Goal: Task Accomplishment & Management: Complete application form

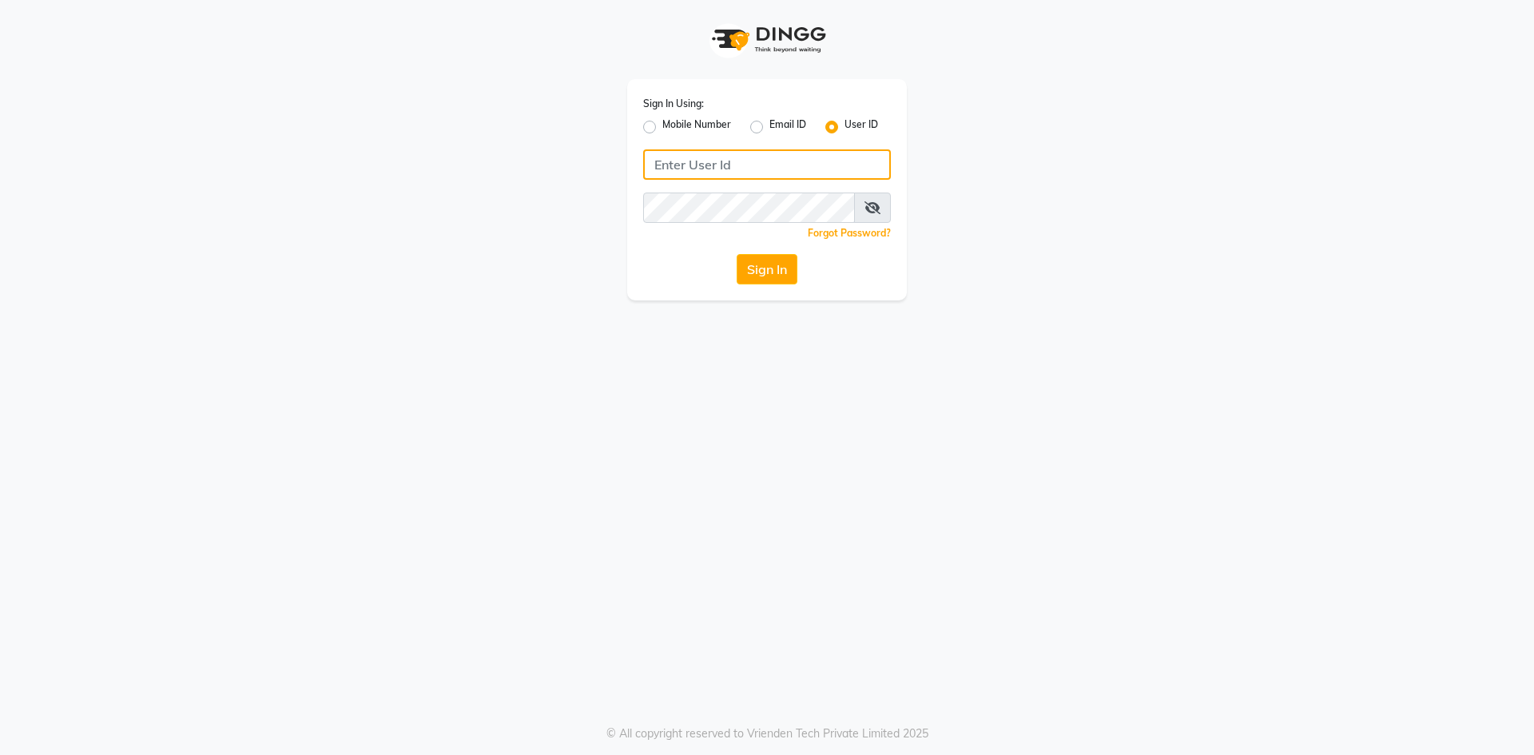
click at [712, 170] on input "Username" at bounding box center [767, 164] width 248 height 30
type input "Revivalstudio"
click at [764, 260] on button "Sign In" at bounding box center [766, 269] width 61 height 30
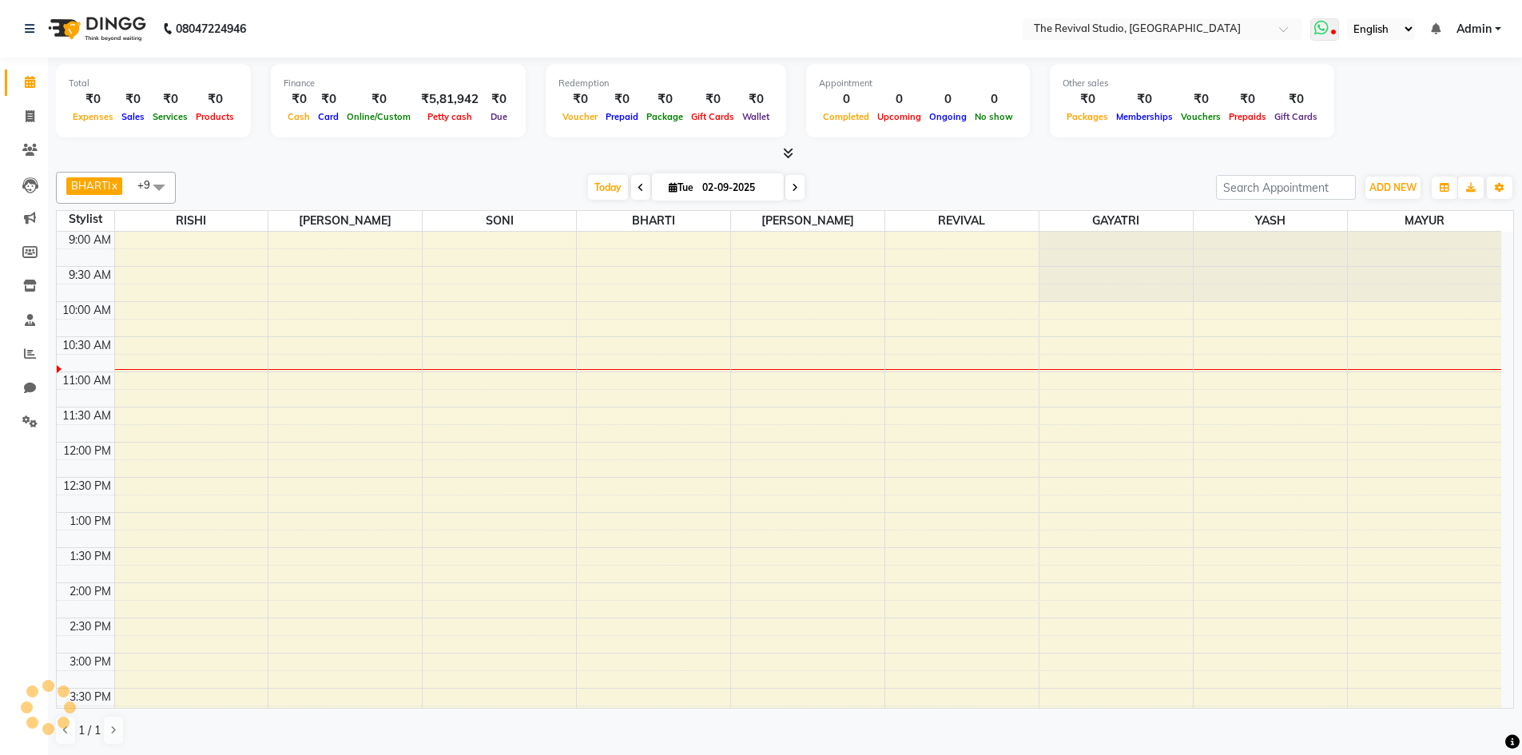
click at [1332, 35] on icon at bounding box center [1333, 34] width 5 height 8
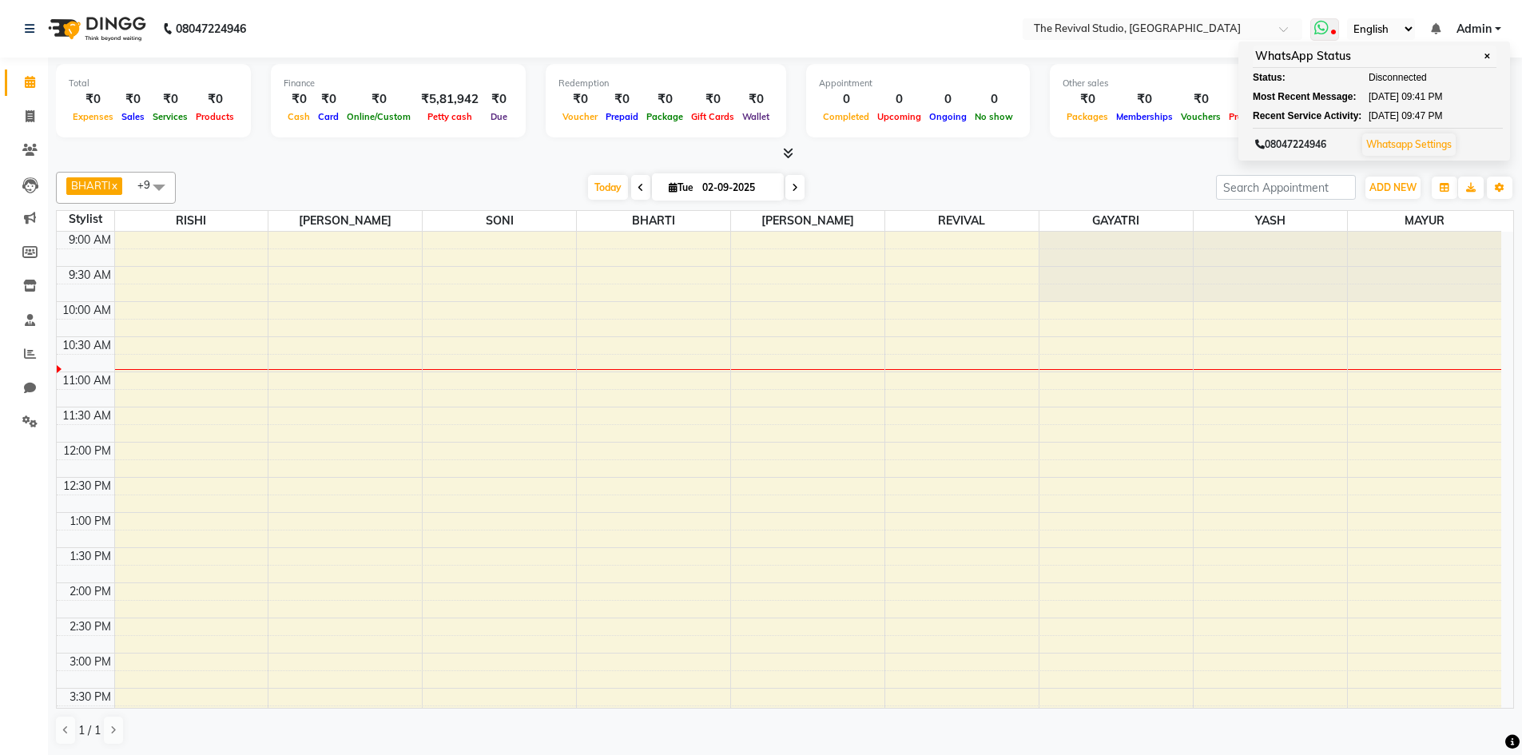
click at [1336, 28] on span at bounding box center [1324, 29] width 29 height 22
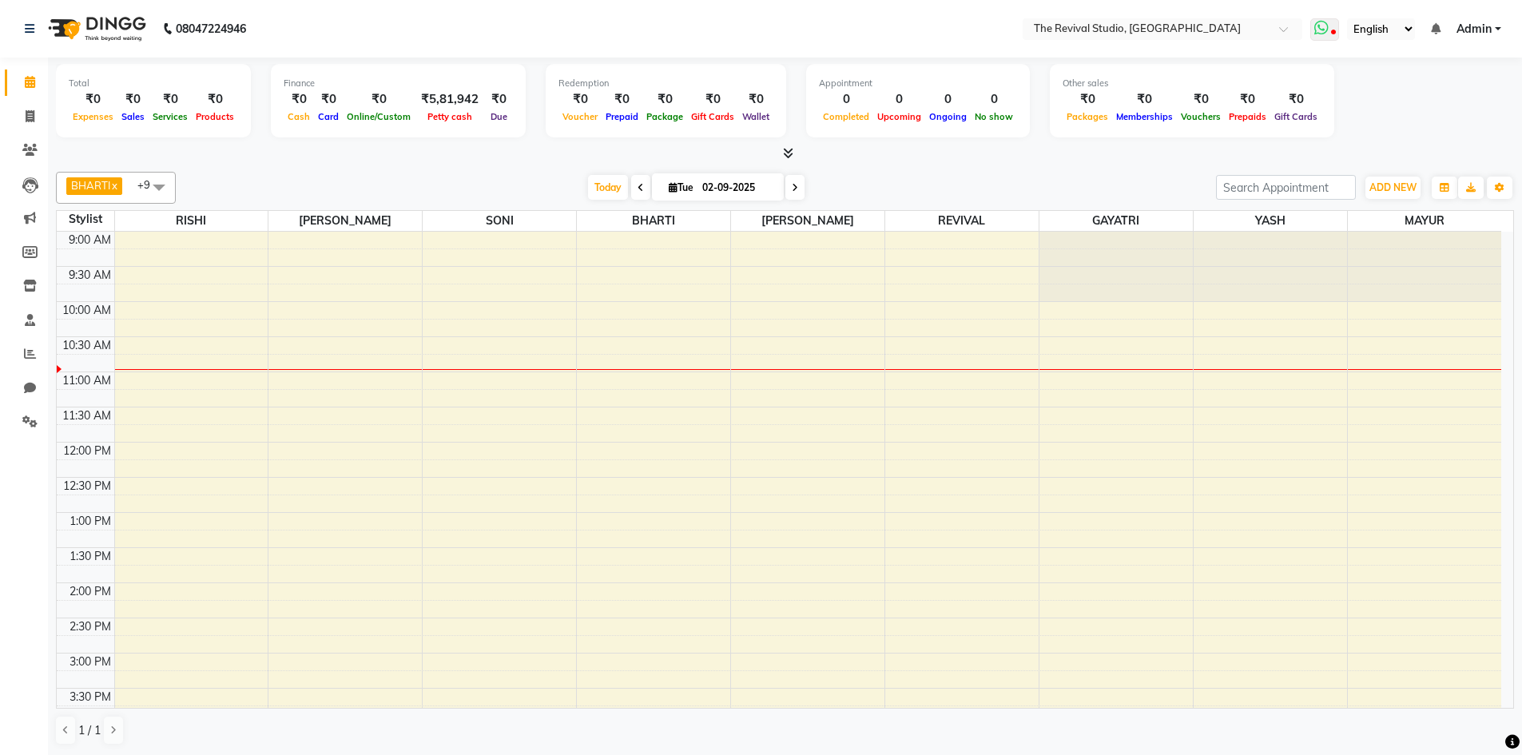
click at [1336, 28] on span at bounding box center [1324, 29] width 29 height 22
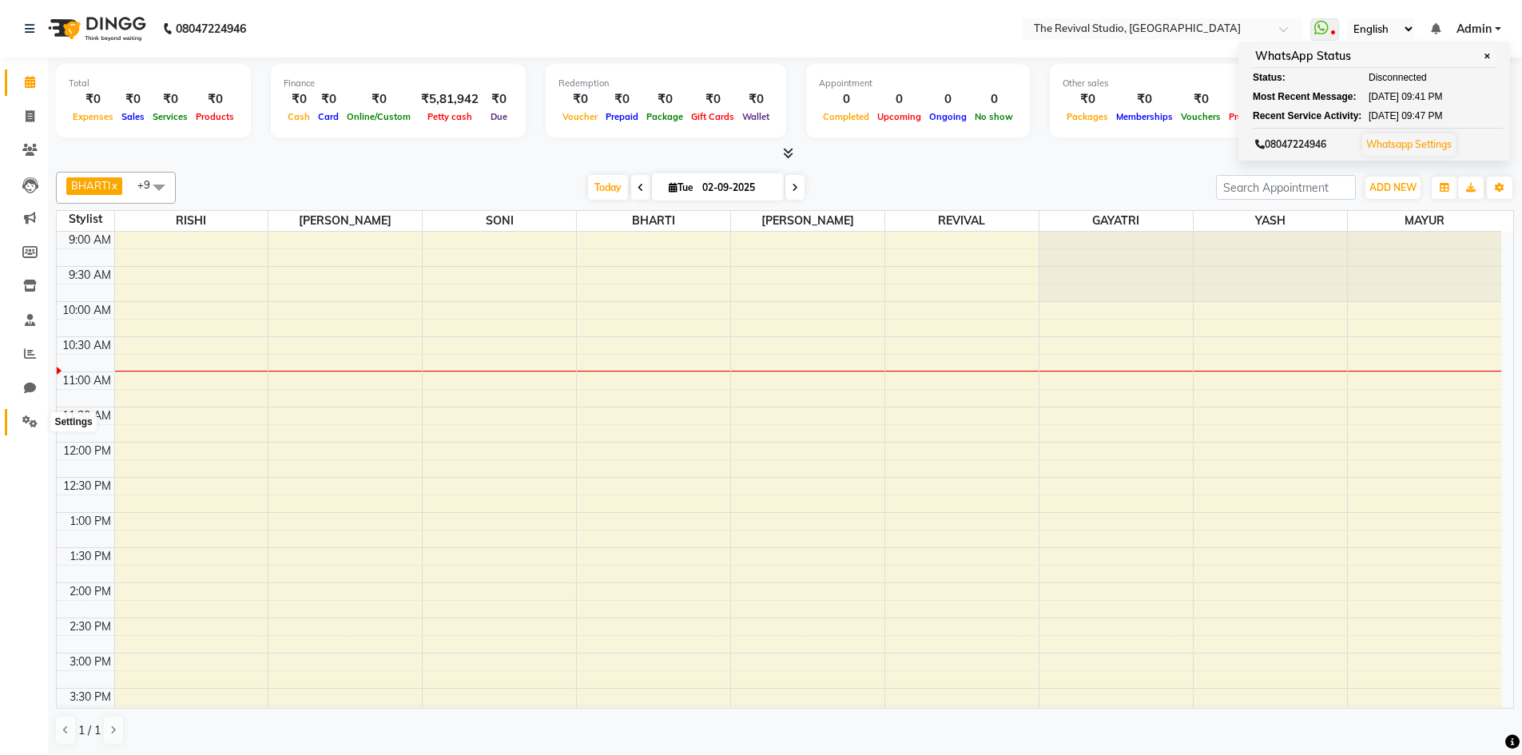
click at [31, 415] on span at bounding box center [30, 422] width 28 height 18
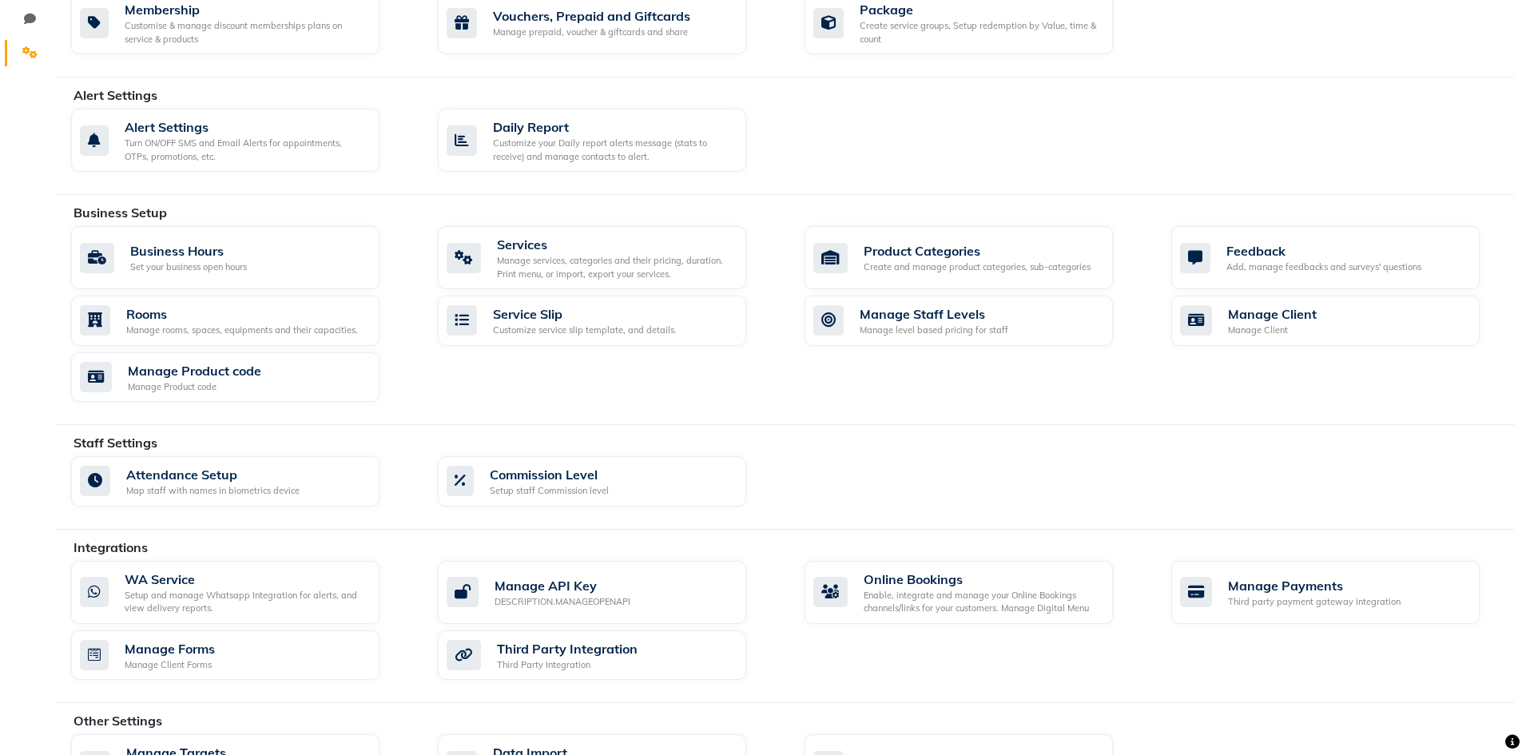
scroll to position [399, 0]
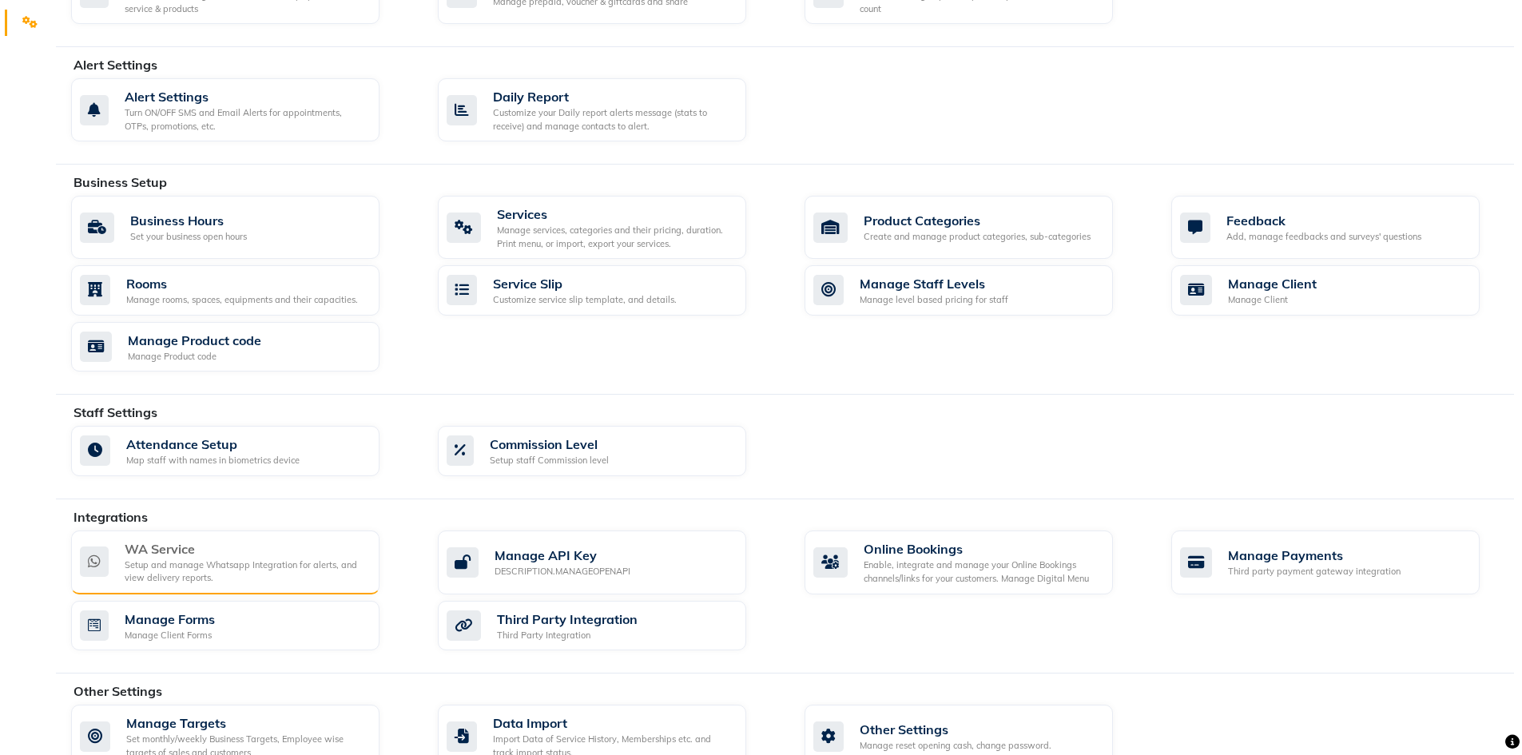
click at [259, 573] on div "Setup and manage Whatsapp Integration for alerts, and view delivery reports." at bounding box center [246, 571] width 242 height 26
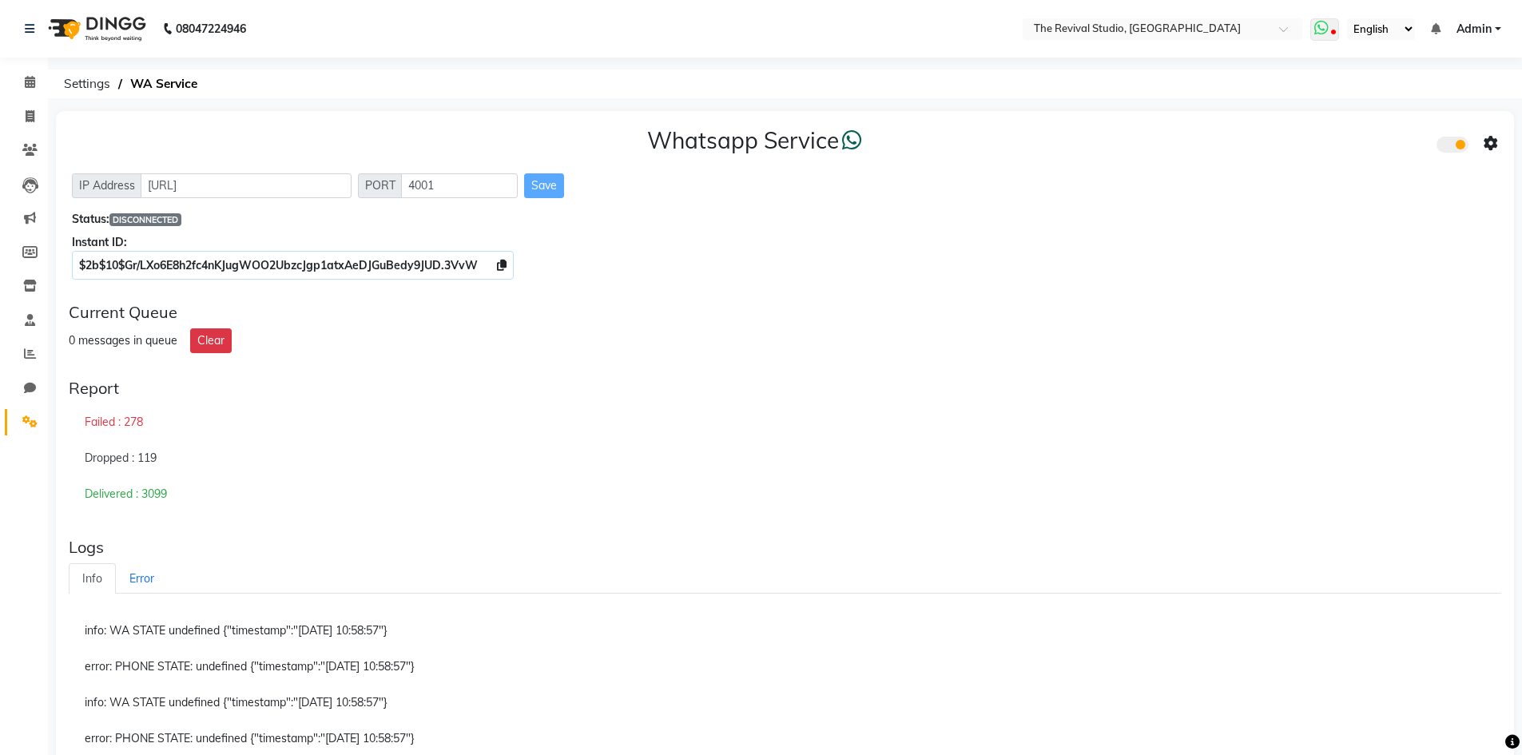
click at [1333, 31] on icon at bounding box center [1333, 34] width 5 height 8
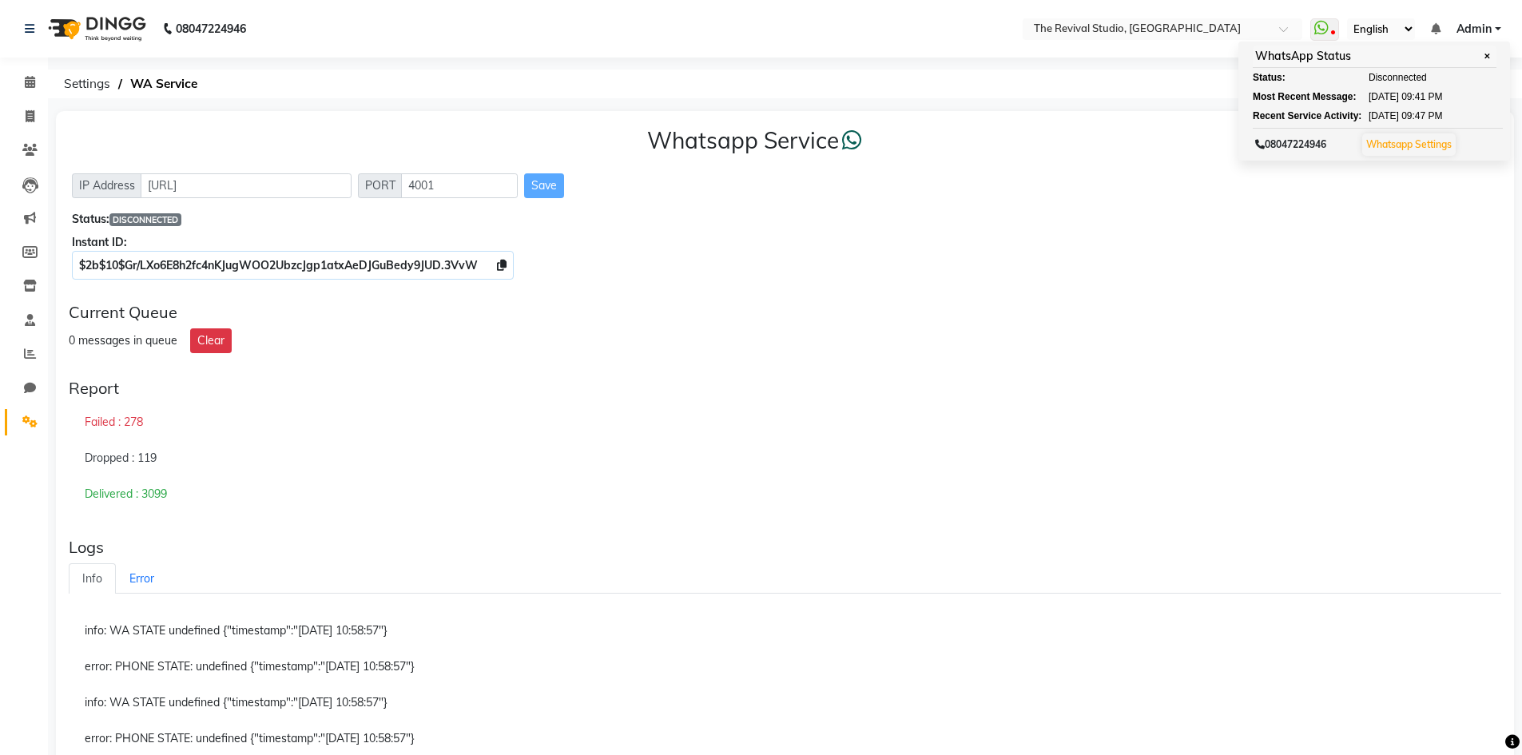
click at [1165, 317] on div "Current Queue" at bounding box center [785, 312] width 1432 height 19
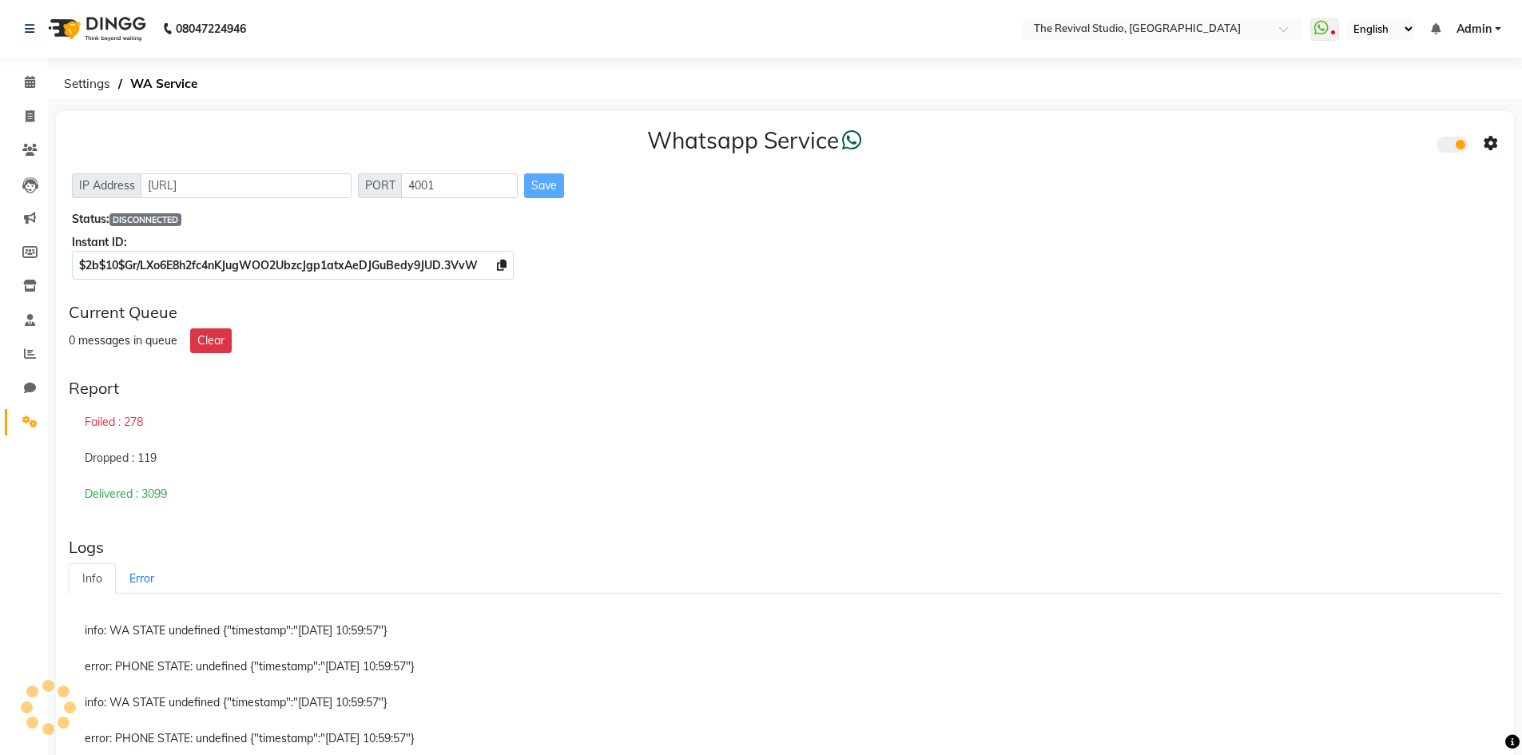
click at [480, 507] on div "Delivered : 3099" at bounding box center [785, 494] width 1432 height 36
click at [180, 221] on span "DISCONNECTED" at bounding box center [145, 219] width 72 height 13
click at [542, 344] on div "0 messages in queue Clear" at bounding box center [785, 340] width 1432 height 25
click at [144, 219] on span "DISCONNECTED" at bounding box center [145, 219] width 72 height 13
click at [144, 225] on span "DISCONNECTED" at bounding box center [145, 219] width 72 height 13
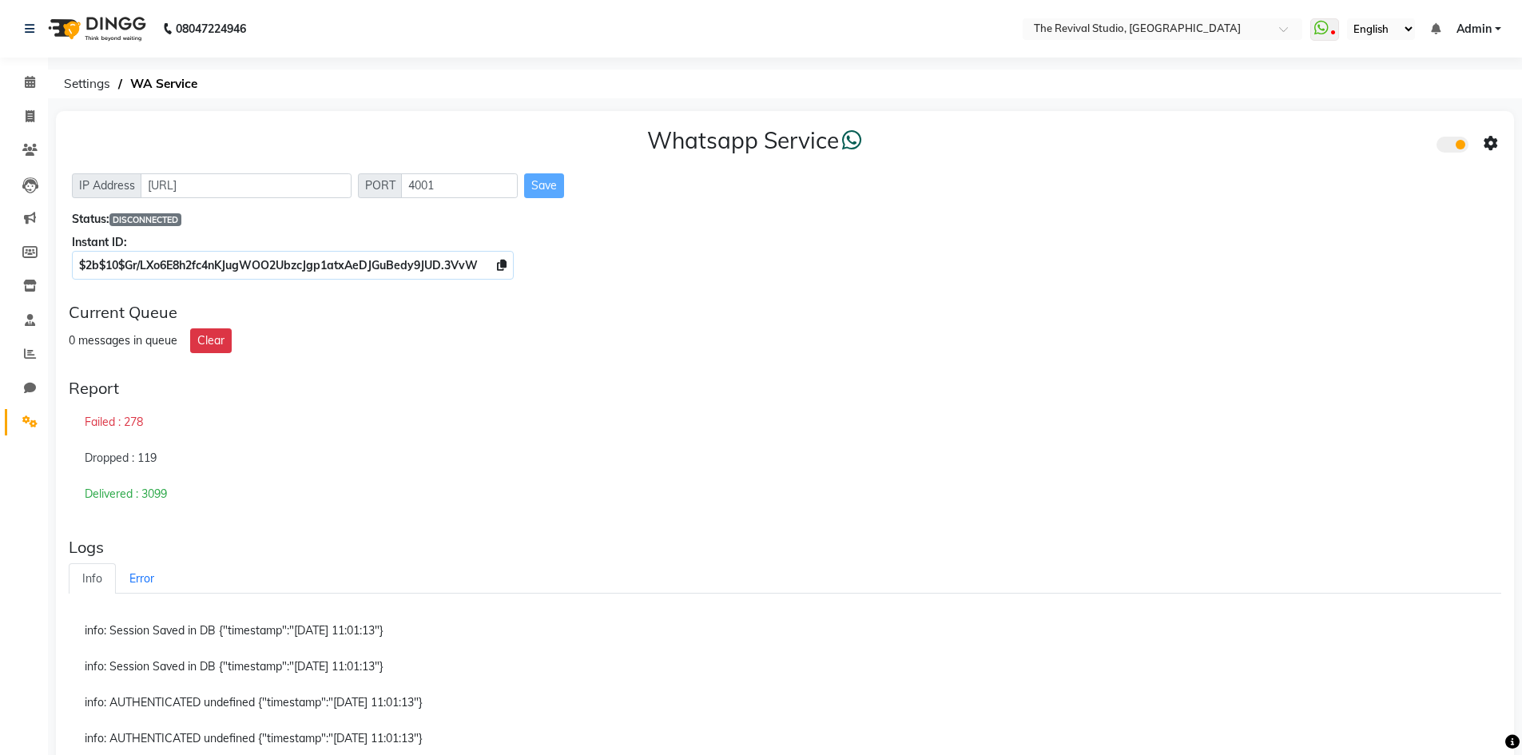
click at [683, 315] on div "Current Queue" at bounding box center [785, 312] width 1432 height 19
click at [541, 404] on div "Failed : 278" at bounding box center [785, 422] width 1432 height 37
click at [1337, 34] on span at bounding box center [1324, 29] width 29 height 22
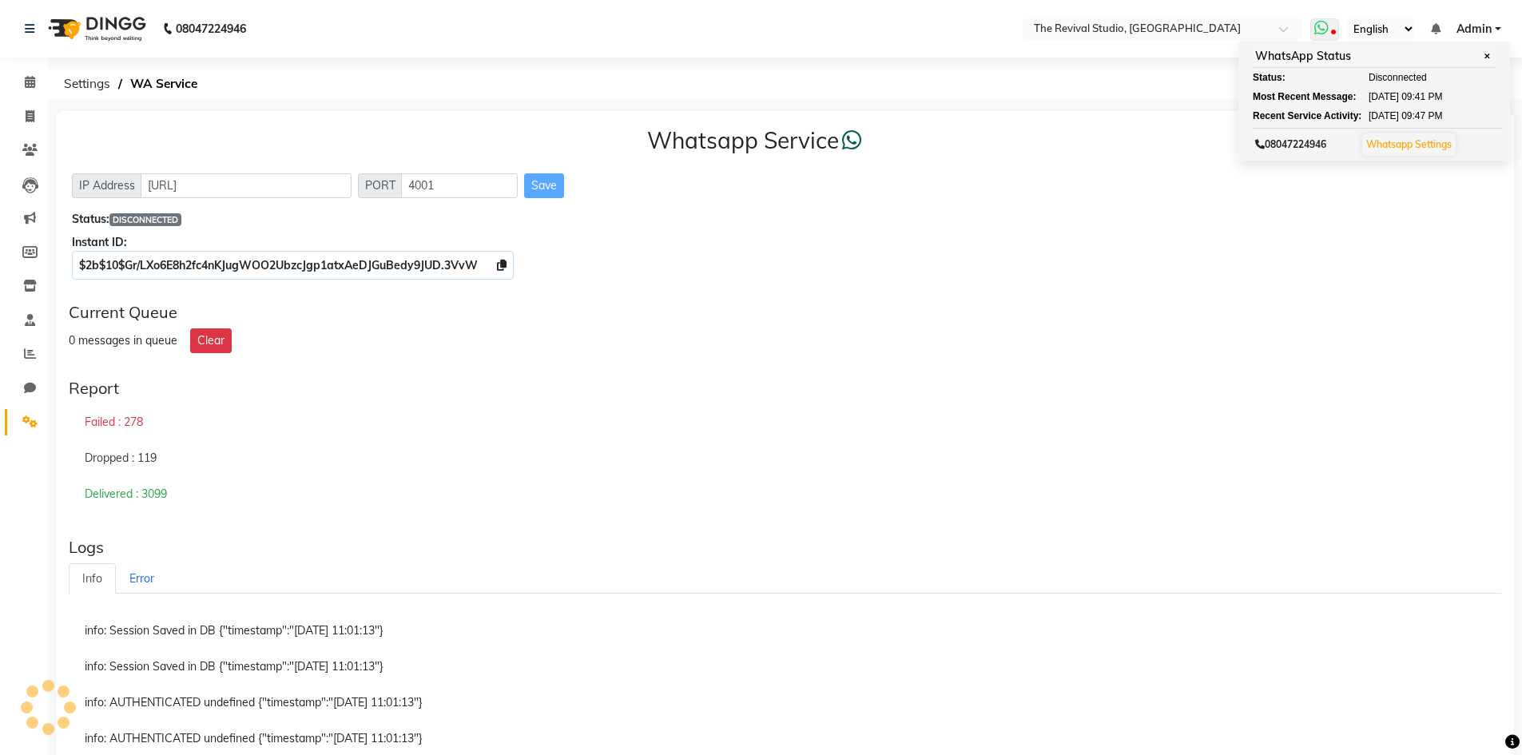
click at [1408, 140] on link "Whatsapp Settings" at bounding box center [1408, 144] width 85 height 12
click at [1403, 145] on link "Whatsapp Settings" at bounding box center [1408, 144] width 85 height 12
click at [1113, 173] on div "IP Address http://localhost PORT 4001 Save" at bounding box center [785, 185] width 1426 height 25
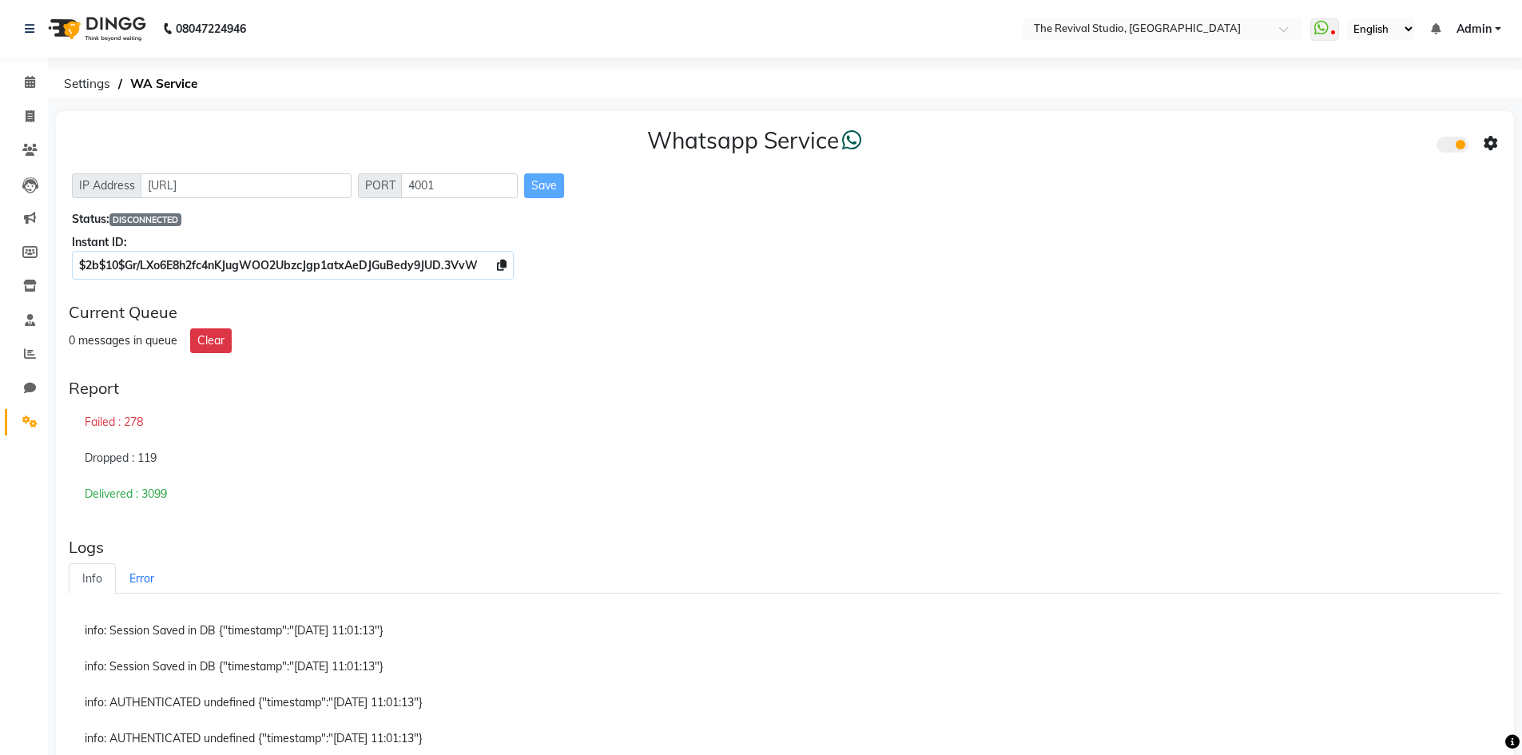
click at [152, 219] on span "DISCONNECTED" at bounding box center [145, 219] width 72 height 13
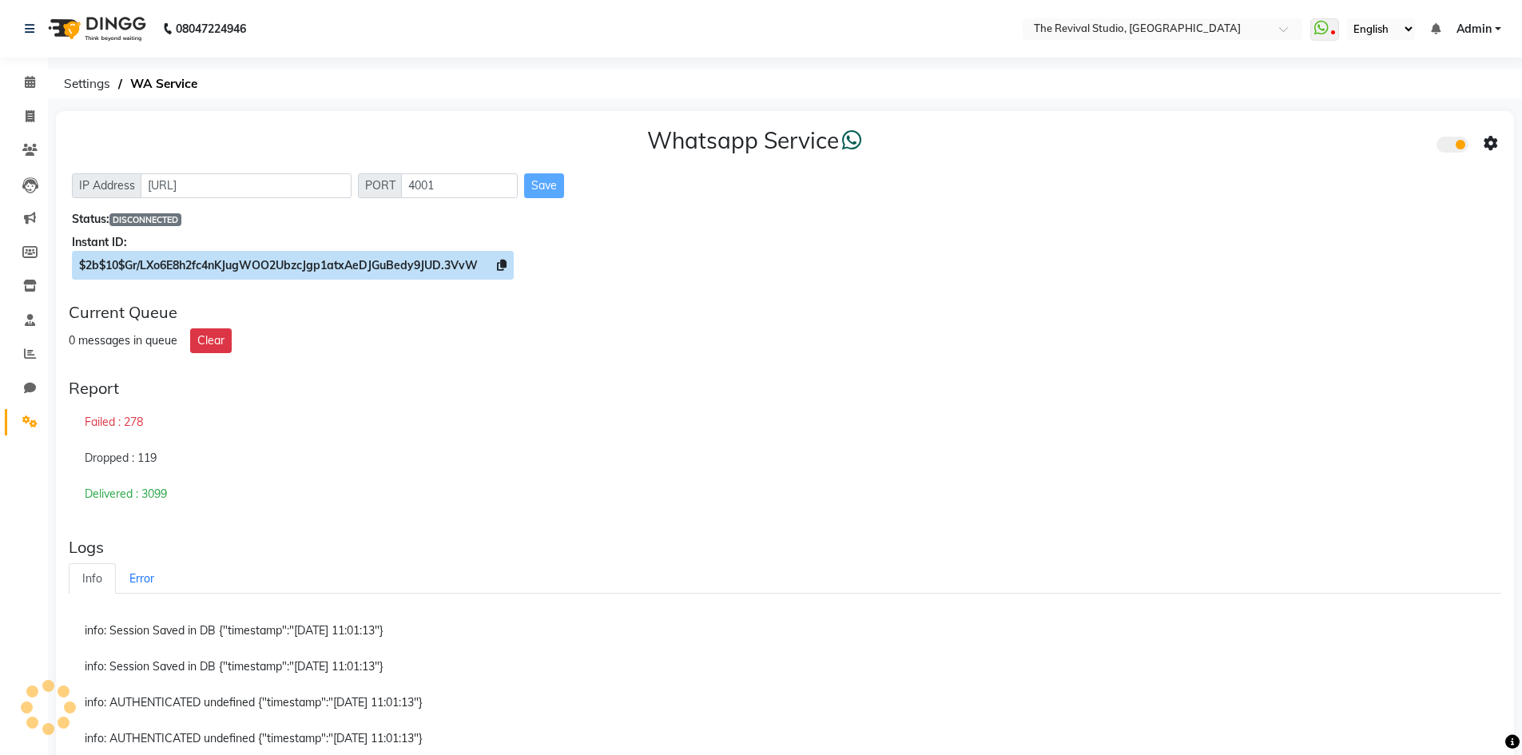
click at [316, 270] on span "$2b$10$Gr/LXo6E8h2fc4nKJugWOO2UbzcJgp1atxAeDJGuBedy9JUD.3VvW" at bounding box center [278, 265] width 399 height 14
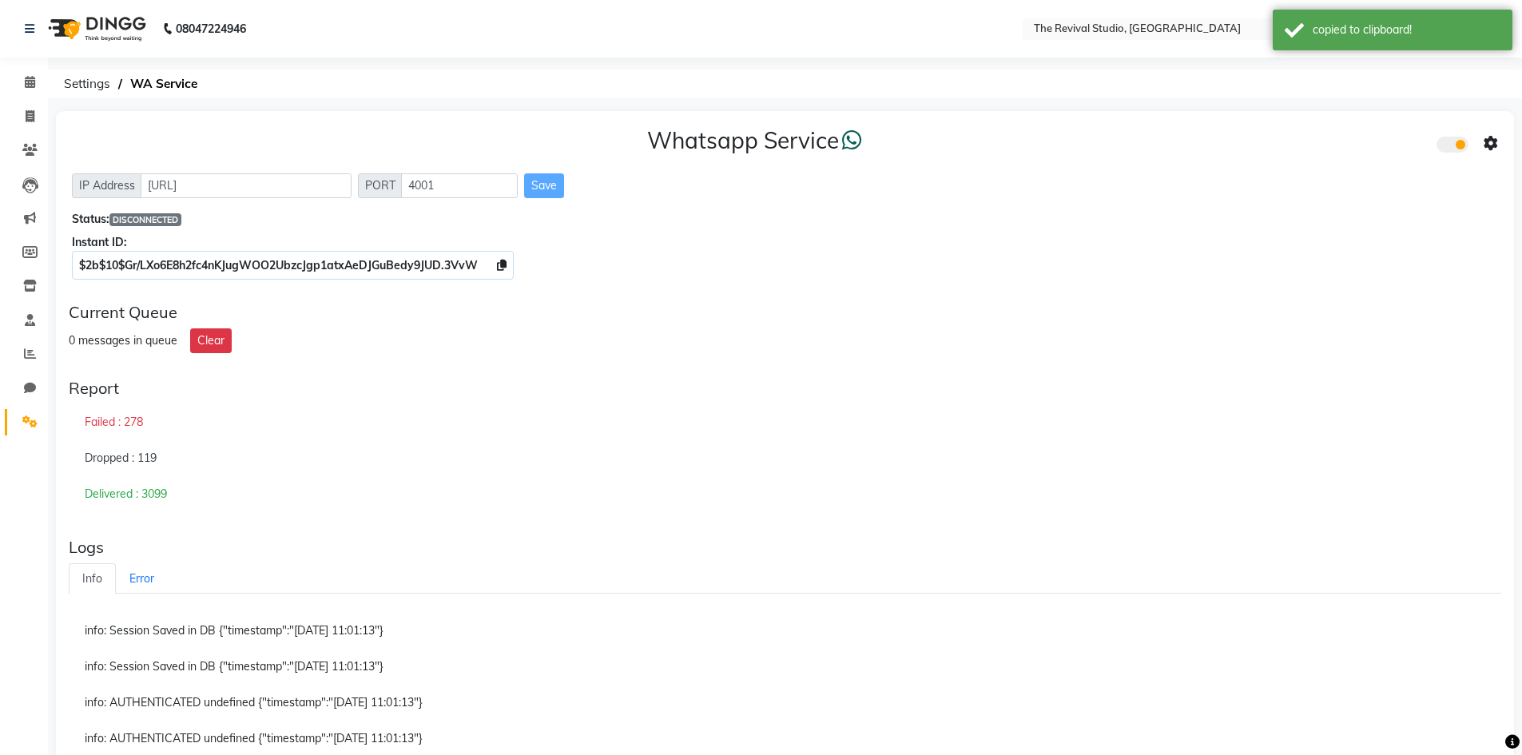
click at [265, 221] on div "Status: DISCONNECTED" at bounding box center [785, 219] width 1426 height 17
click at [534, 244] on div "Instant ID:" at bounding box center [785, 242] width 1426 height 17
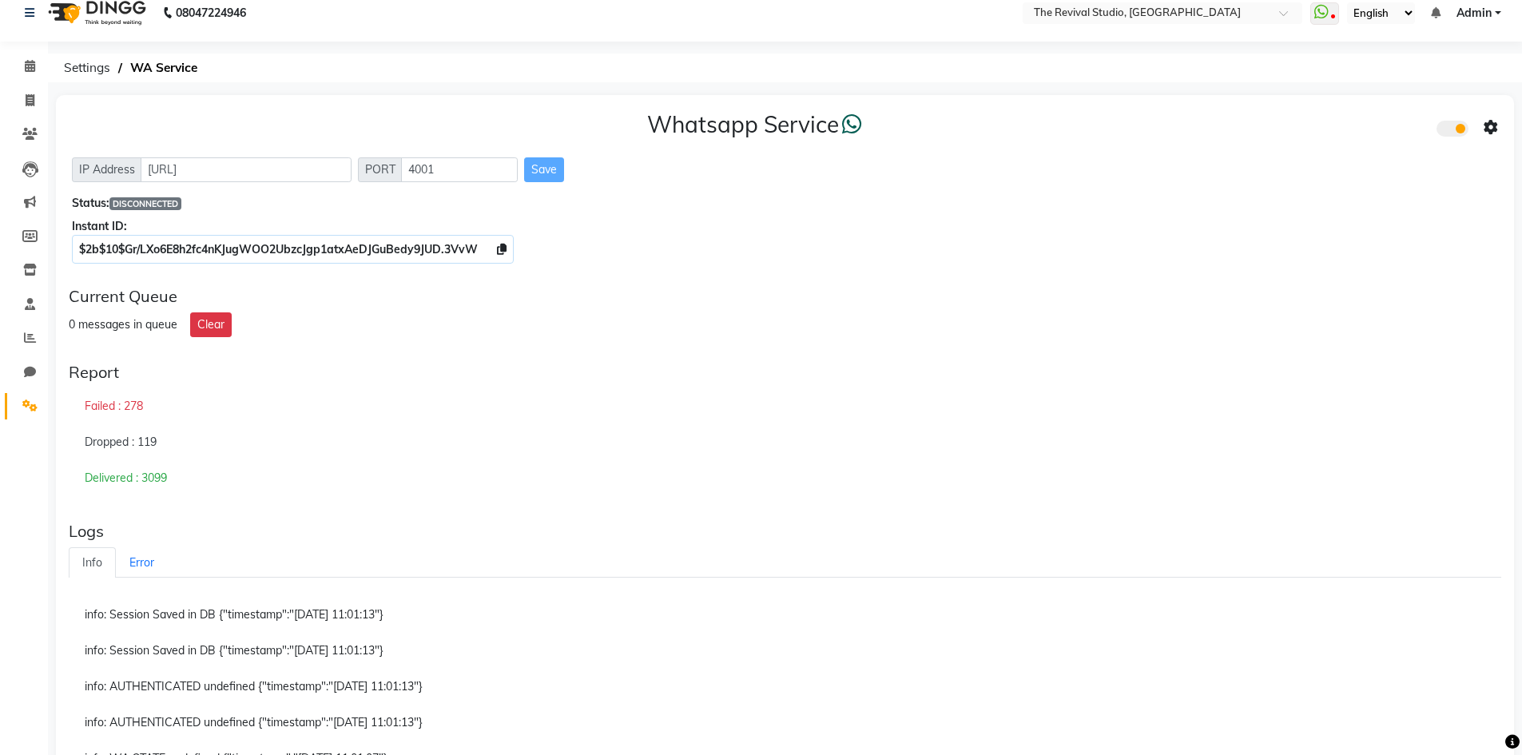
scroll to position [14, 0]
click at [144, 559] on link "Error" at bounding box center [142, 564] width 52 height 31
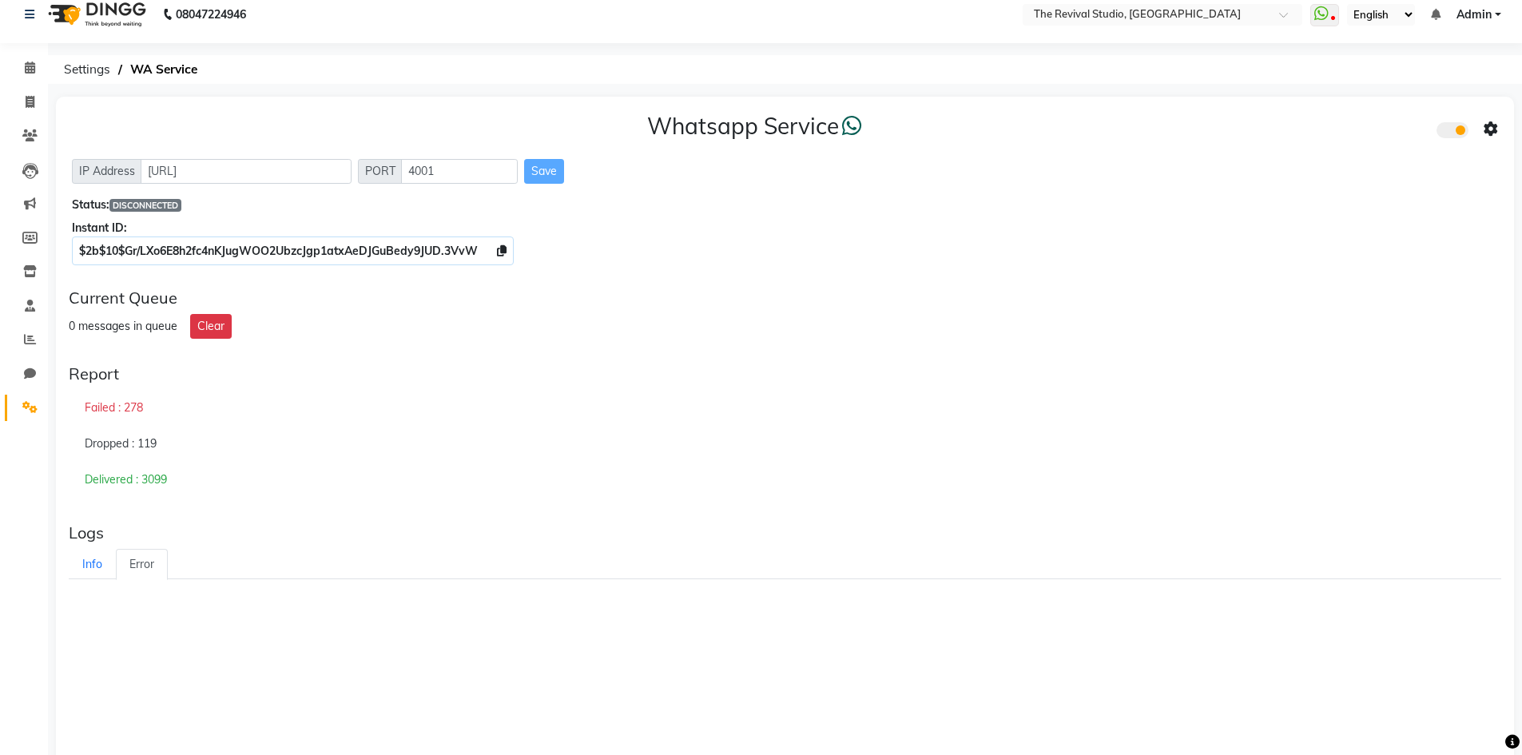
scroll to position [0, 0]
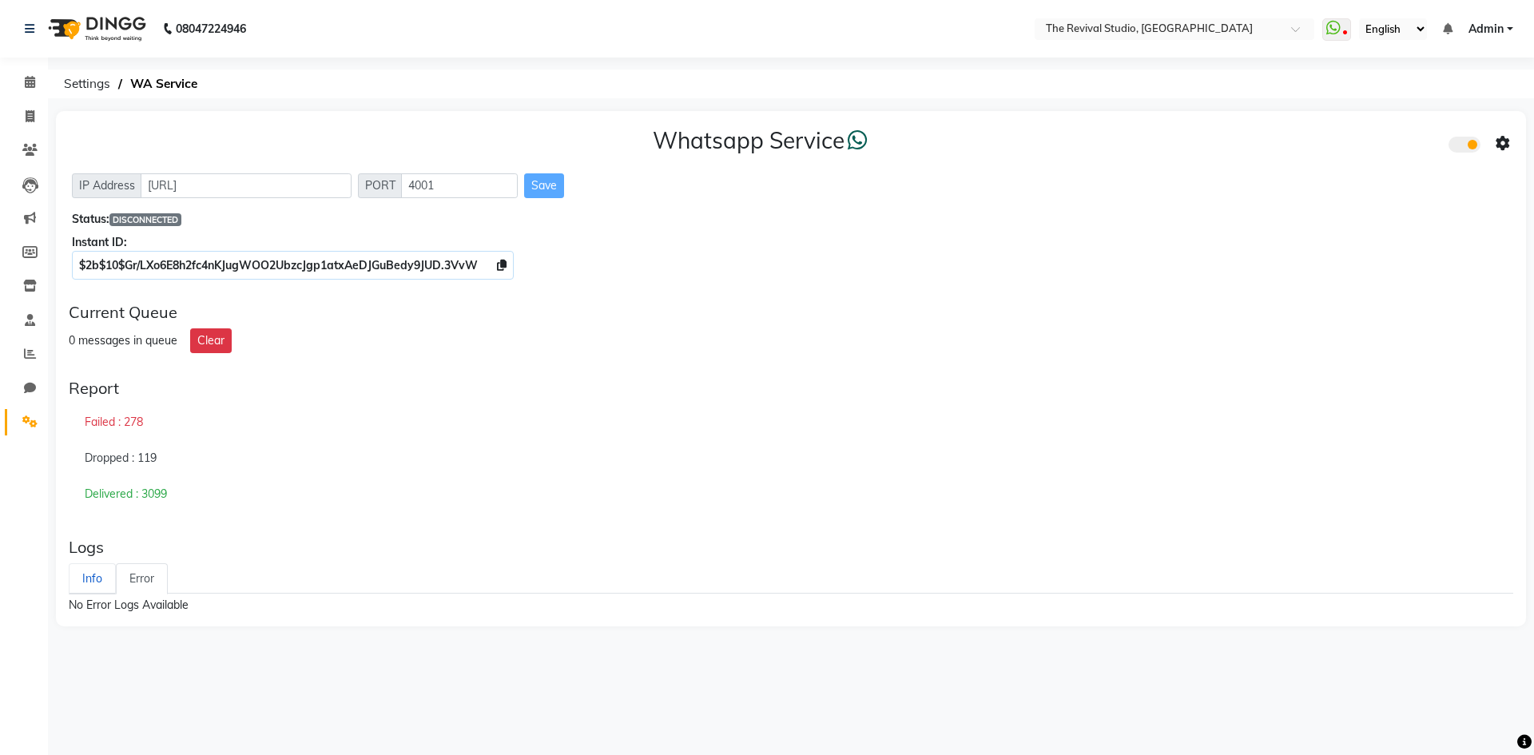
click at [87, 578] on link "Info" at bounding box center [92, 578] width 47 height 31
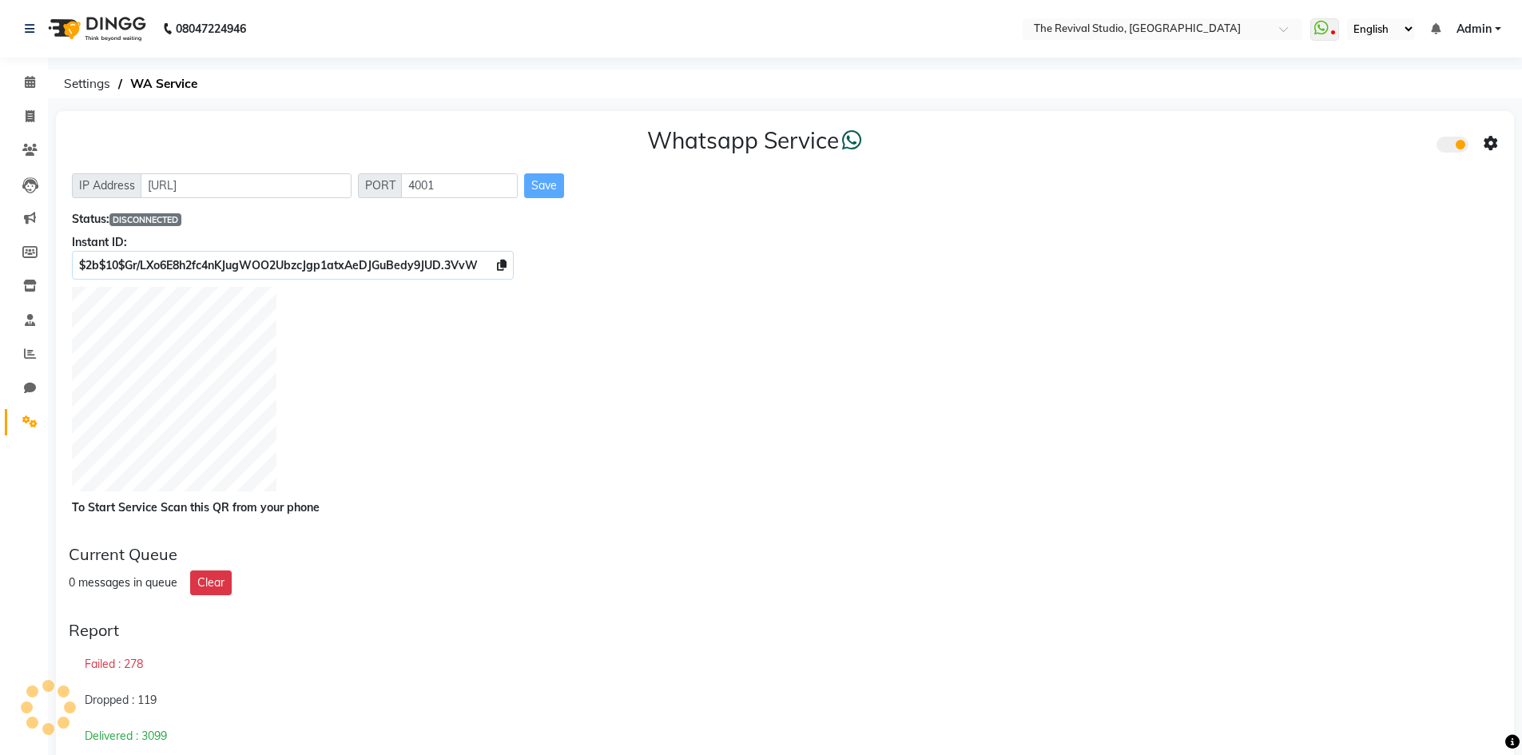
click at [536, 407] on div at bounding box center [785, 391] width 1426 height 209
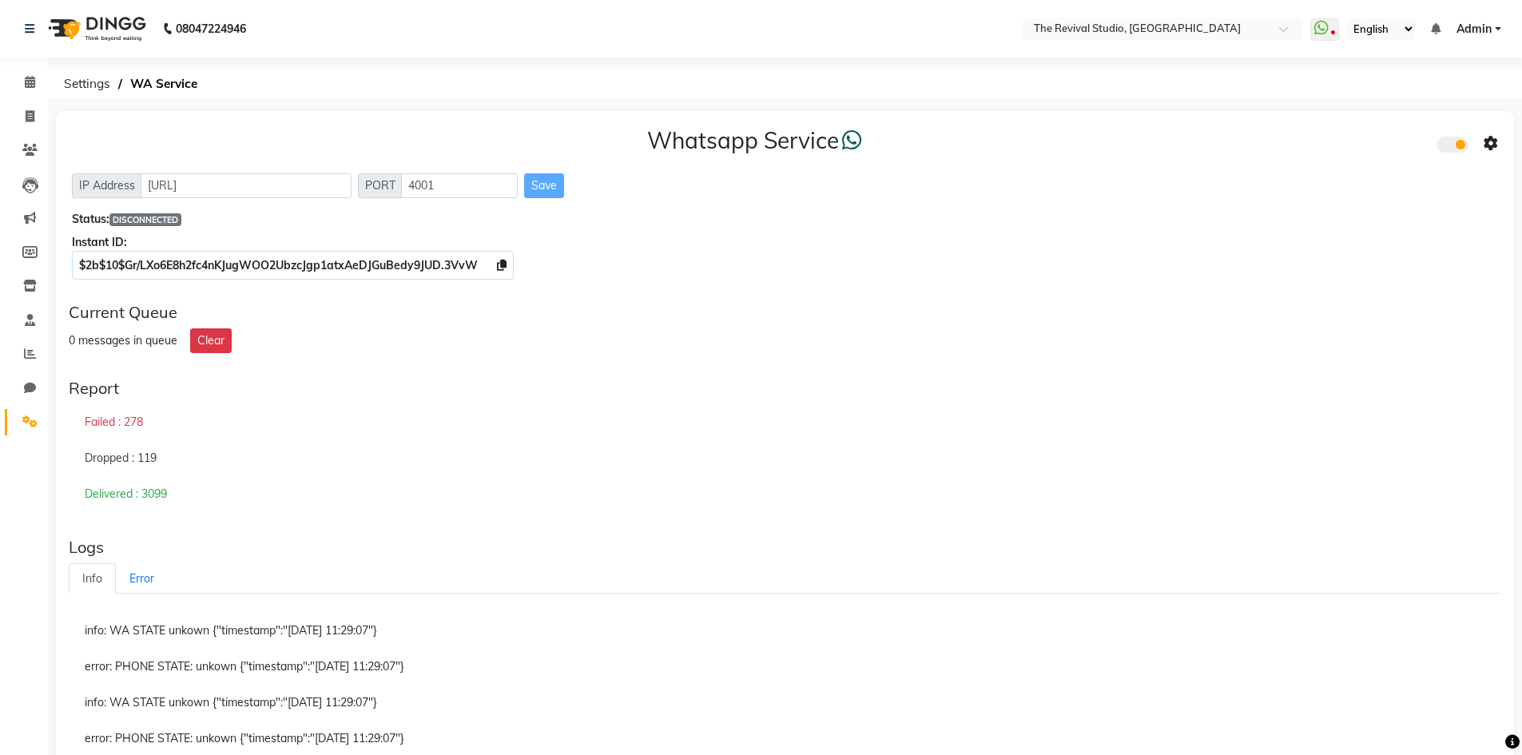
click at [472, 393] on div "Report" at bounding box center [785, 388] width 1432 height 19
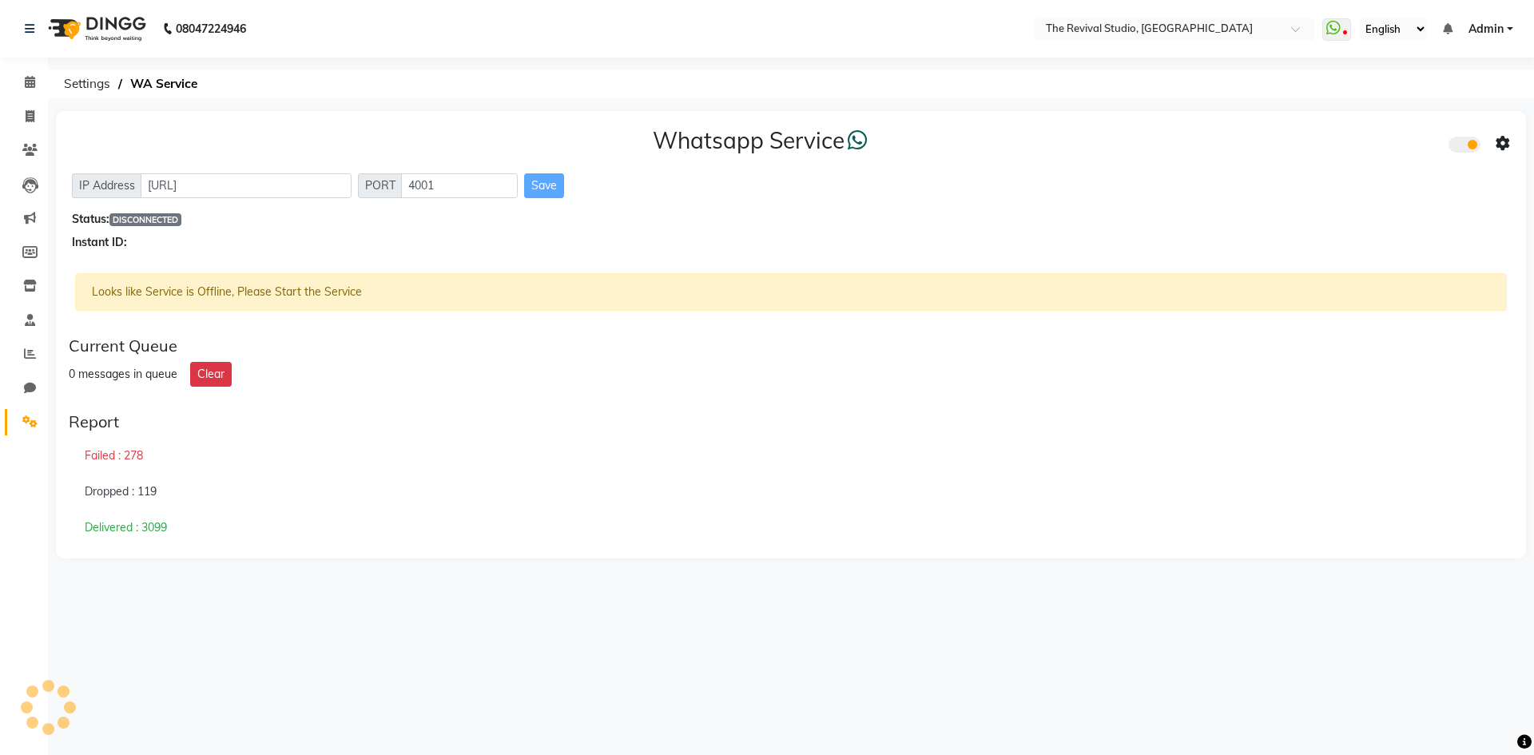
click at [1173, 249] on div "Instant ID:" at bounding box center [791, 242] width 1438 height 17
click at [461, 568] on div "Whatsapp Service IP Address [URL] PORT 4001 Save Status: DISCONNECTED Instant I…" at bounding box center [791, 346] width 1486 height 471
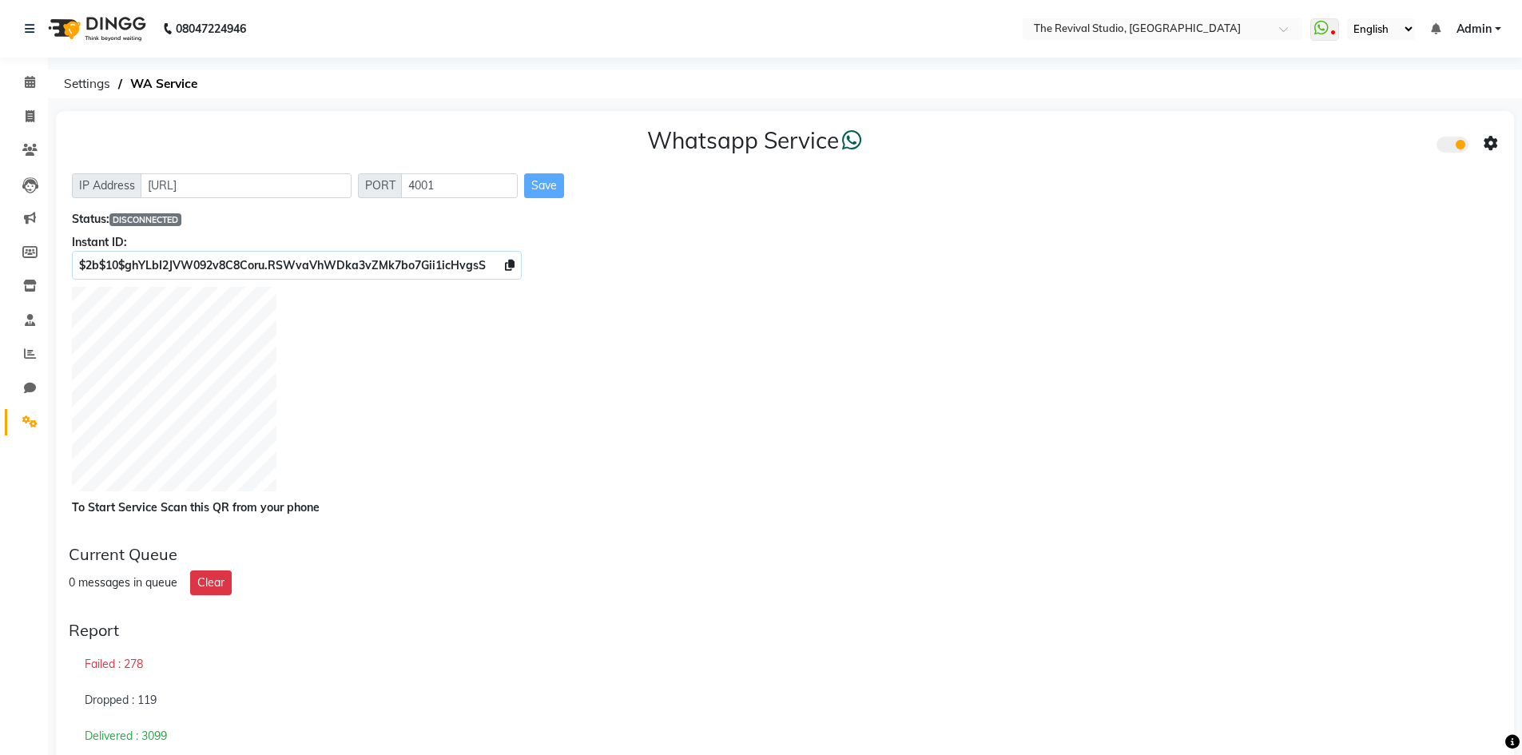
click at [1084, 278] on div "Whatsapp Service IP Address [URL] PORT 4001 Save Status: DISCONNECTED Instant I…" at bounding box center [785, 321] width 1458 height 421
click at [1050, 530] on div "Whatsapp Service IP Address [URL] PORT 4001 Save Status: DISCONNECTED Instant I…" at bounding box center [785, 321] width 1458 height 421
click at [1280, 319] on div at bounding box center [785, 391] width 1426 height 209
click at [1240, 169] on div "Whatsapp Service IP Address [URL] PORT 4001 Save Status: DISCONNECTED Instant I…" at bounding box center [785, 321] width 1458 height 421
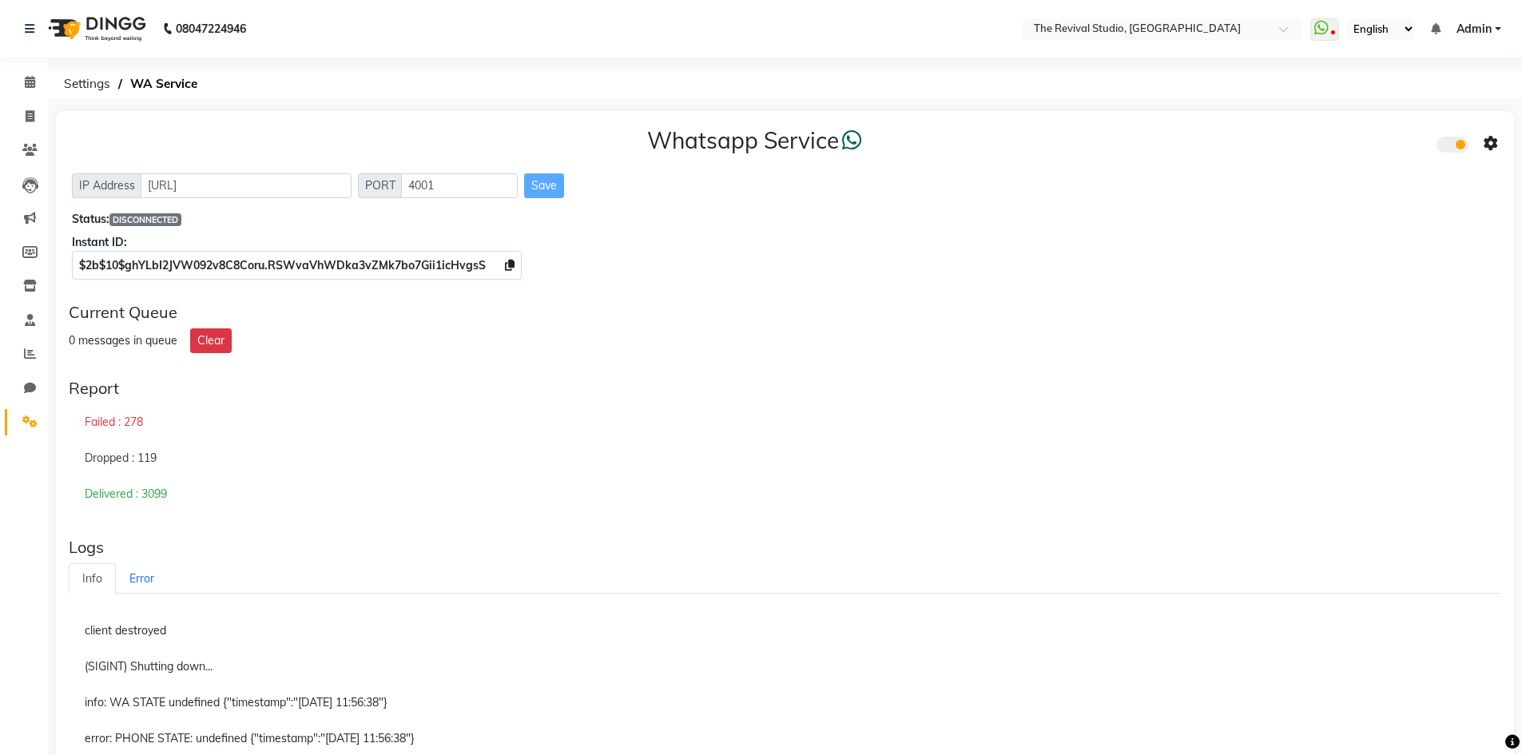
click at [1236, 288] on div "Whatsapp Service IP Address [URL] PORT 4001 Save Status: DISCONNECTED Instant I…" at bounding box center [785, 200] width 1458 height 179
click at [1114, 455] on div "Dropped : 119" at bounding box center [785, 458] width 1432 height 37
click at [1191, 354] on div "Current Queue 0 messages in queue Clear" at bounding box center [784, 327] width 1445 height 63
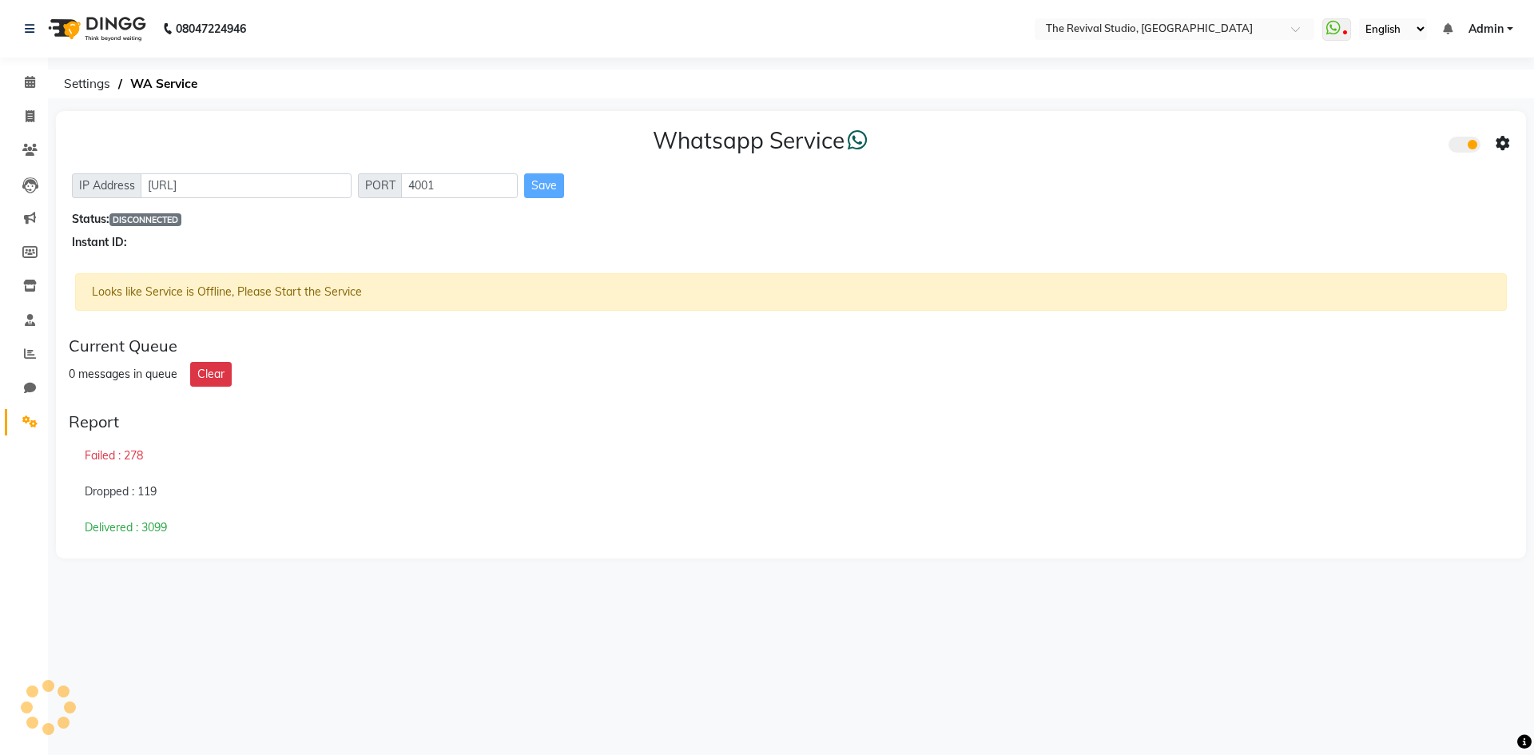
click at [1144, 122] on div "Whatsapp Service IP Address [URL] PORT 4001 Save Status: DISCONNECTED Instant I…" at bounding box center [791, 189] width 1470 height 156
click at [411, 567] on div "Whatsapp Service IP Address [URL] PORT 4001 Save Status: DISCONNECTED Instant I…" at bounding box center [791, 346] width 1486 height 471
click at [30, 113] on icon at bounding box center [30, 116] width 9 height 12
select select "7991"
select select "service"
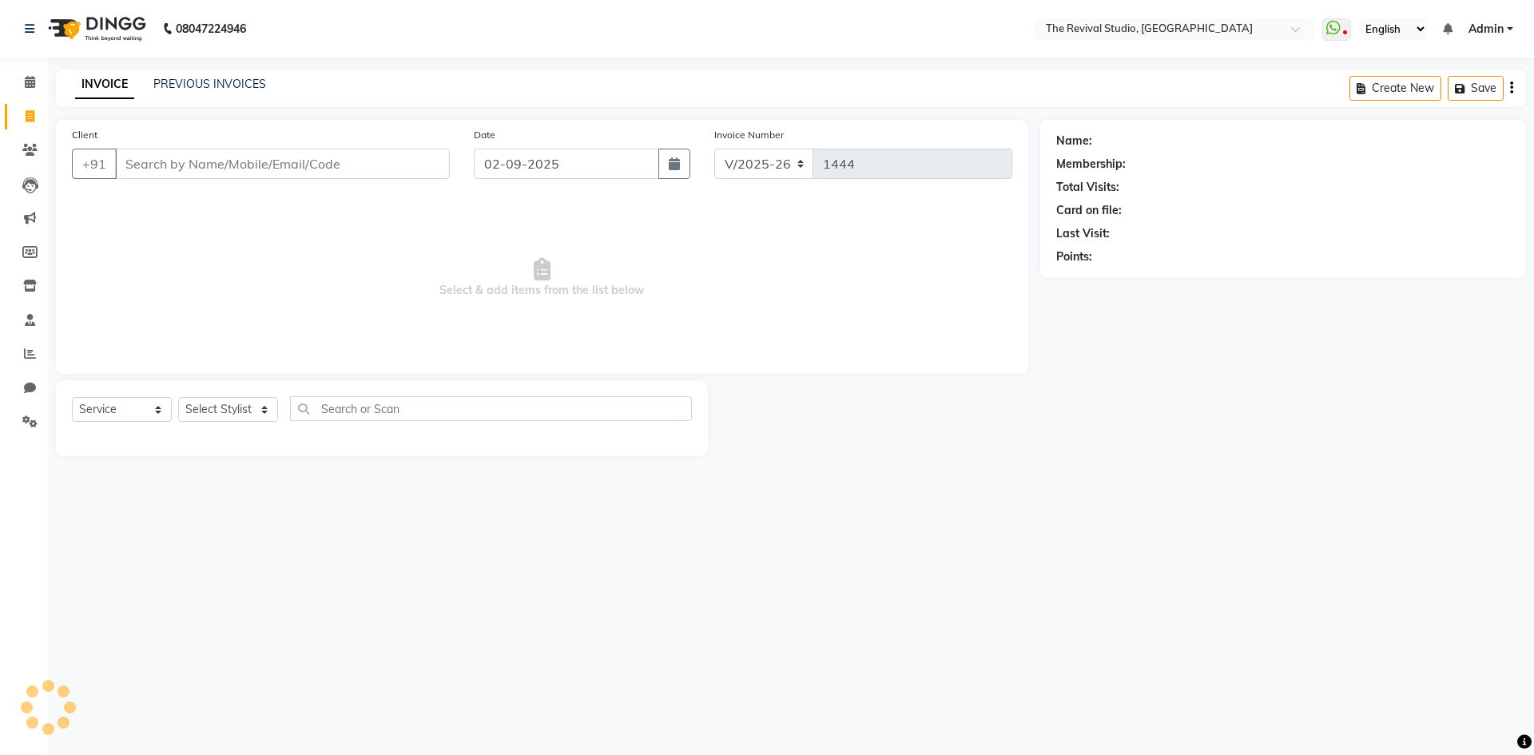
click at [823, 279] on span "Select & add items from the list below" at bounding box center [542, 278] width 940 height 160
click at [653, 280] on span "Select & add items from the list below" at bounding box center [542, 278] width 940 height 160
click at [724, 378] on div "Client +91 Date 02-09-2025 Invoice Number V/2025 V/2025-26 1444 Select & add it…" at bounding box center [542, 288] width 996 height 336
click at [728, 401] on div at bounding box center [874, 418] width 332 height 76
click at [597, 284] on span "Select & add items from the list below" at bounding box center [542, 278] width 940 height 160
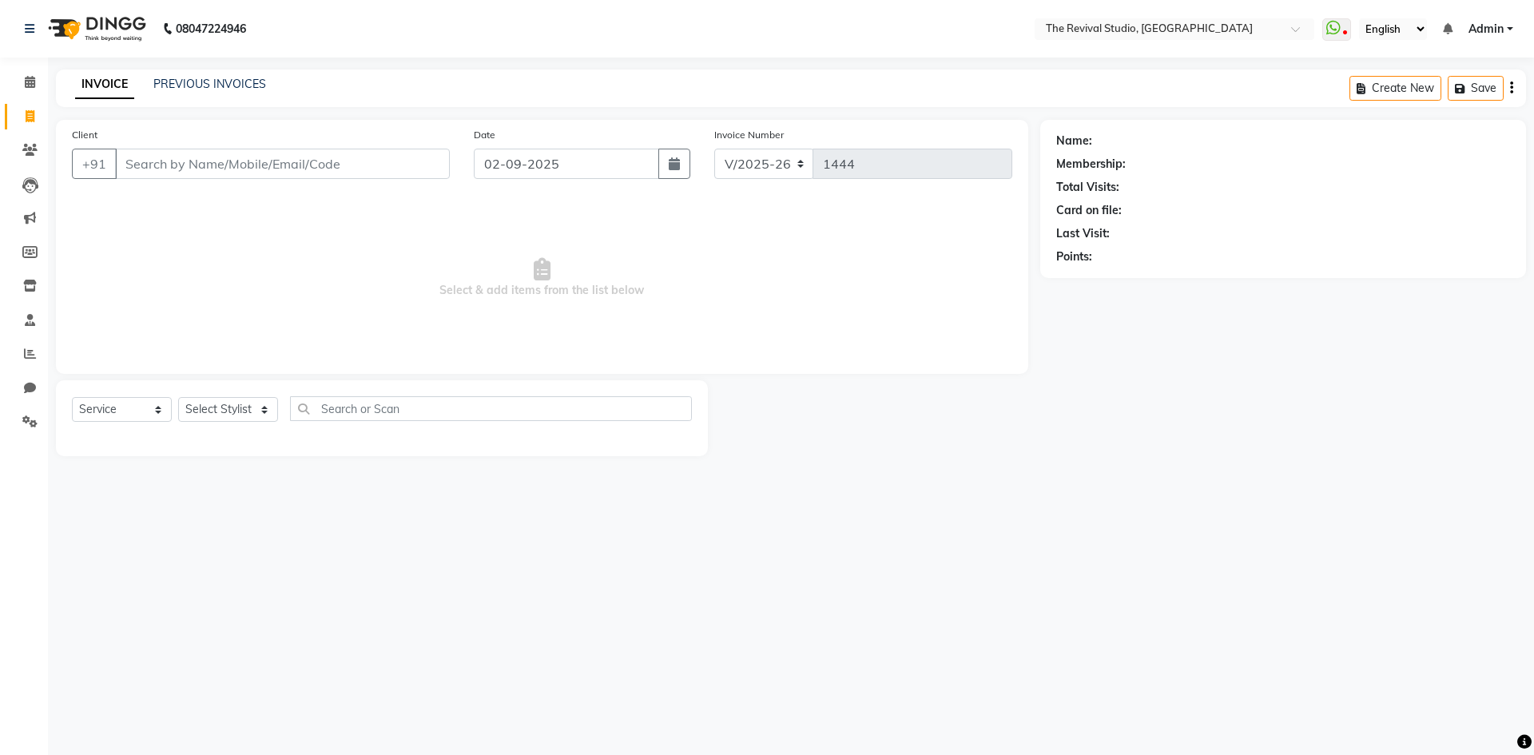
drag, startPoint x: 645, startPoint y: 654, endPoint x: 701, endPoint y: 669, distance: 58.5
click at [649, 655] on div "08047224946 Select Location × The Revival Studio, Thane West WhatsApp Status ✕ …" at bounding box center [767, 377] width 1534 height 755
drag, startPoint x: 296, startPoint y: 275, endPoint x: 81, endPoint y: 163, distance: 241.5
click at [290, 273] on span "Select & add items from the list below" at bounding box center [542, 278] width 940 height 160
click at [169, 166] on input "Client" at bounding box center [282, 164] width 335 height 30
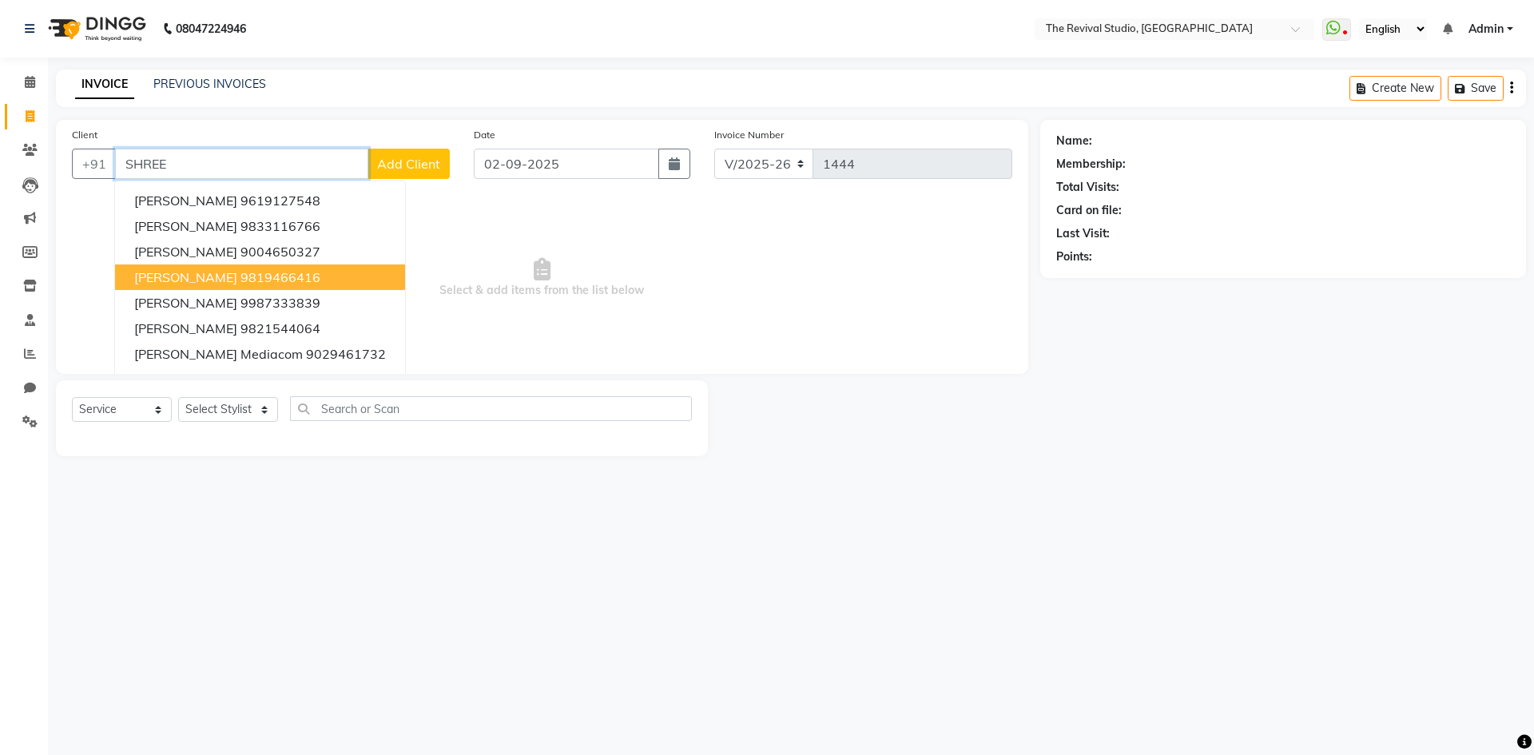
click at [263, 276] on ngb-highlight "9819466416" at bounding box center [280, 277] width 80 height 16
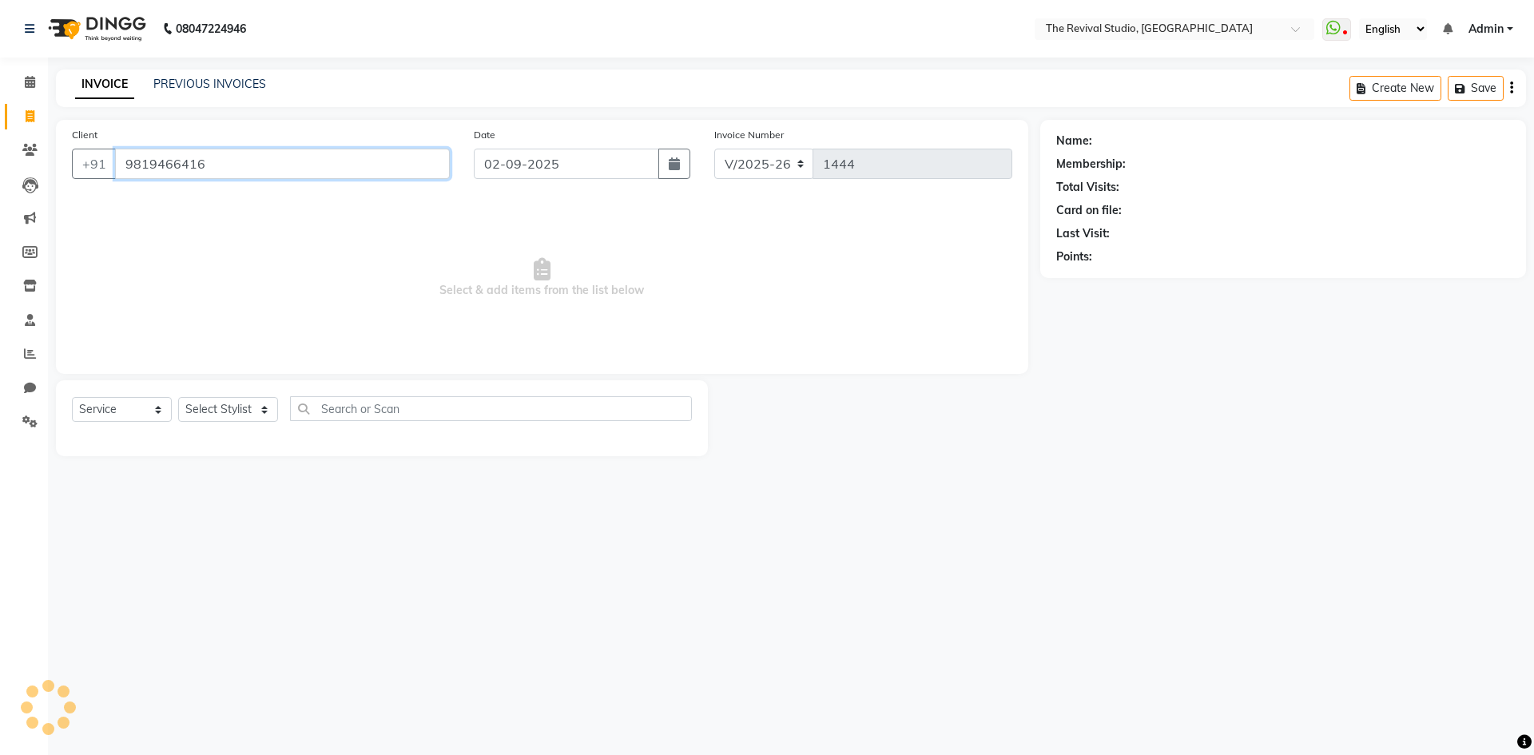
type input "9819466416"
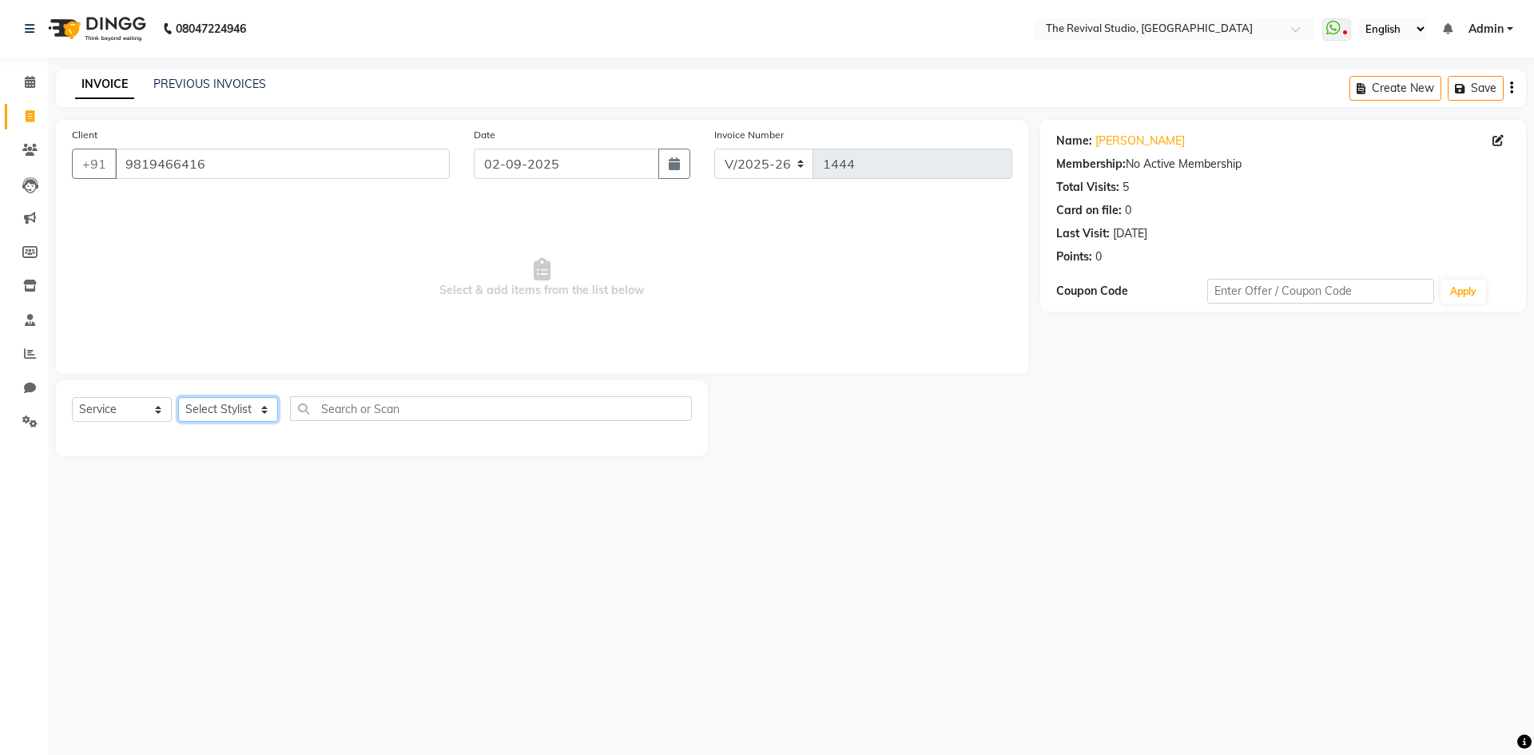
click at [226, 406] on select "Select Stylist BHARTI CHAITANYA Dingg GAYATRI MAYUR PRAJAKTA REKHA REVIVAL RISH…" at bounding box center [228, 409] width 100 height 25
select select "76730"
click at [178, 397] on select "Select Stylist BHARTI CHAITANYA Dingg GAYATRI MAYUR PRAJAKTA REKHA REVIVAL RISH…" at bounding box center [228, 409] width 100 height 25
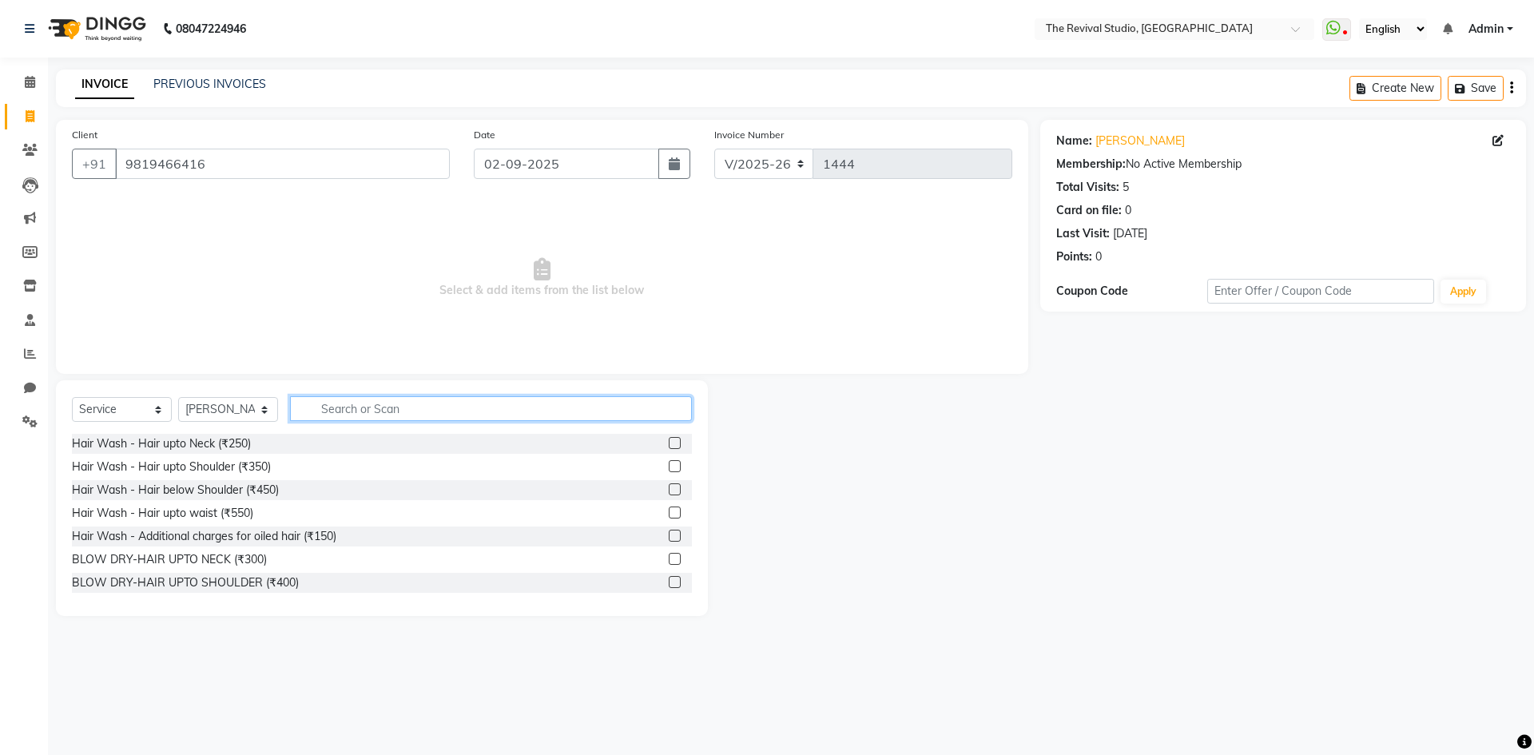
click at [401, 404] on input "text" at bounding box center [491, 408] width 402 height 25
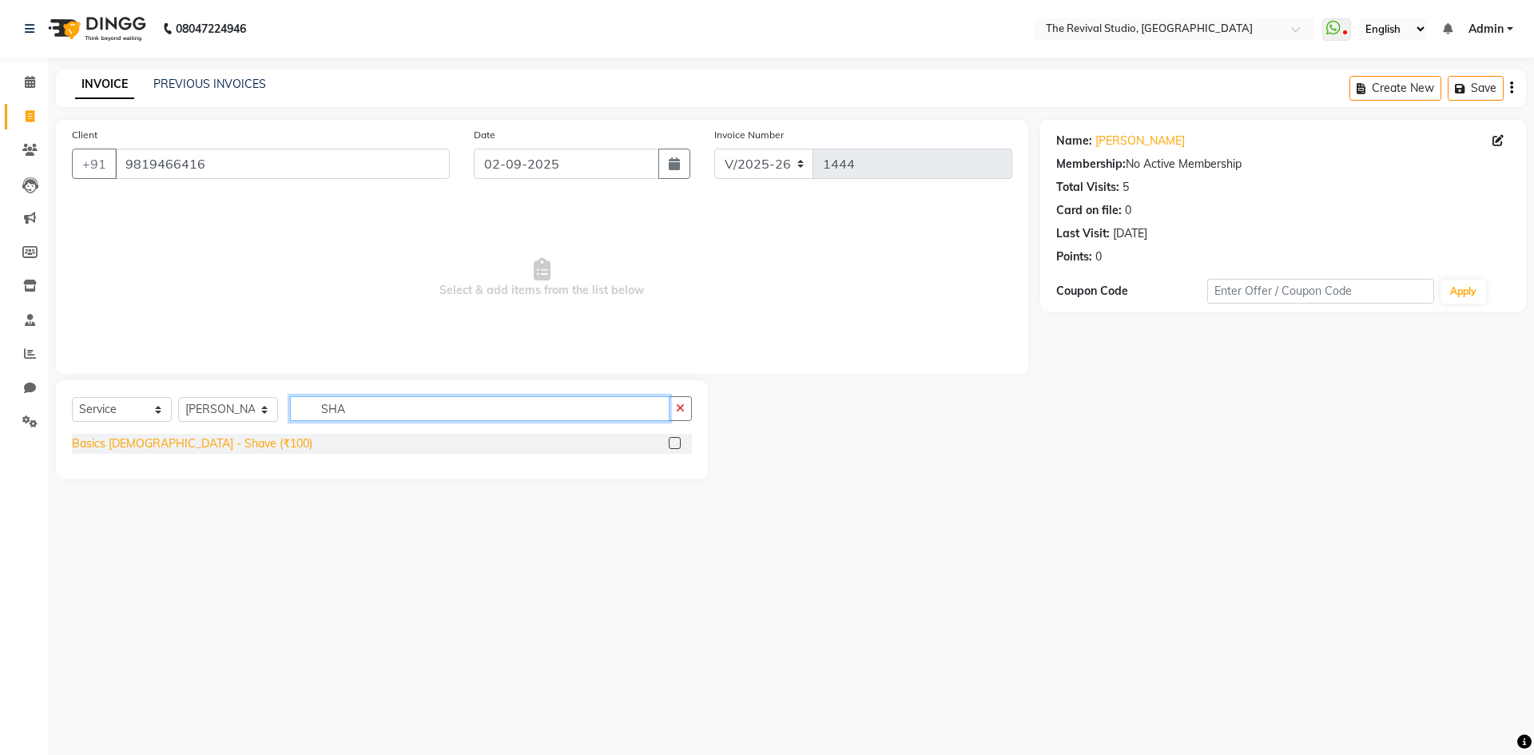
type input "SHA"
click at [142, 446] on div "Basics Male - Shave (₹100)" at bounding box center [192, 443] width 240 height 17
checkbox input "false"
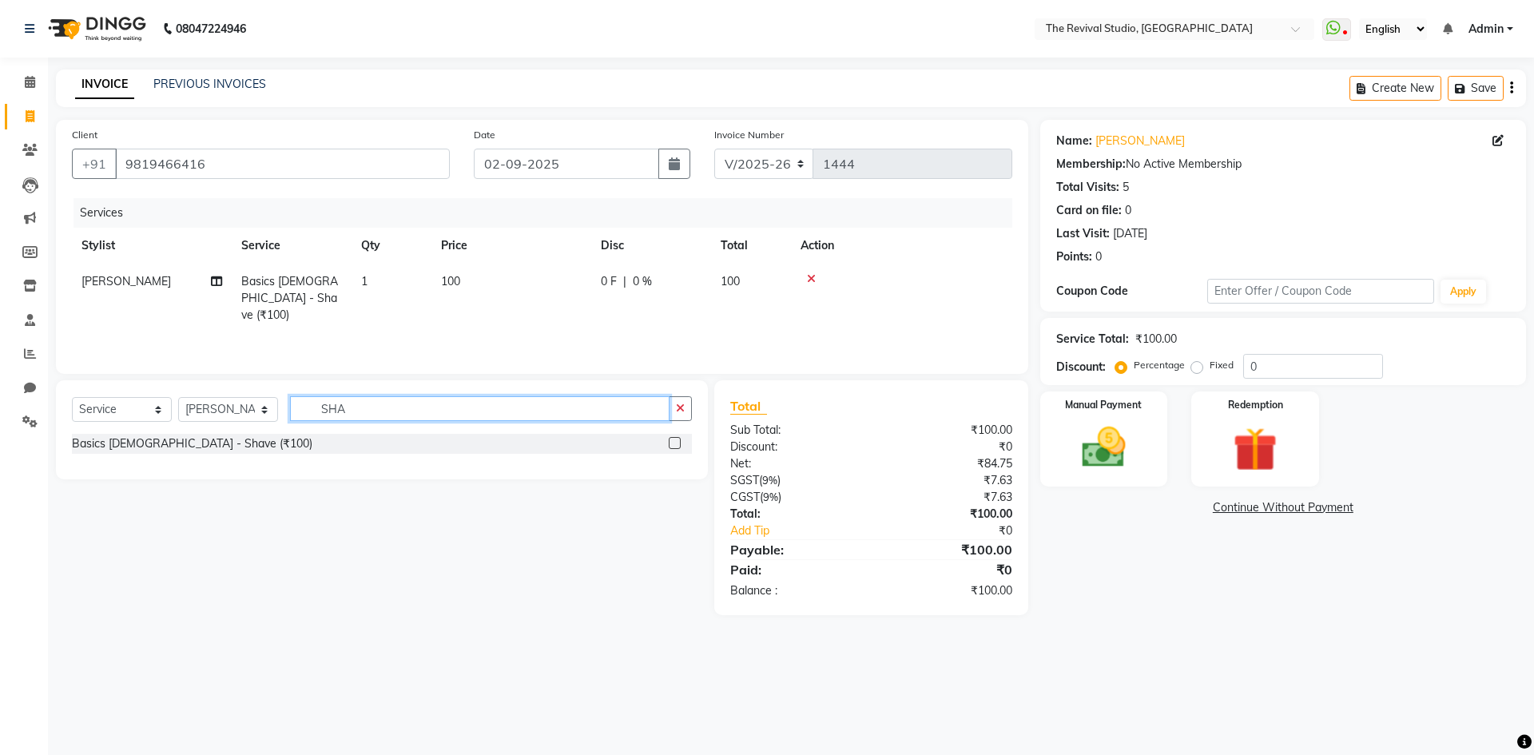
click at [429, 413] on input "SHA" at bounding box center [479, 408] width 379 height 25
type input "S"
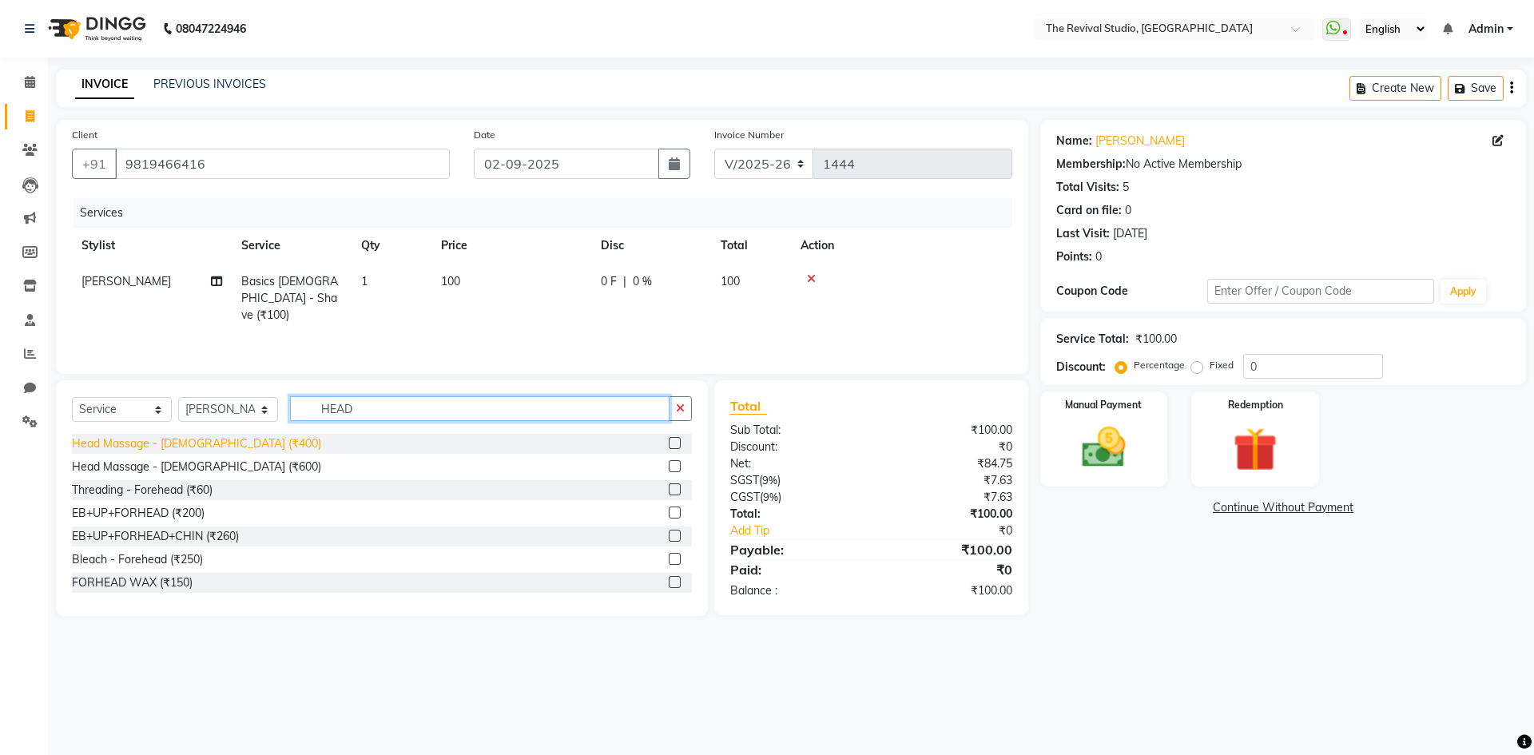
type input "HEAD"
drag, startPoint x: 184, startPoint y: 445, endPoint x: 208, endPoint y: 439, distance: 25.6
click at [184, 445] on div "Head Massage - Male (₹400)" at bounding box center [196, 443] width 249 height 17
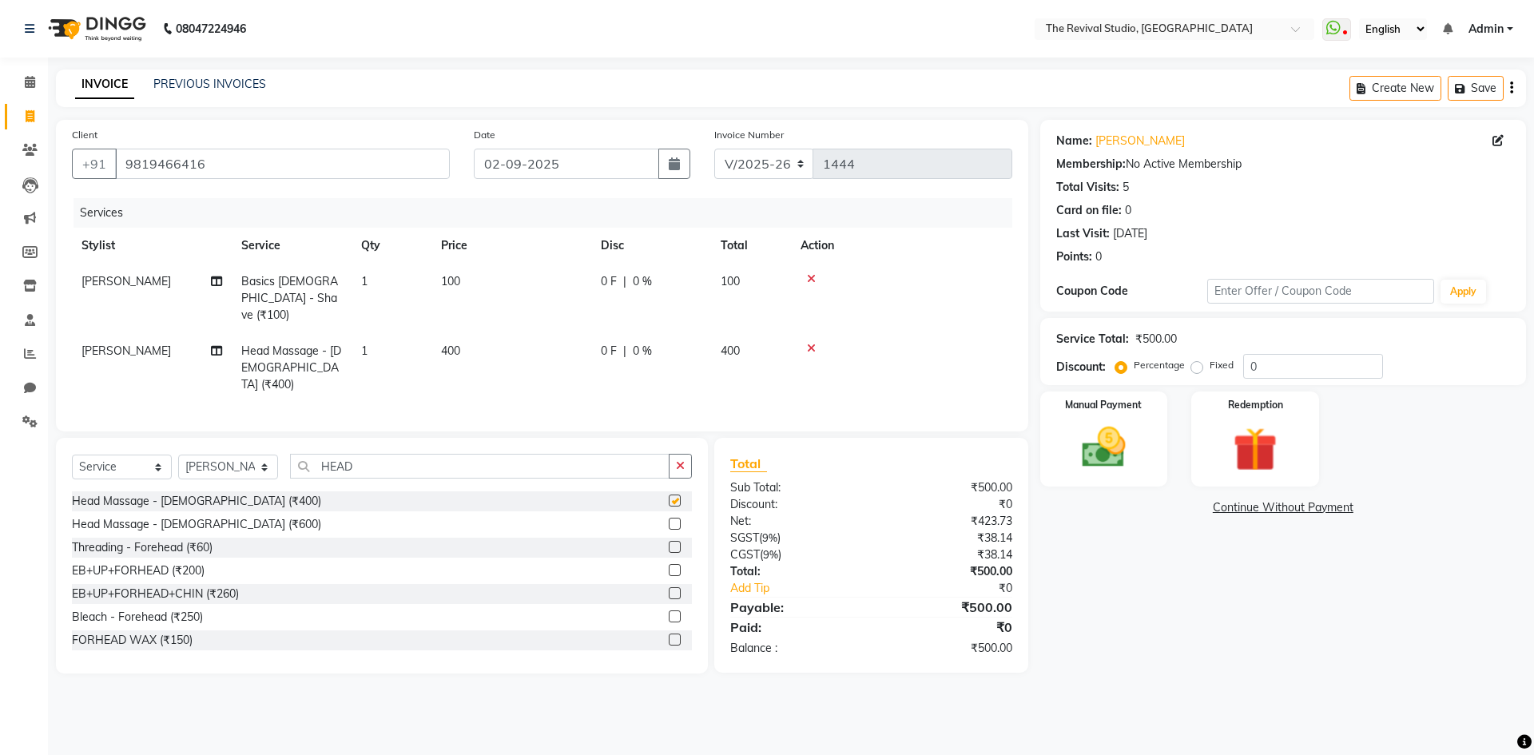
checkbox input "false"
click at [1250, 371] on input "0" at bounding box center [1313, 366] width 140 height 25
type input "20"
click at [1097, 442] on img at bounding box center [1103, 447] width 74 height 53
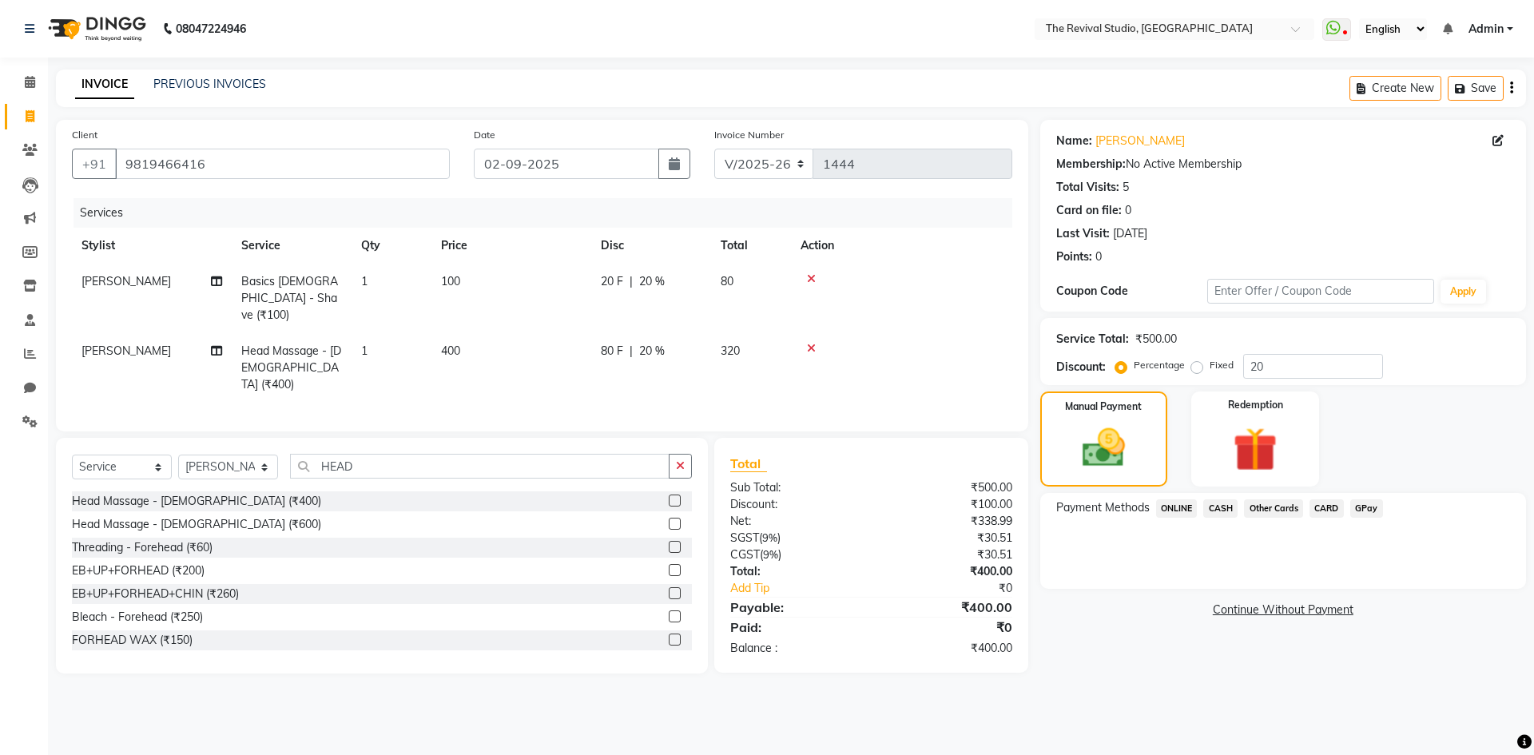
click at [1221, 504] on span "CASH" at bounding box center [1220, 508] width 34 height 18
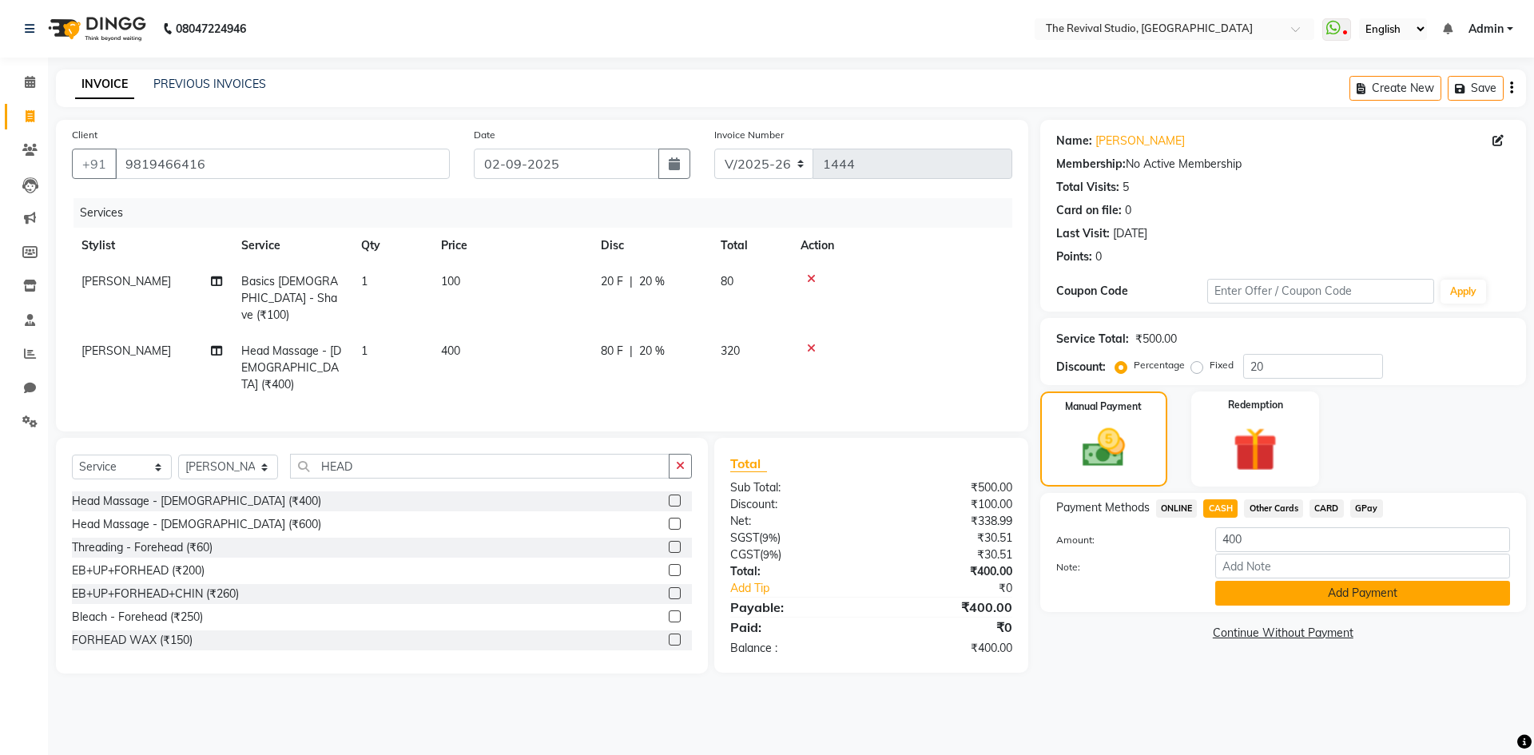
click at [1312, 587] on button "Add Payment" at bounding box center [1362, 593] width 295 height 25
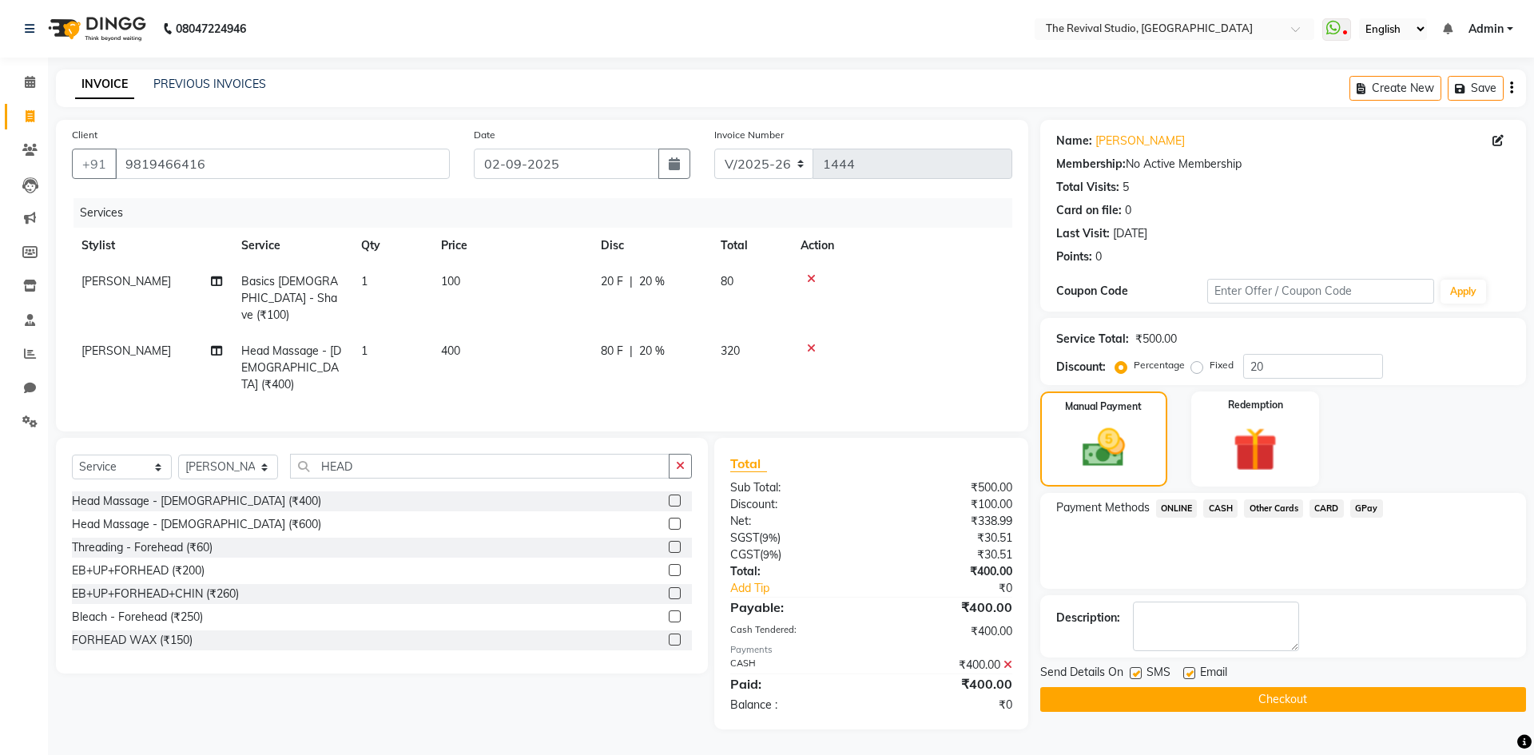
click at [1221, 708] on button "Checkout" at bounding box center [1283, 699] width 486 height 25
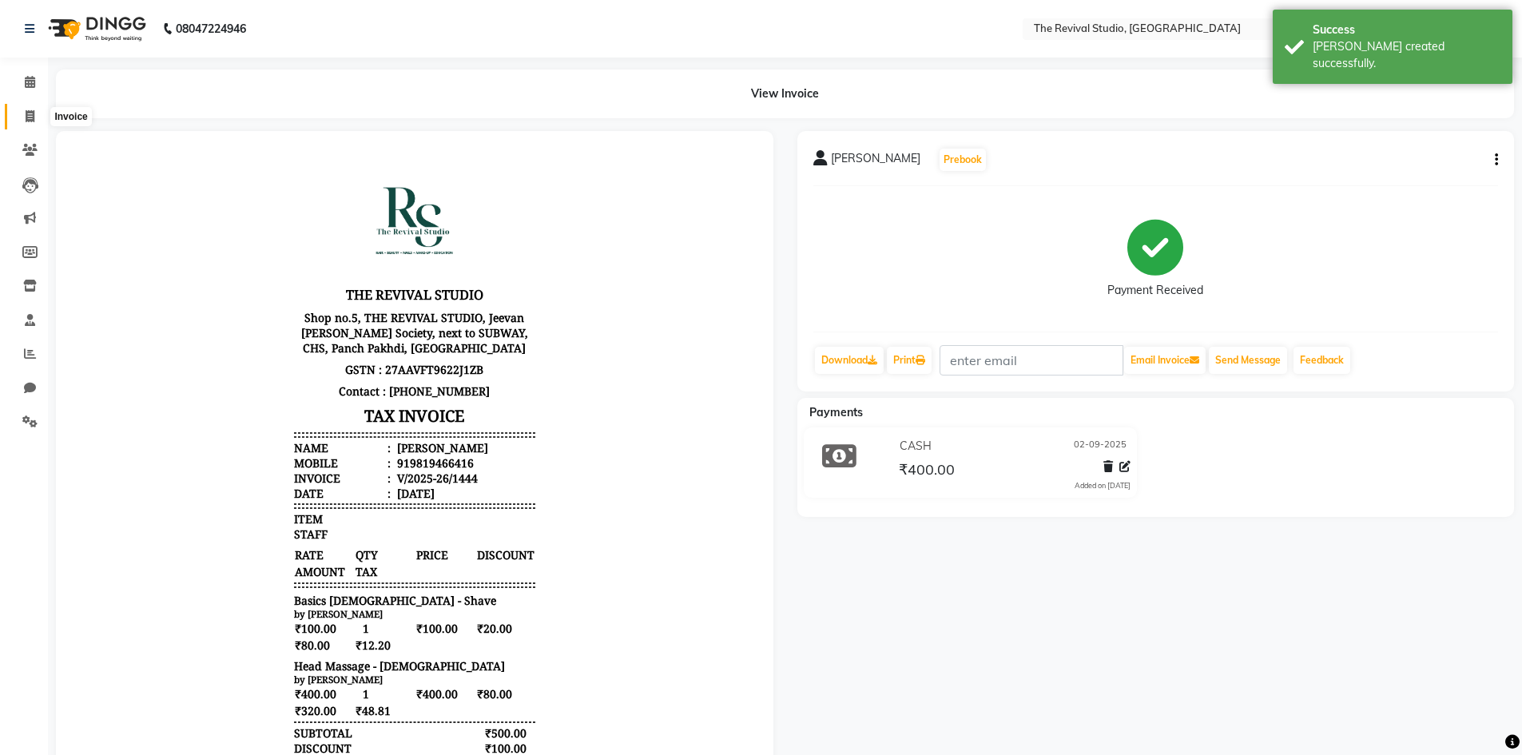
drag, startPoint x: 22, startPoint y: 119, endPoint x: 42, endPoint y: 121, distance: 20.0
click at [22, 119] on span at bounding box center [30, 117] width 28 height 18
select select "service"
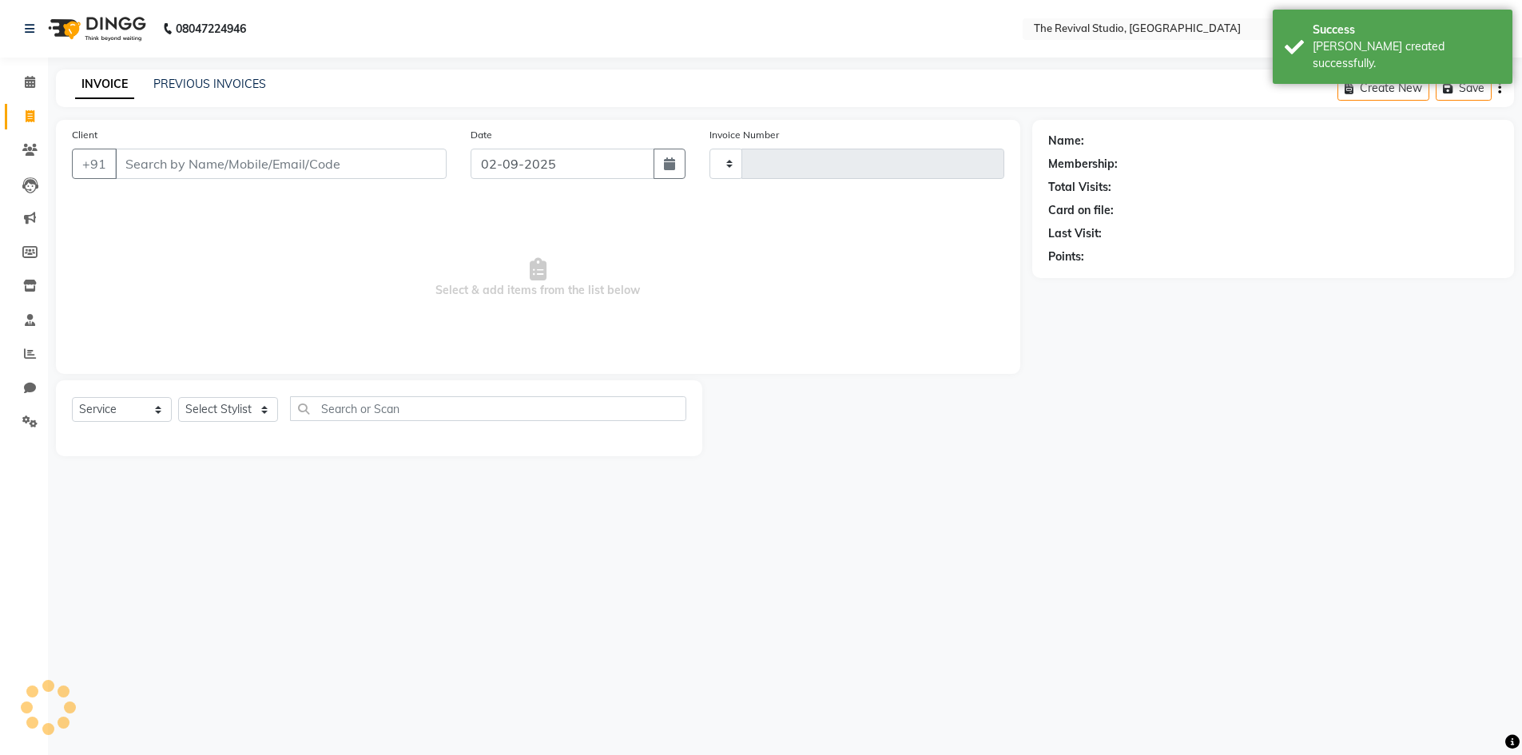
type input "1445"
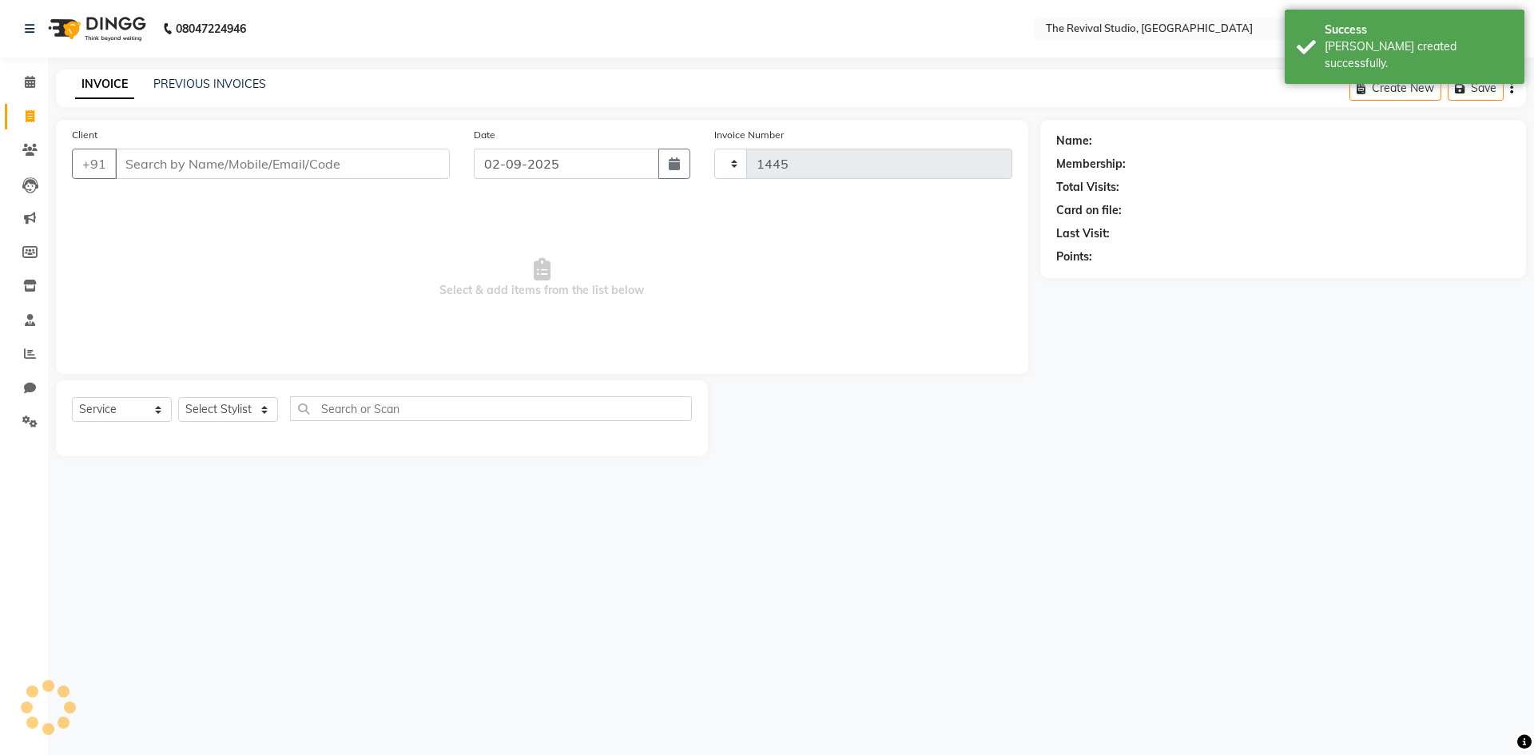
select select "7991"
click at [216, 145] on div "Client +91" at bounding box center [261, 158] width 402 height 65
click at [216, 161] on input "Client" at bounding box center [282, 164] width 335 height 30
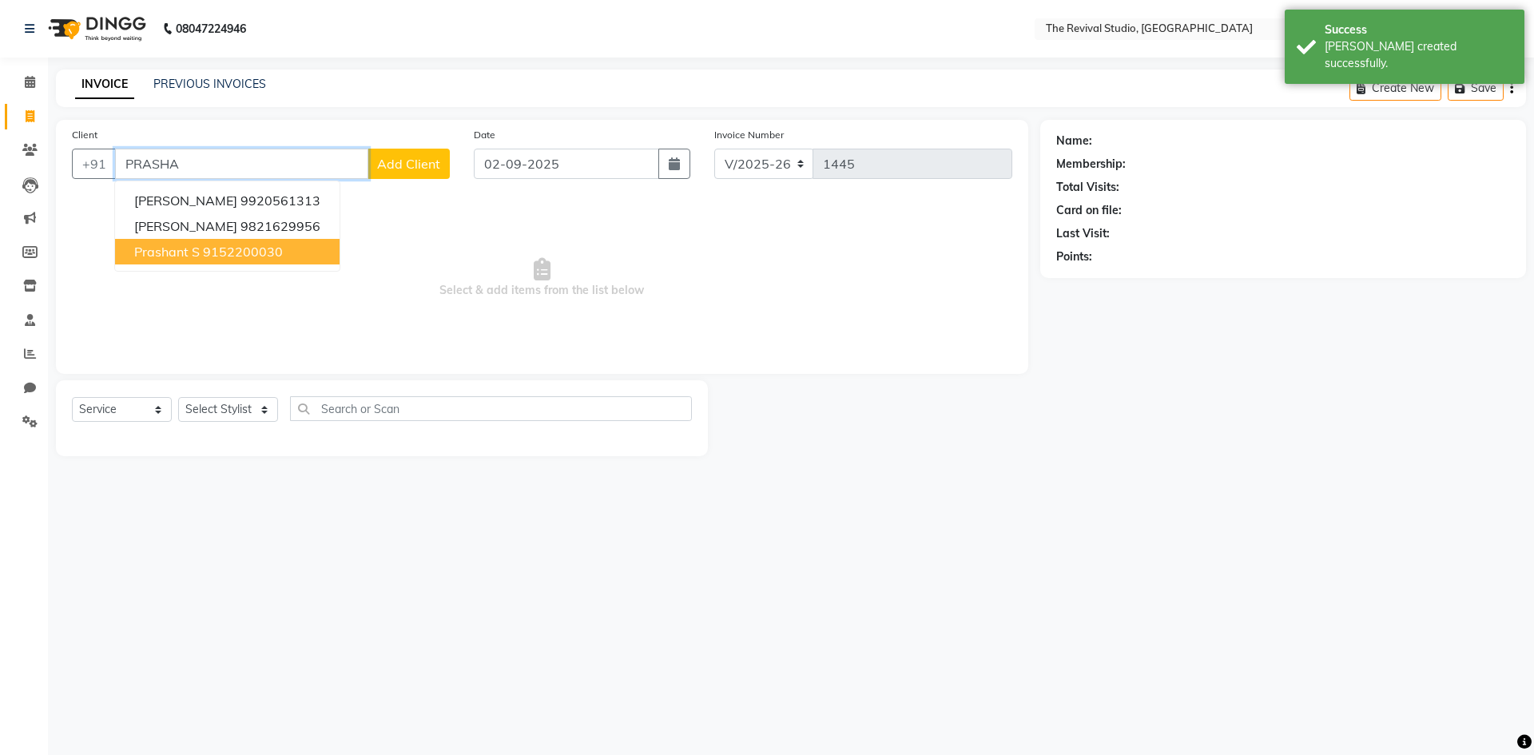
click at [253, 248] on ngb-highlight "9152200030" at bounding box center [243, 252] width 80 height 16
type input "9152200030"
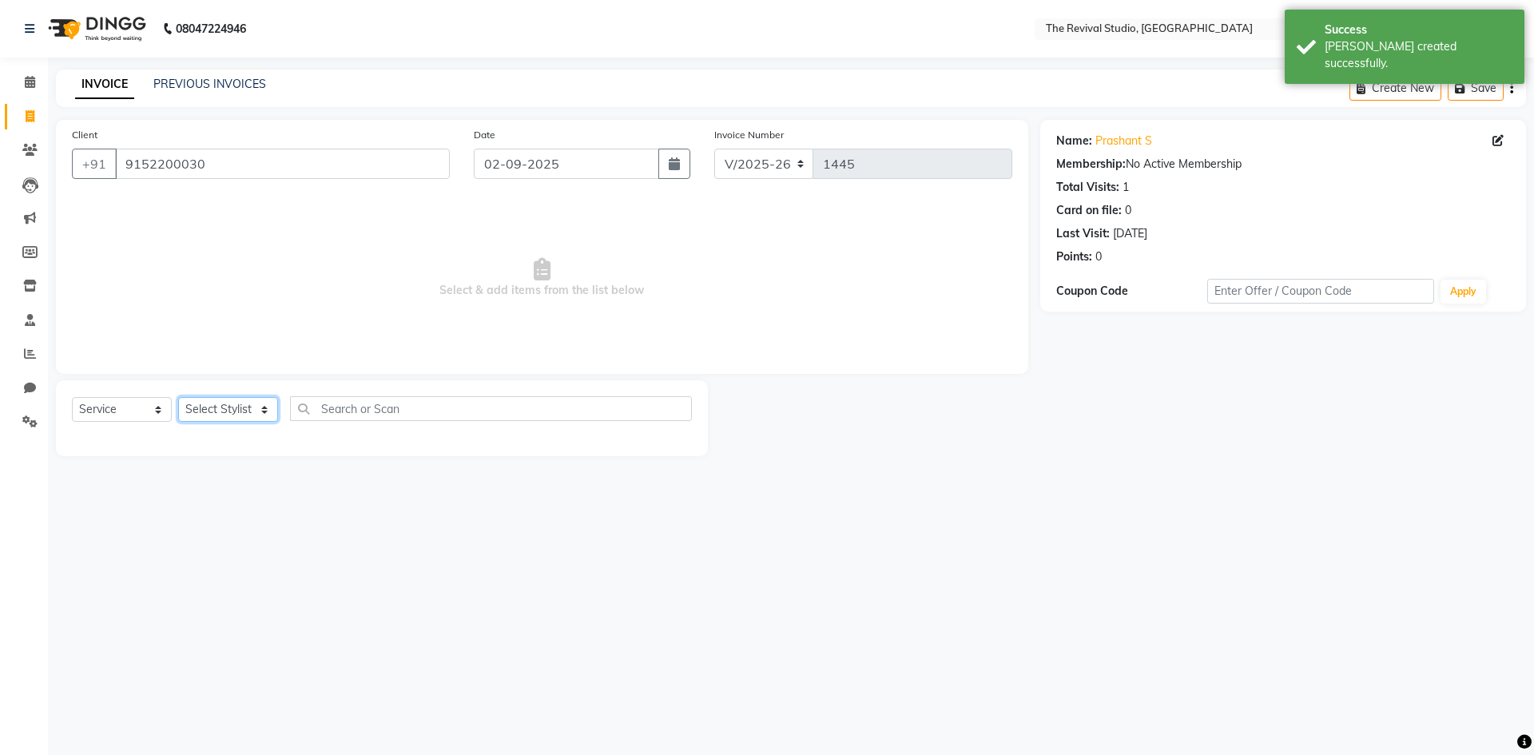
drag, startPoint x: 230, startPoint y: 409, endPoint x: 247, endPoint y: 419, distance: 19.7
click at [232, 409] on select "Select Stylist BHARTI CHAITANYA Dingg GAYATRI MAYUR PRAJAKTA REKHA REVIVAL RISH…" at bounding box center [228, 409] width 100 height 25
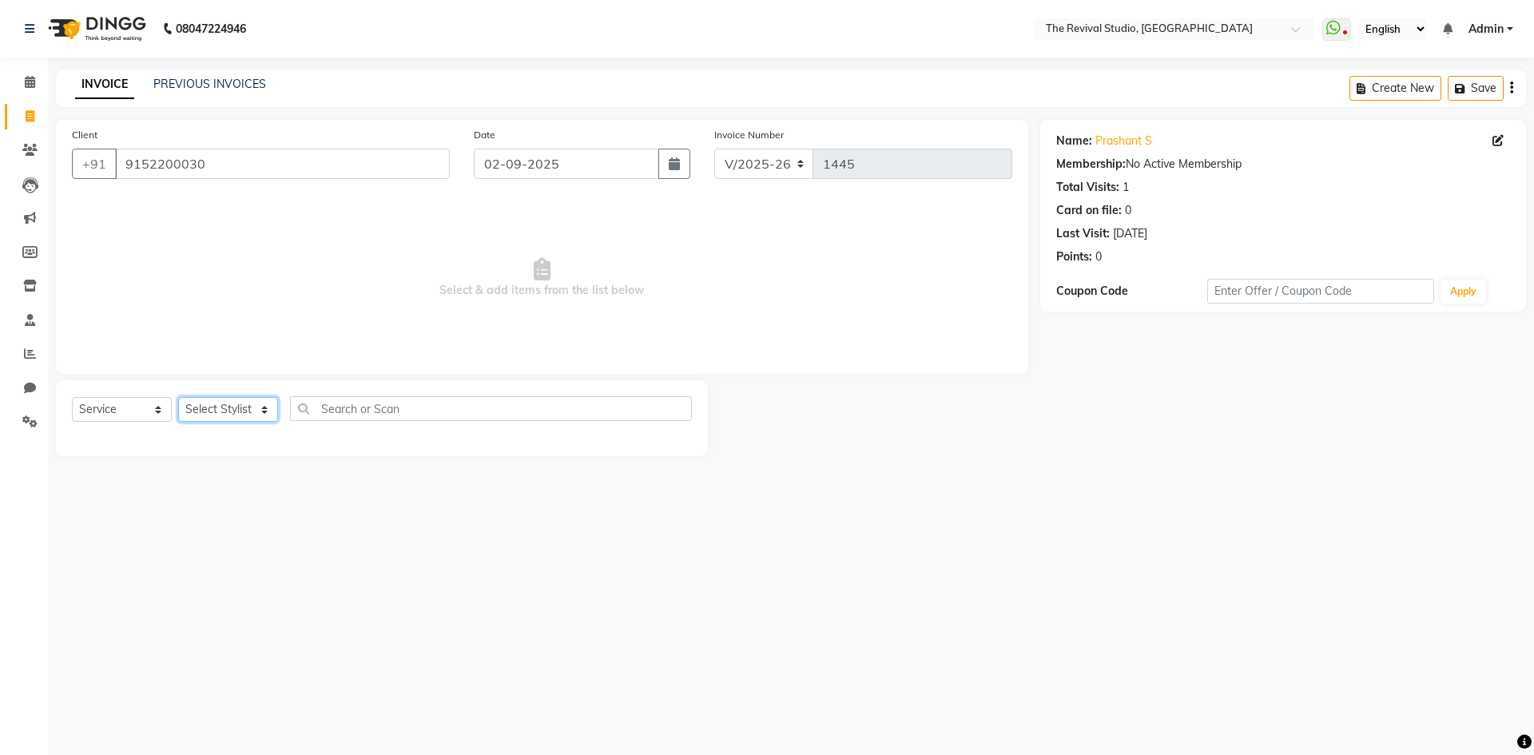
select select "76730"
click at [178, 397] on select "Select Stylist BHARTI CHAITANYA Dingg GAYATRI MAYUR PRAJAKTA REKHA REVIVAL RISH…" at bounding box center [228, 409] width 100 height 25
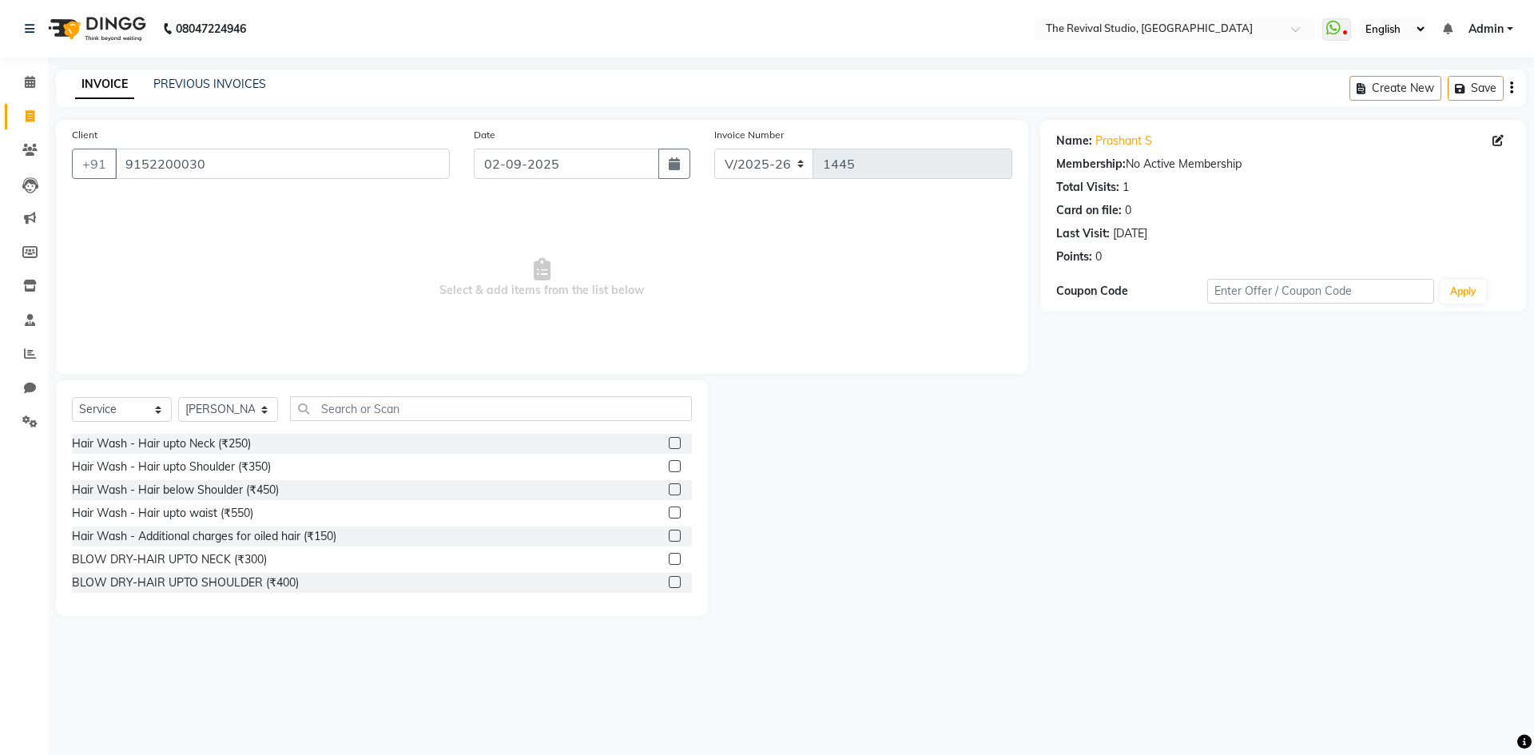
click at [417, 391] on div "Select Service Product Membership Package Voucher Prepaid Gift Card Select Styl…" at bounding box center [382, 498] width 652 height 236
click at [398, 409] on input "text" at bounding box center [491, 408] width 402 height 25
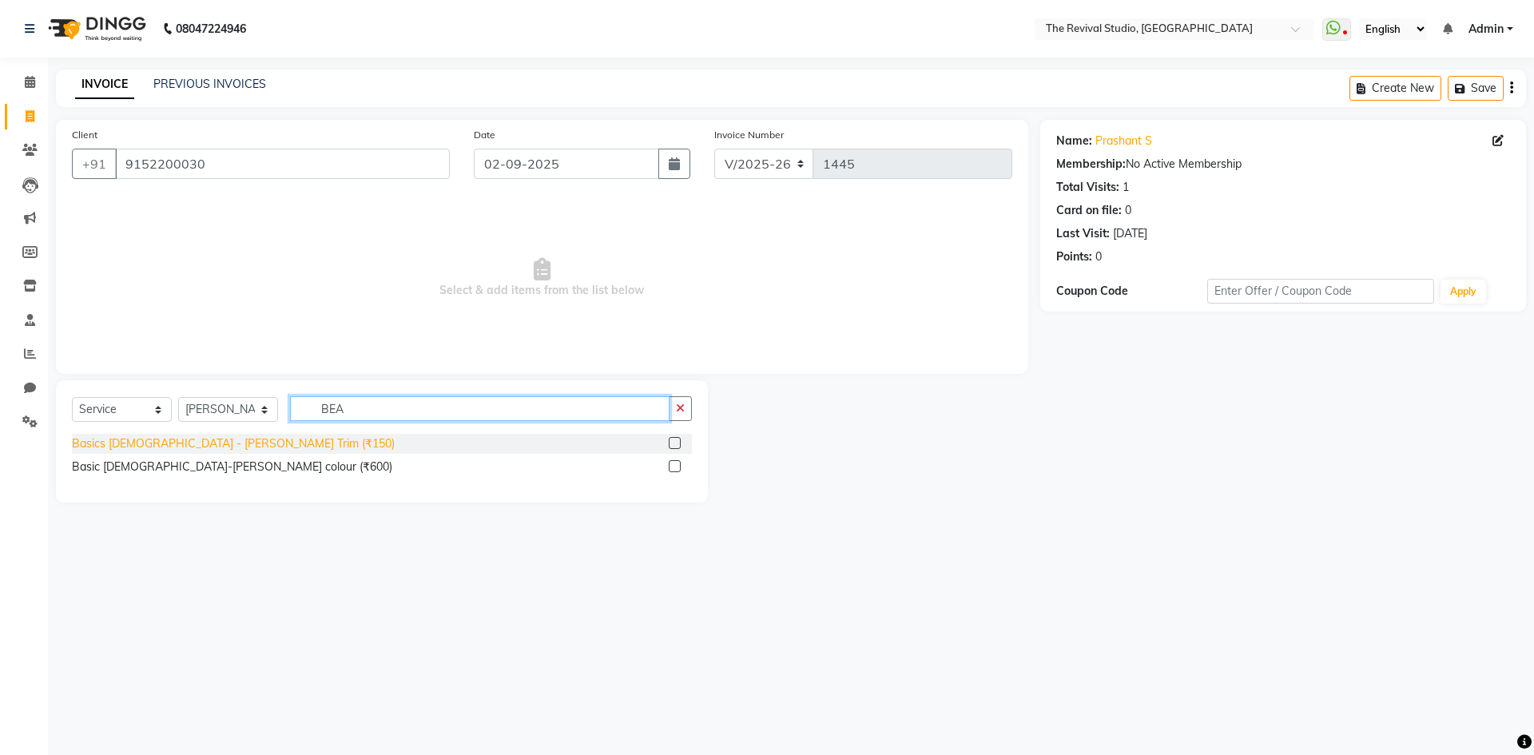
type input "BEA"
click at [176, 445] on div "Basics Male - Beard Trim (₹150)" at bounding box center [233, 443] width 323 height 17
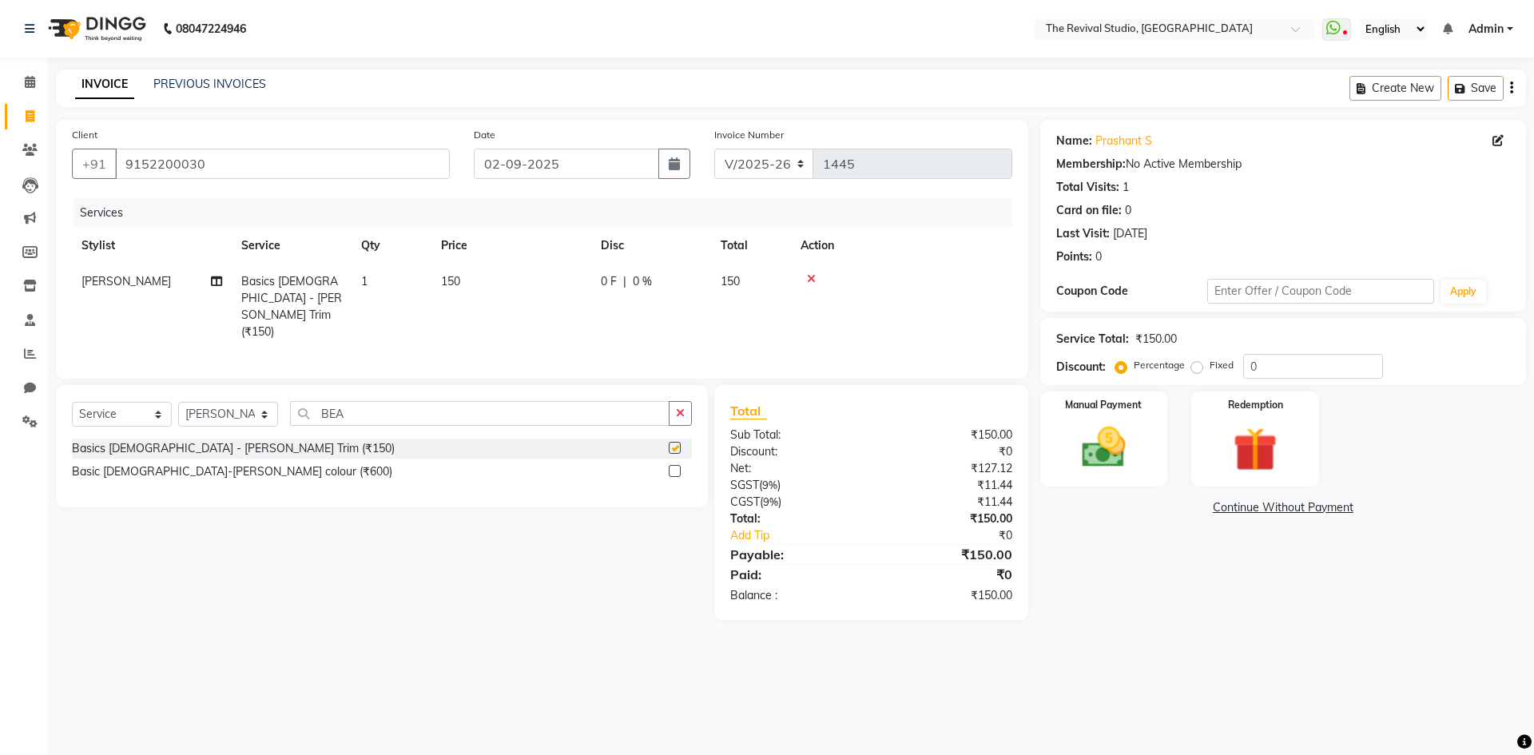
checkbox input "false"
drag, startPoint x: 1122, startPoint y: 444, endPoint x: 1134, endPoint y: 452, distance: 14.4
click at [1122, 444] on img at bounding box center [1103, 447] width 74 height 53
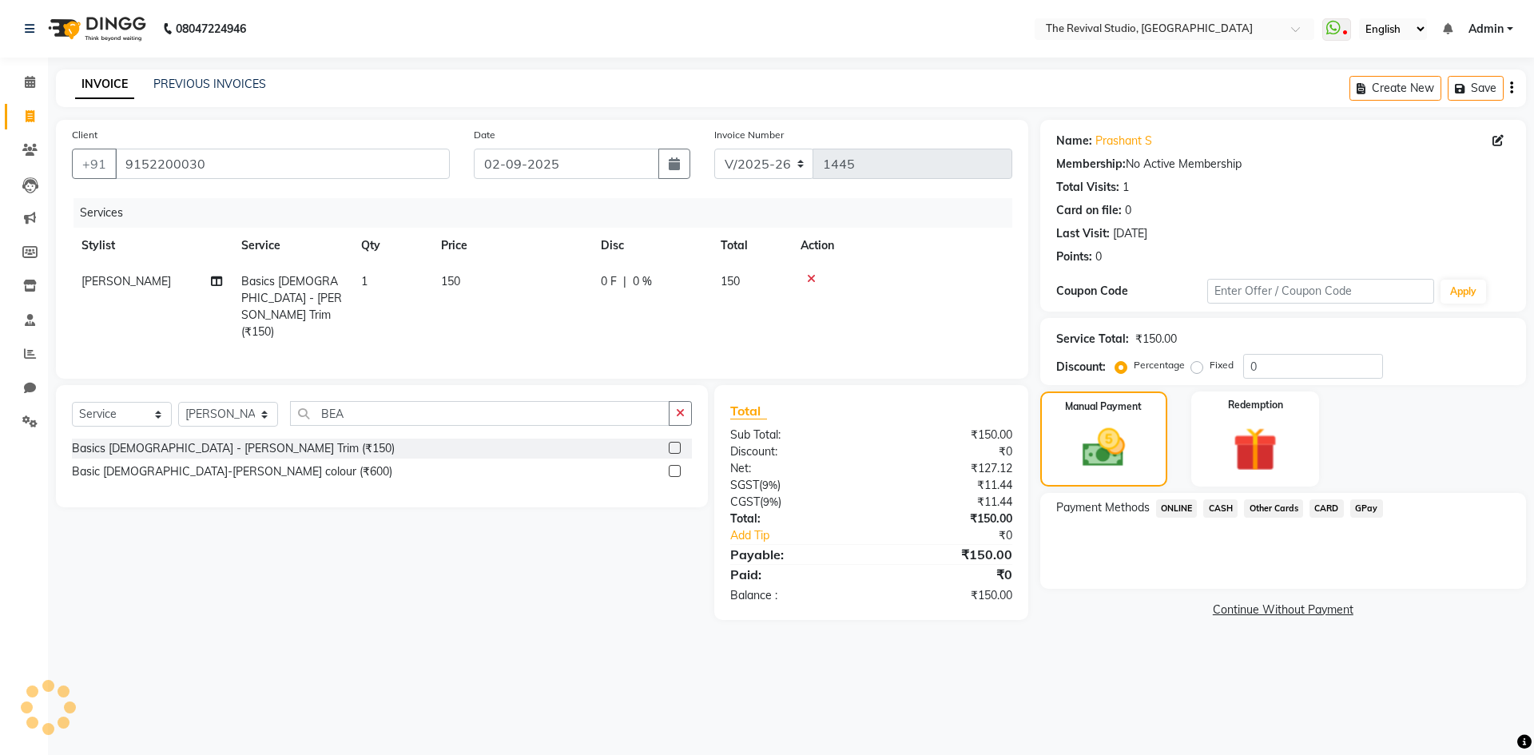
click at [1373, 510] on span "GPay" at bounding box center [1366, 508] width 33 height 18
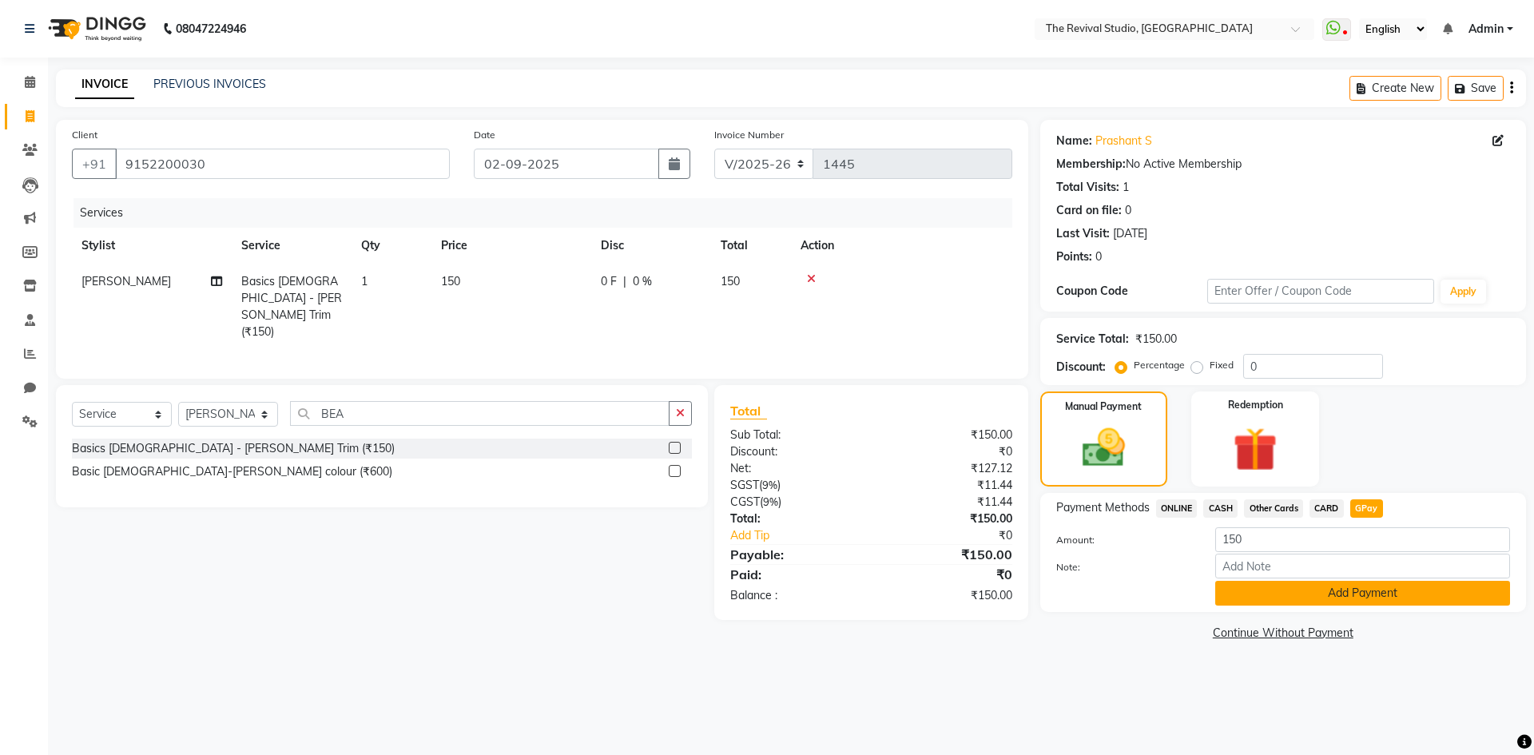
click at [1316, 598] on button "Add Payment" at bounding box center [1362, 593] width 295 height 25
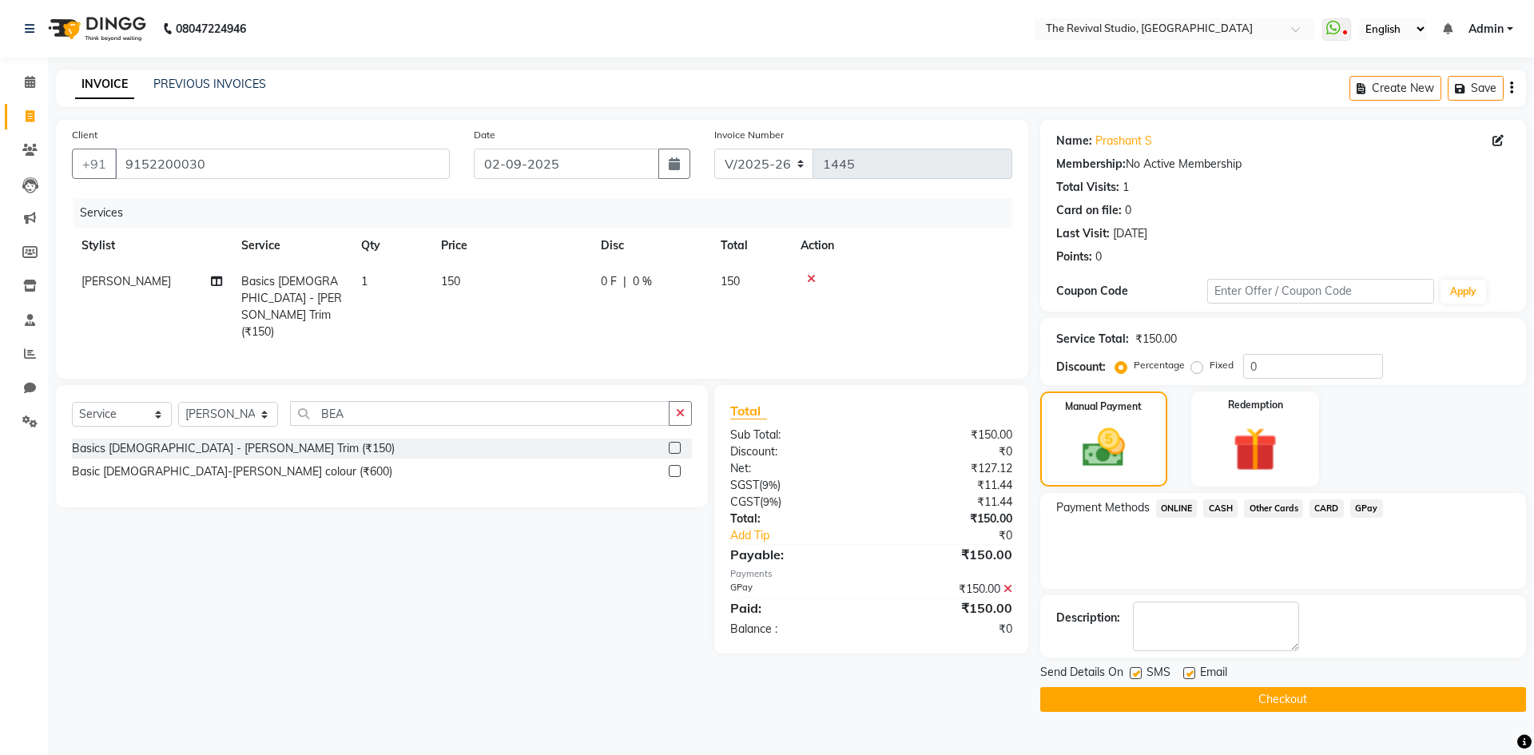
click at [1273, 700] on button "Checkout" at bounding box center [1283, 699] width 486 height 25
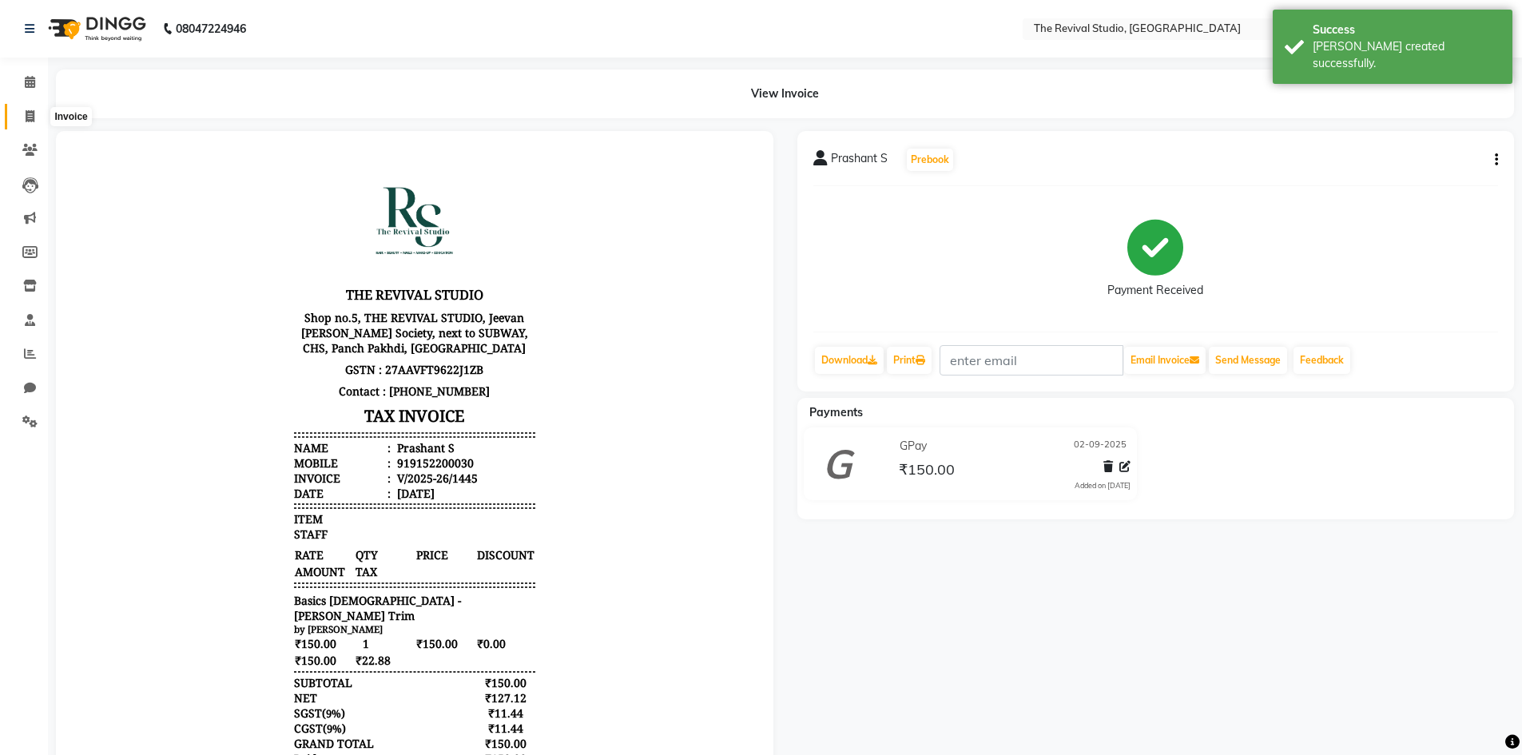
click at [30, 120] on icon at bounding box center [30, 116] width 9 height 12
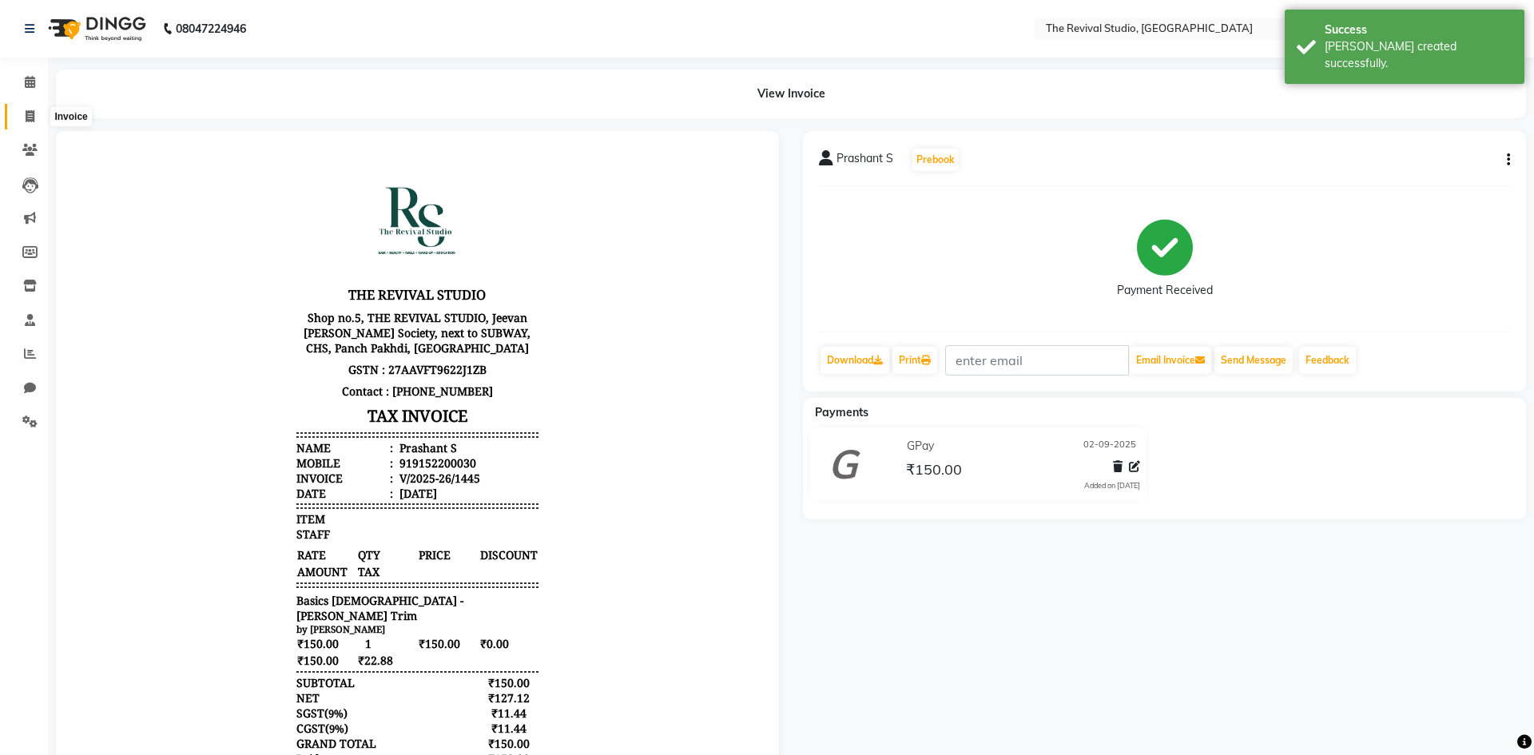
select select "7991"
select select "service"
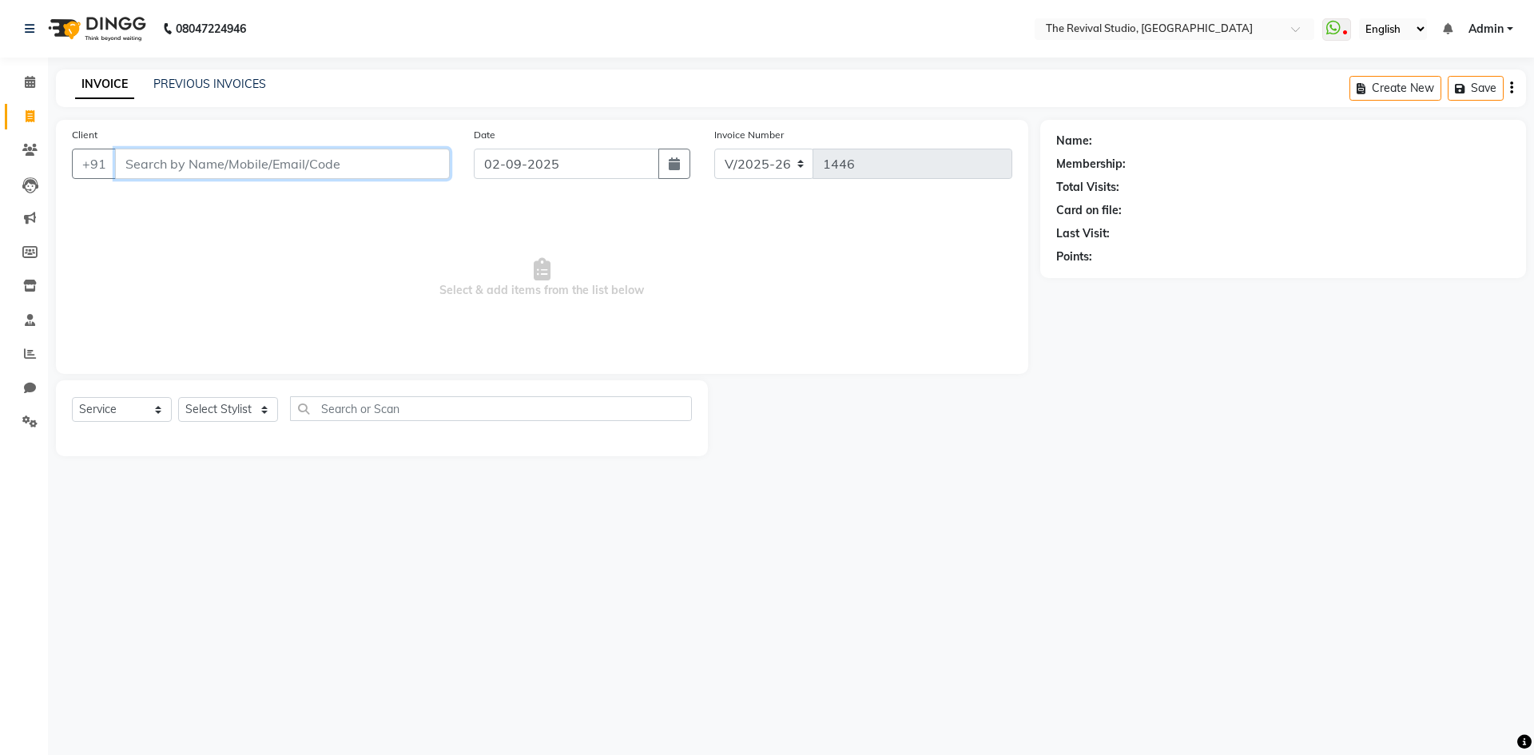
click at [262, 161] on input "Client" at bounding box center [282, 164] width 335 height 30
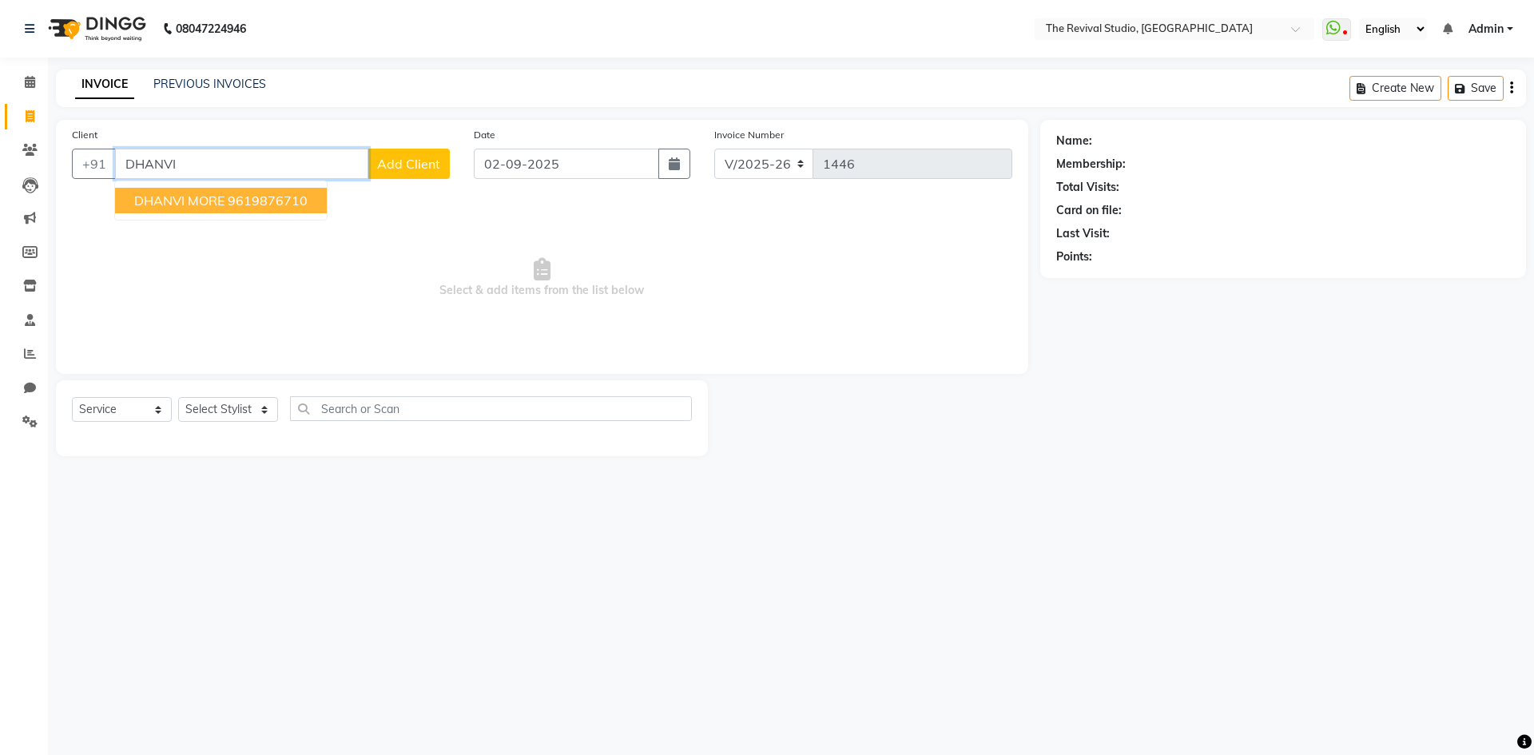
click at [282, 208] on button "DHANVI MORE 9619876710" at bounding box center [221, 201] width 212 height 26
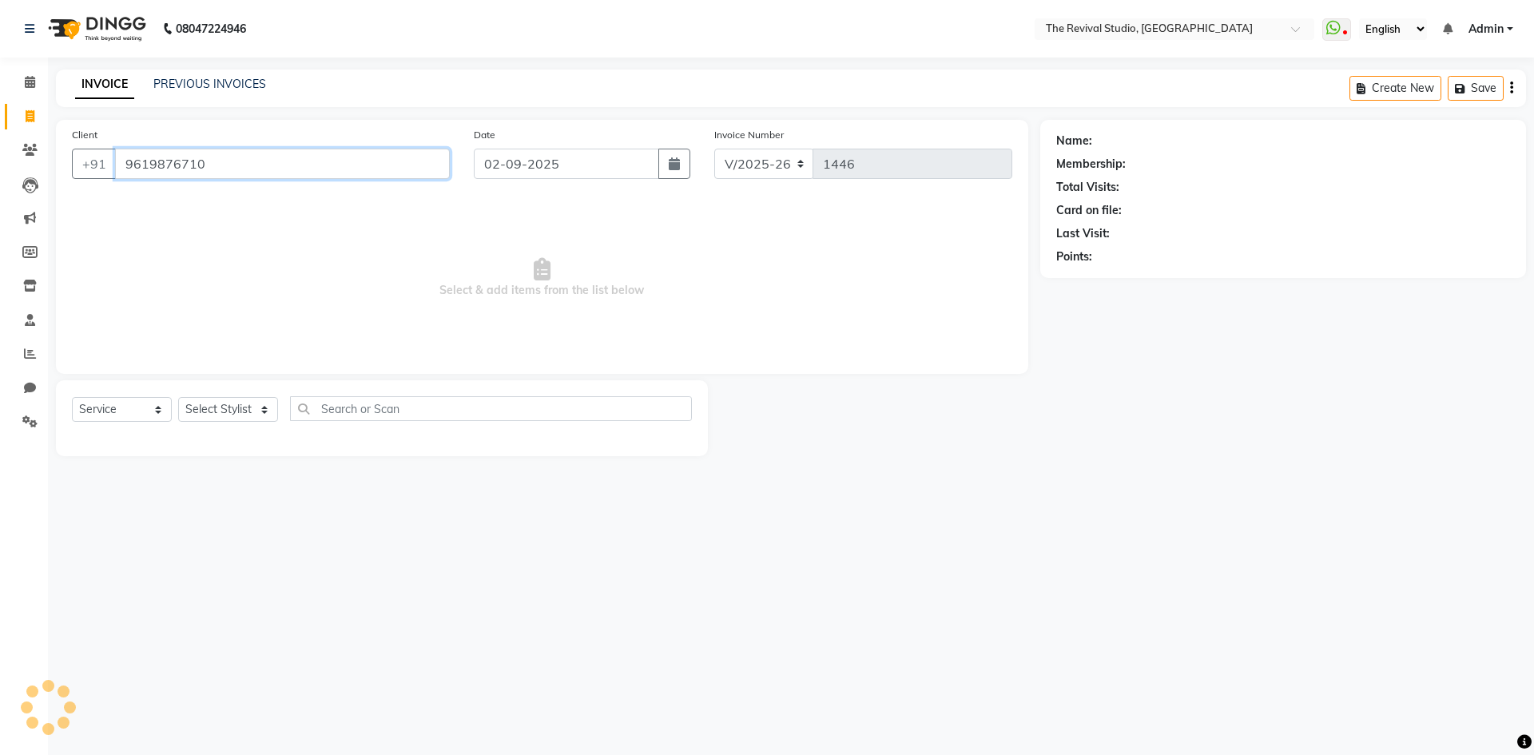
type input "9619876710"
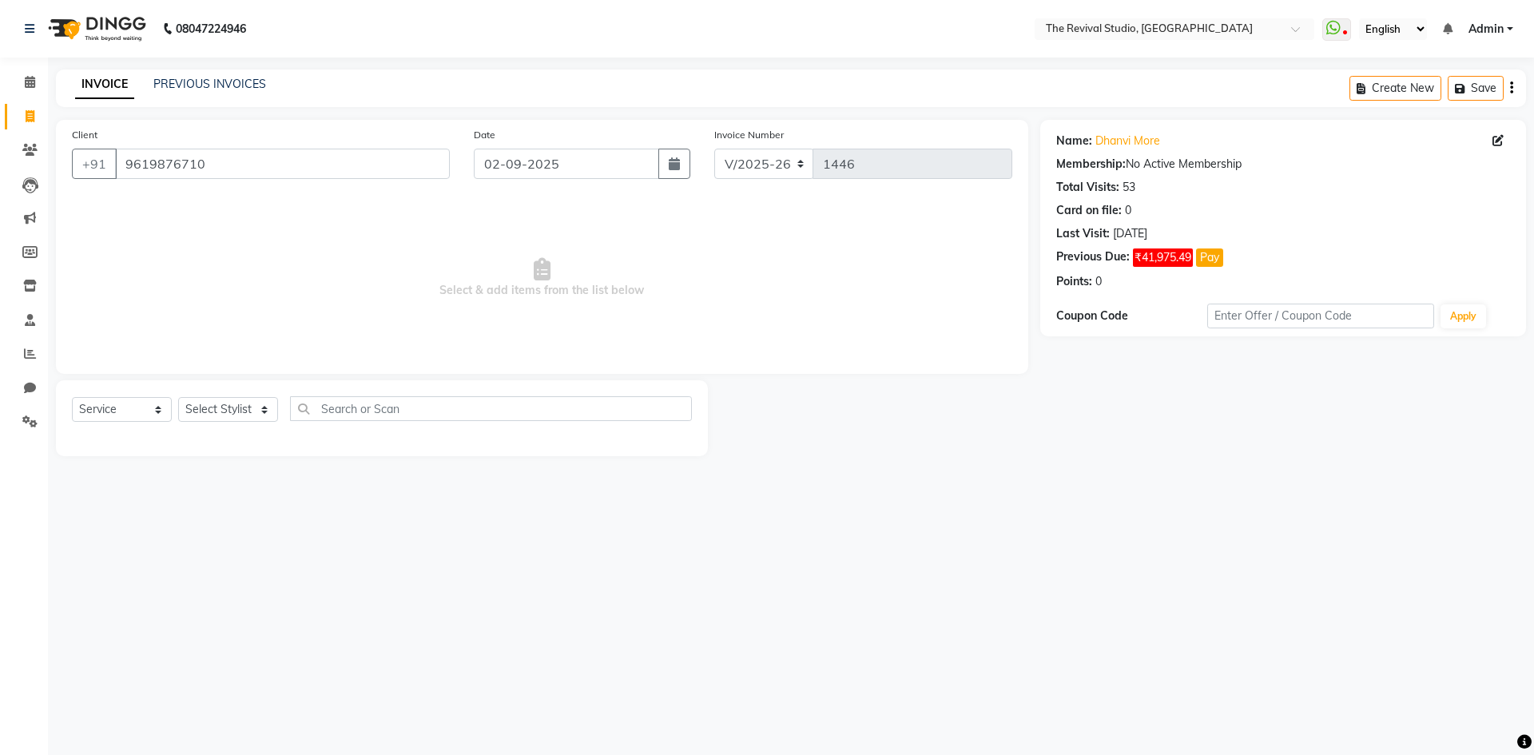
click at [822, 553] on div "08047224946 Select Location × The Revival Studio, Thane West WhatsApp Status ✕ …" at bounding box center [767, 377] width 1534 height 755
click at [1216, 258] on button "Pay" at bounding box center [1209, 257] width 27 height 18
select select "1"
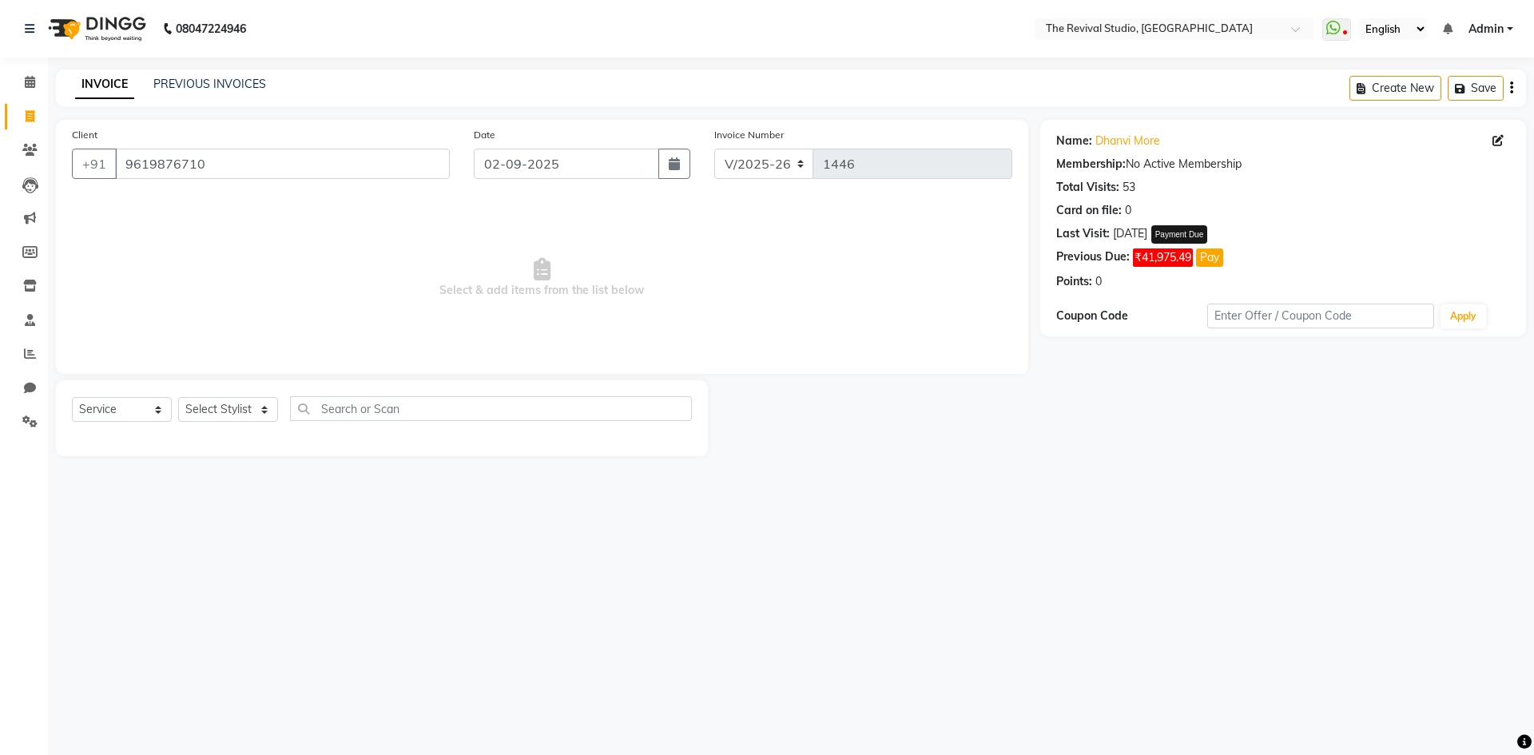
select select "1"
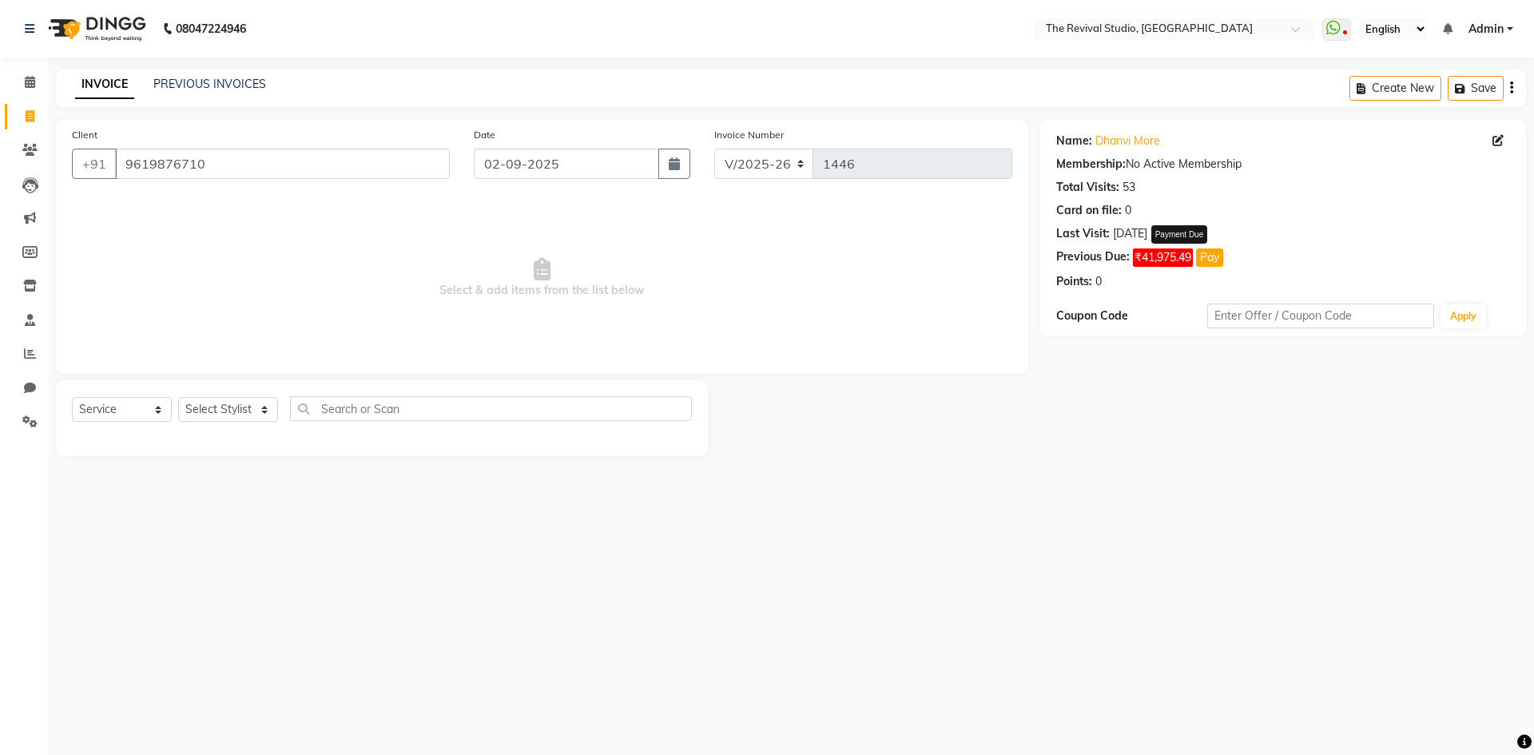
select select "1"
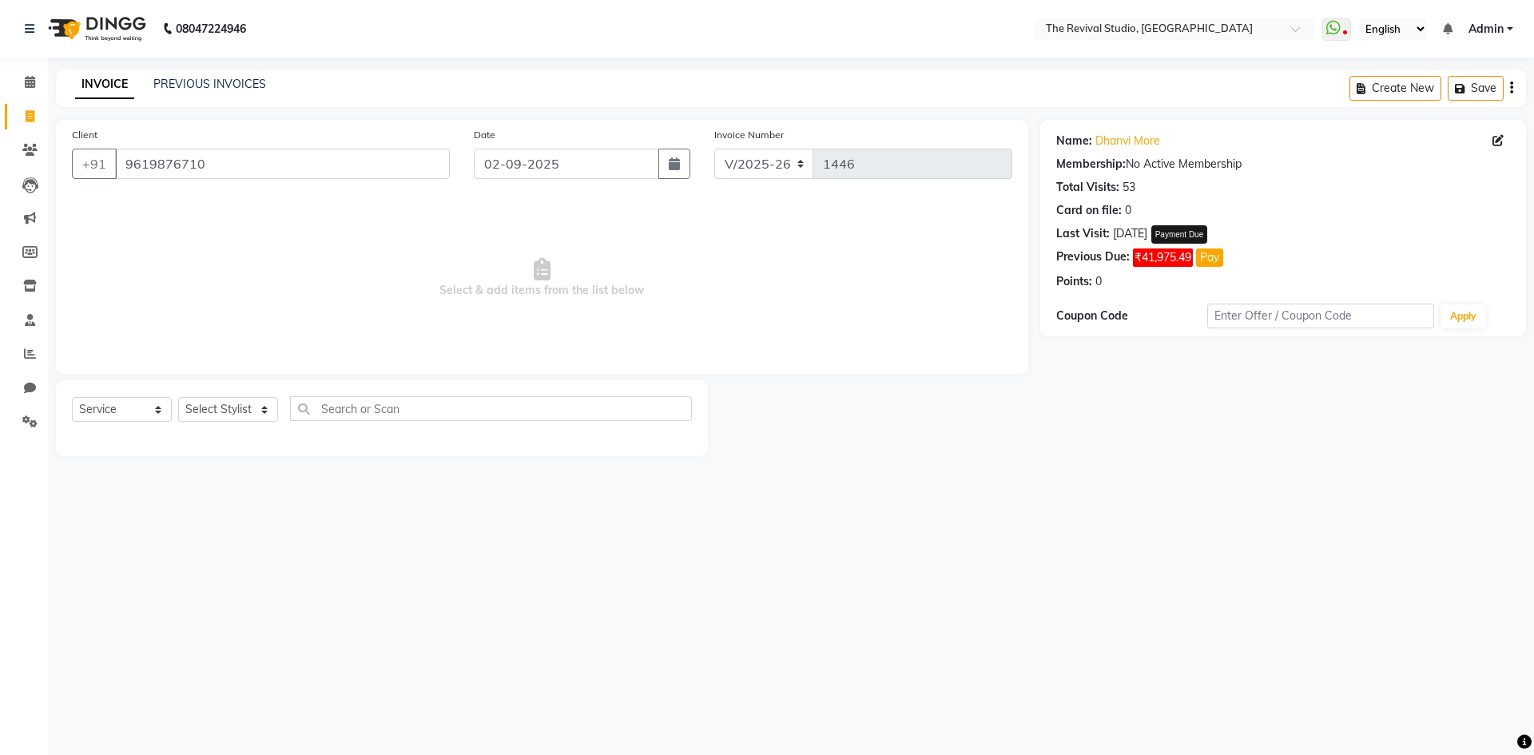
select select "1"
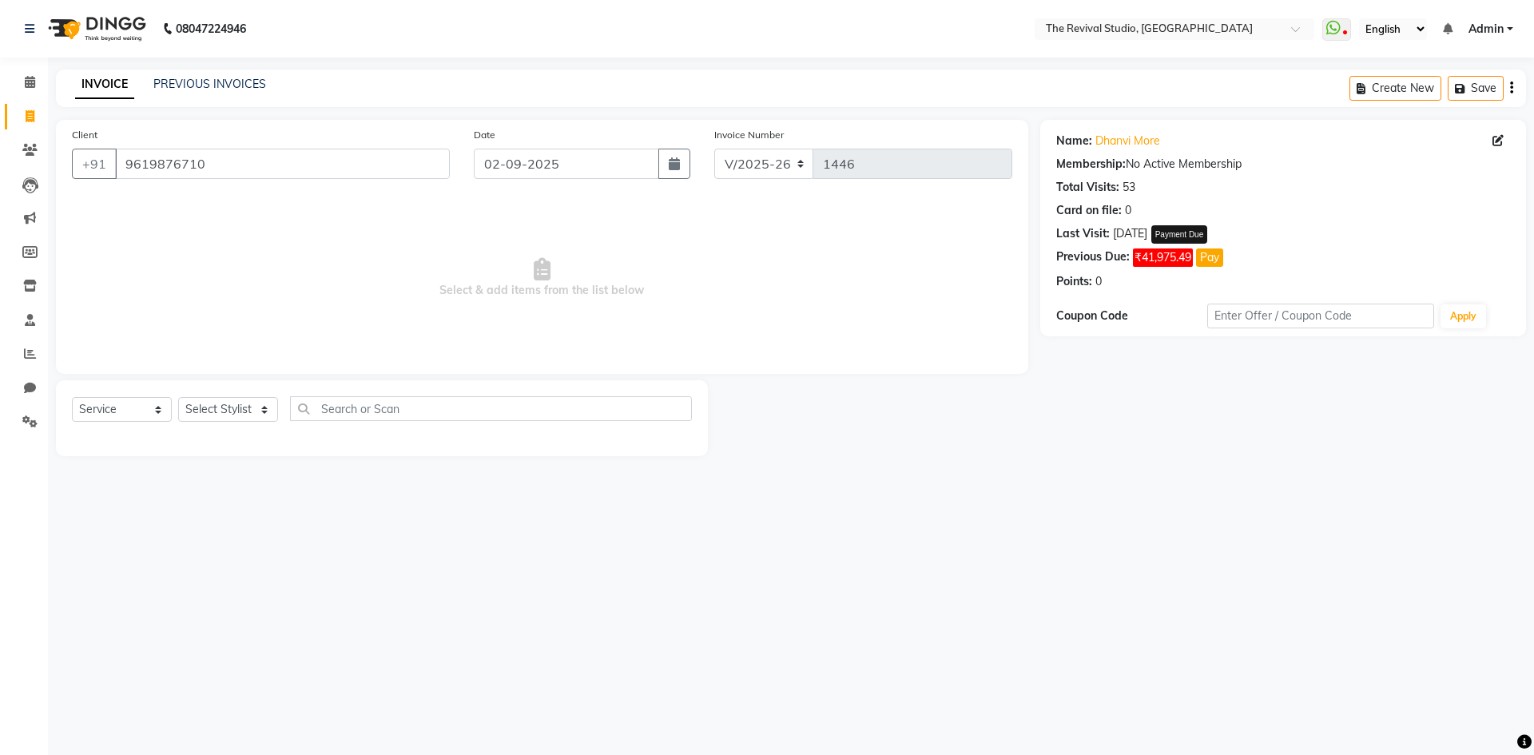
select select "1"
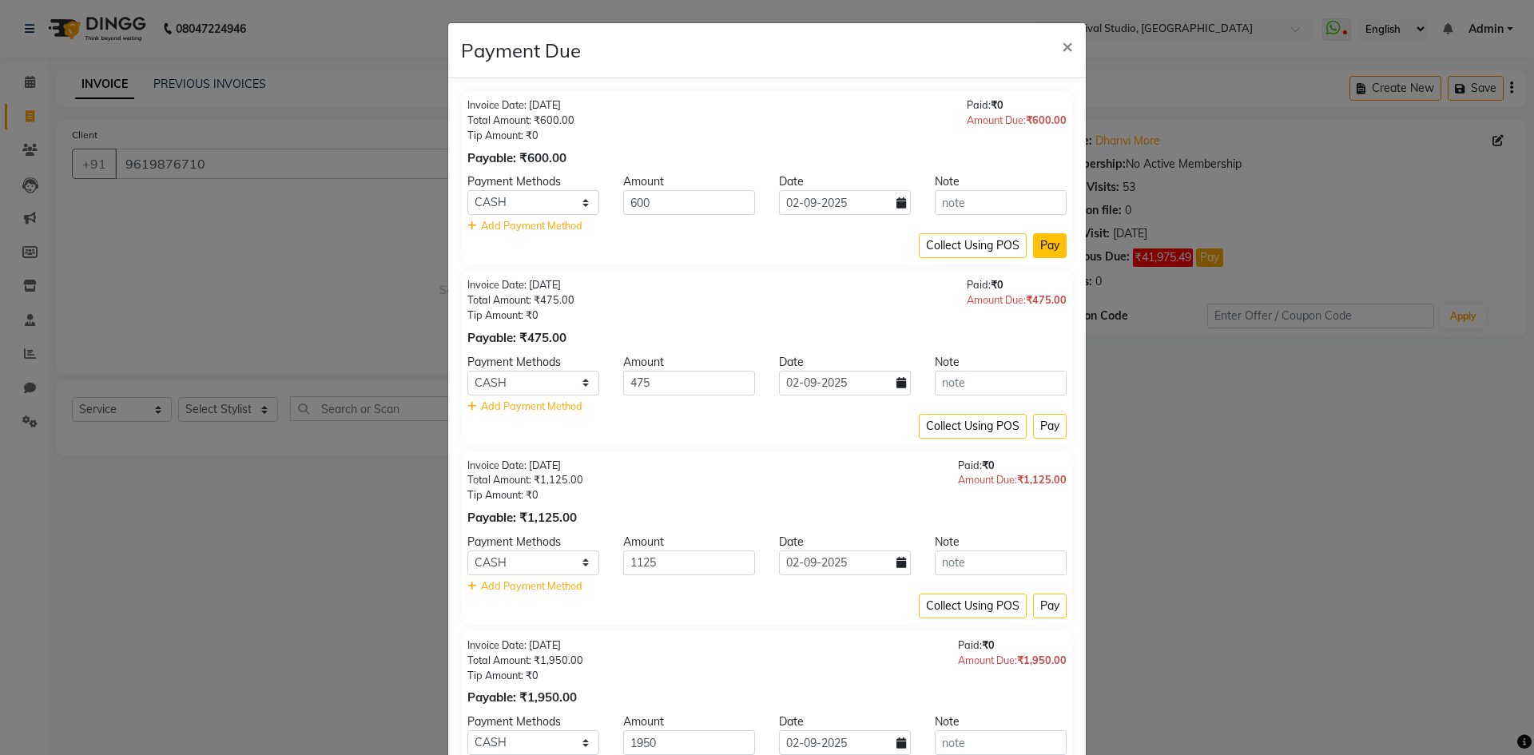
click at [1050, 247] on button "Pay" at bounding box center [1050, 245] width 34 height 25
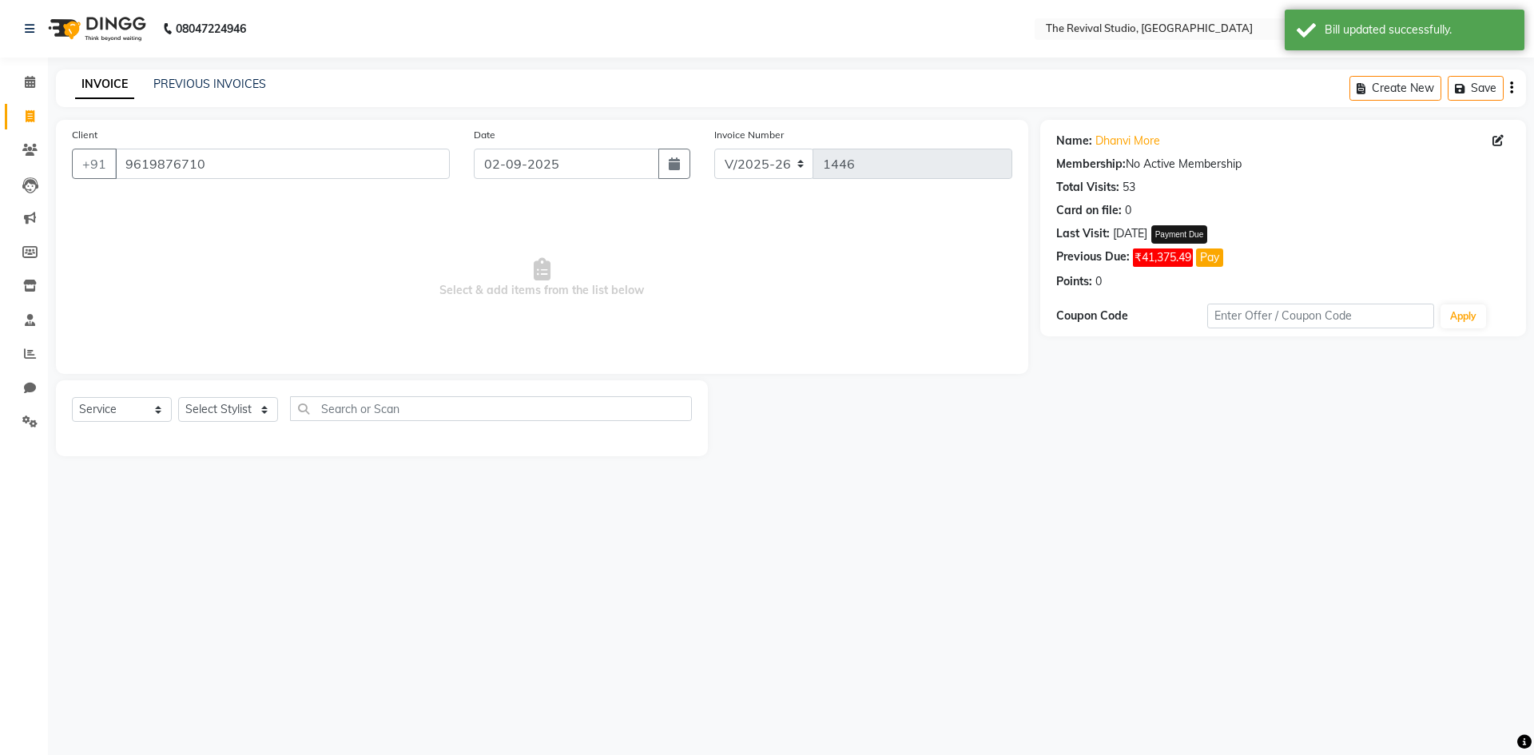
click at [1221, 260] on button "Pay" at bounding box center [1209, 257] width 27 height 18
select select "1"
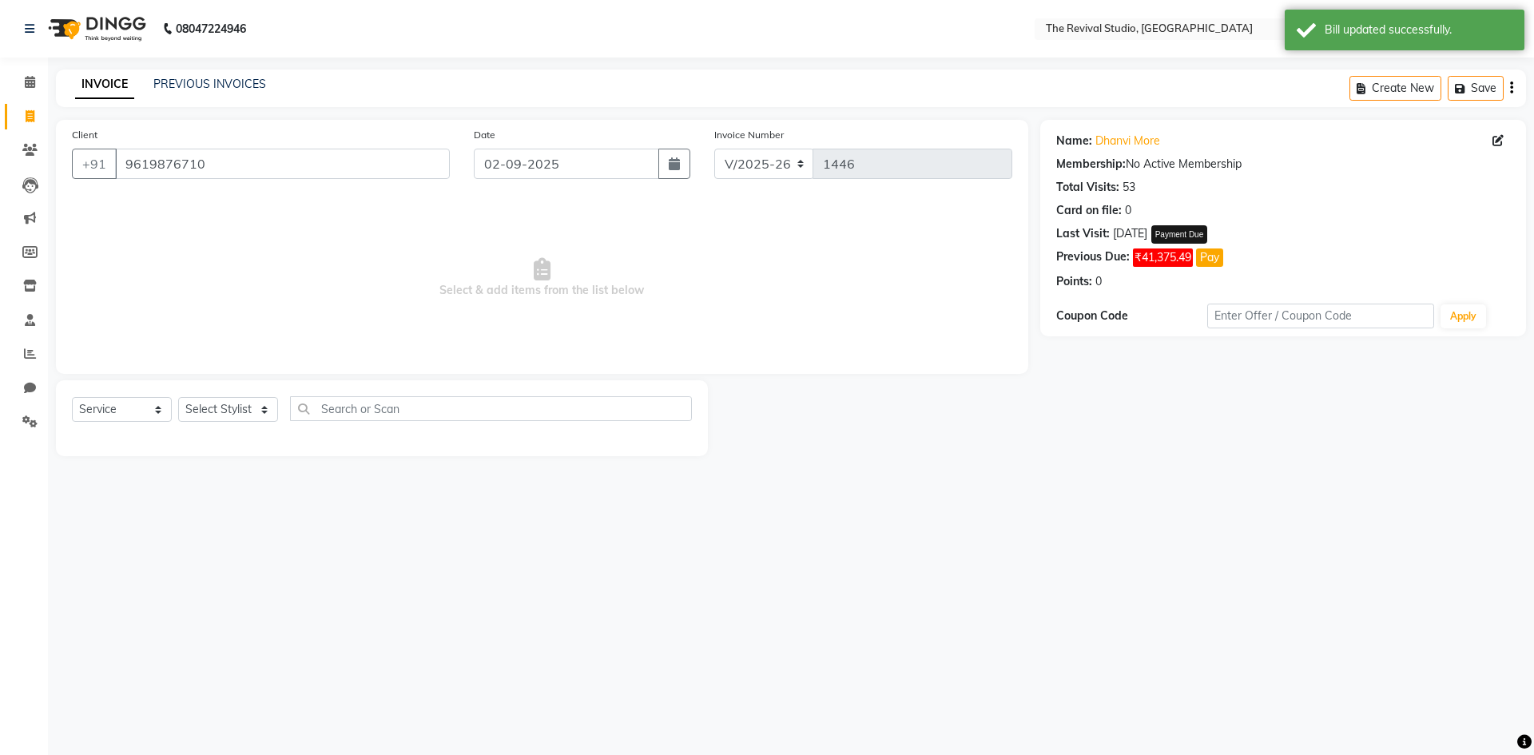
select select "1"
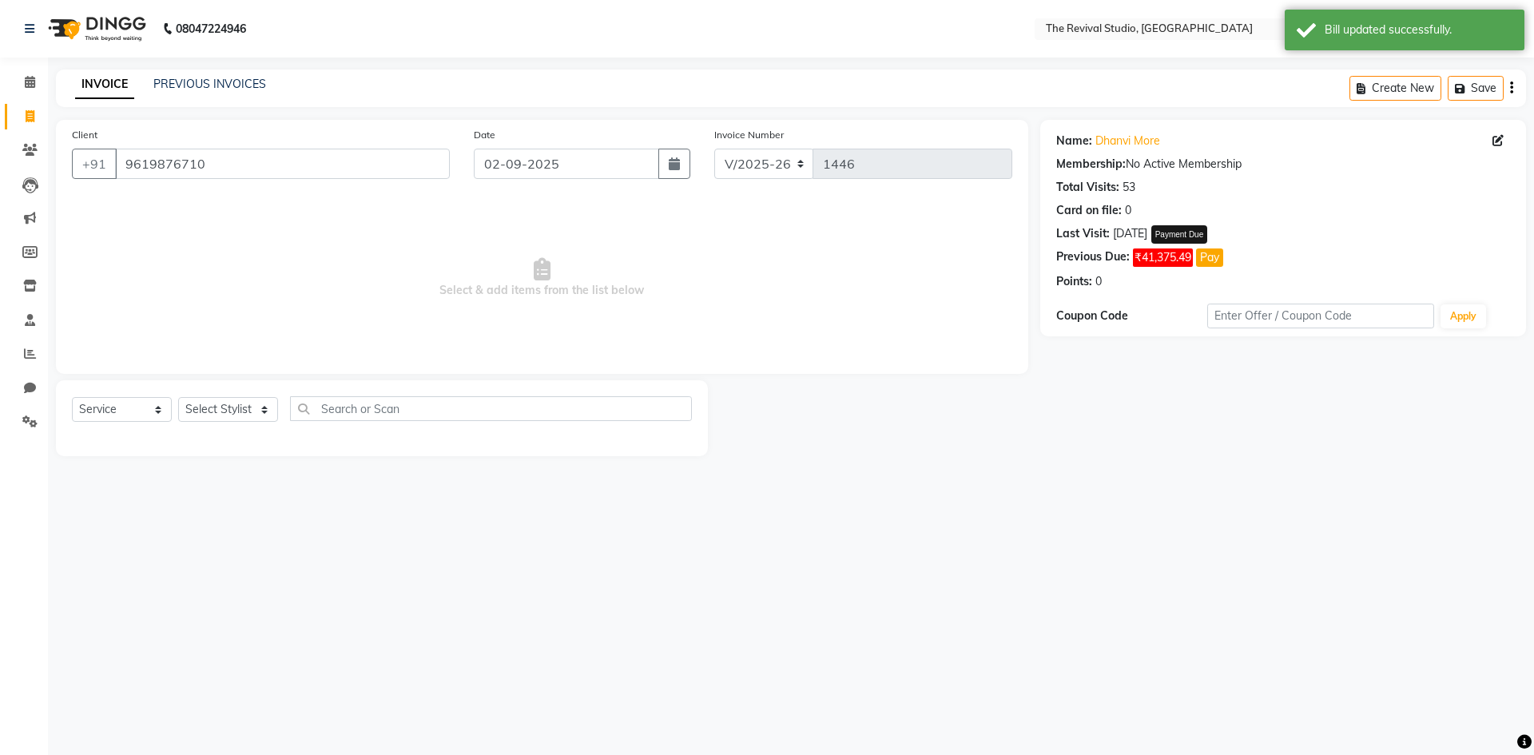
select select "1"
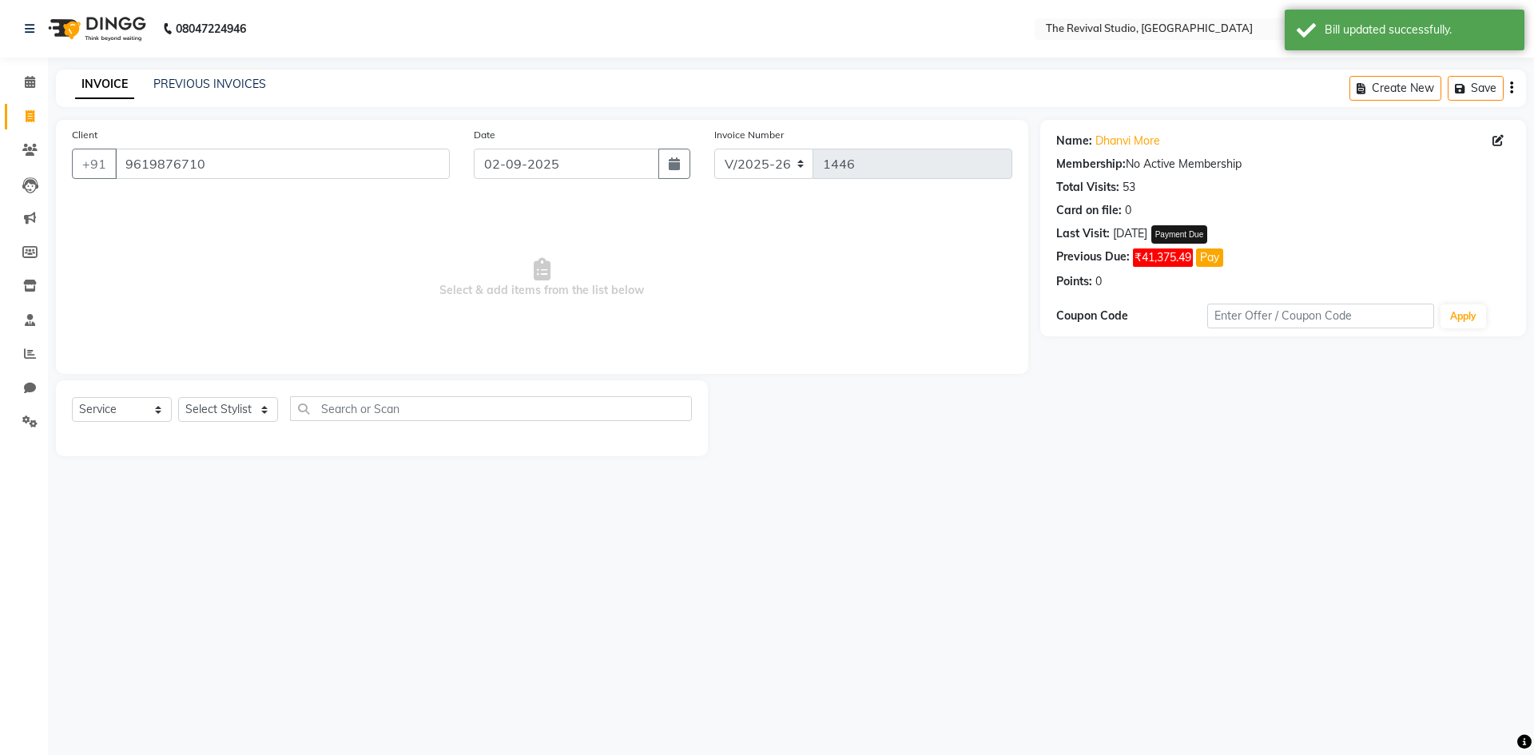
select select "1"
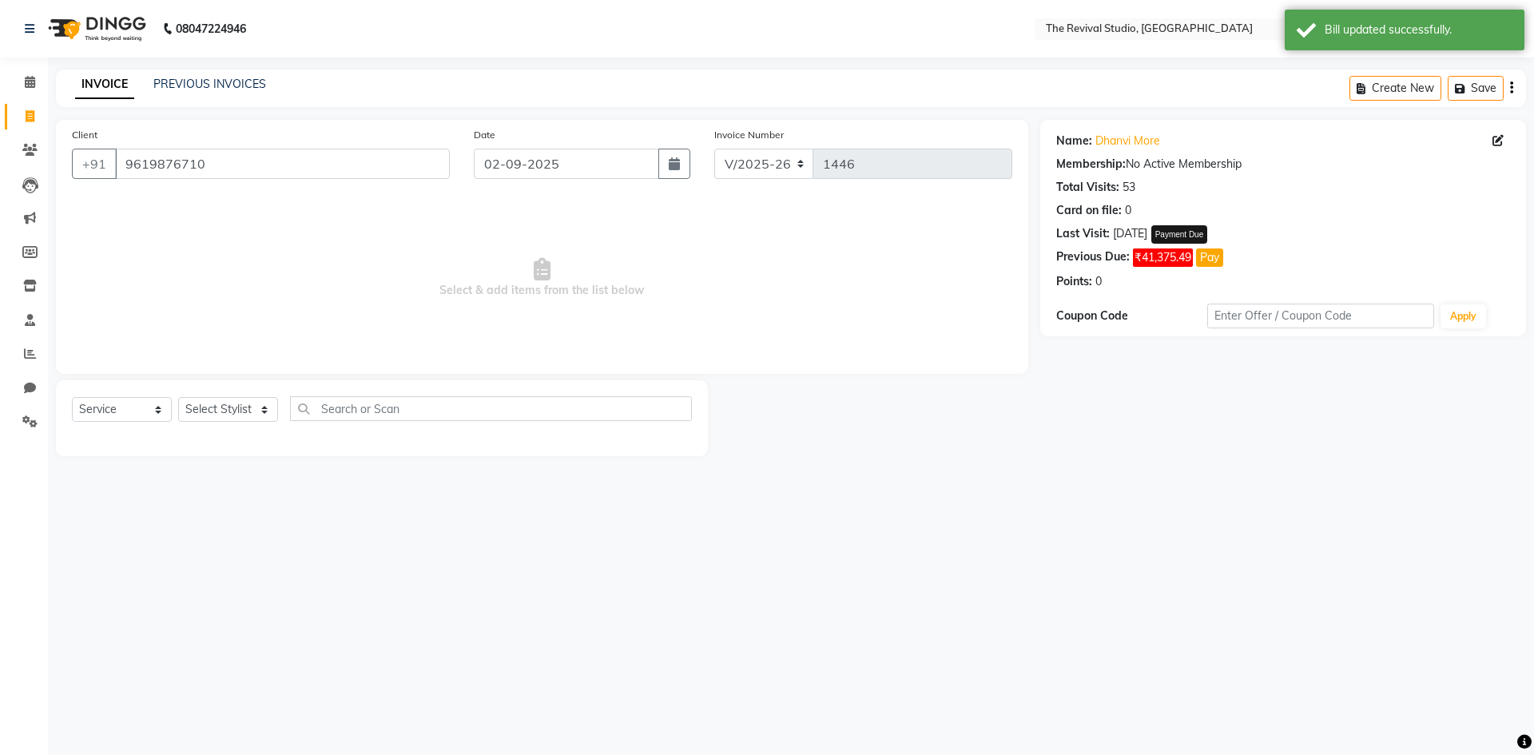
select select "1"
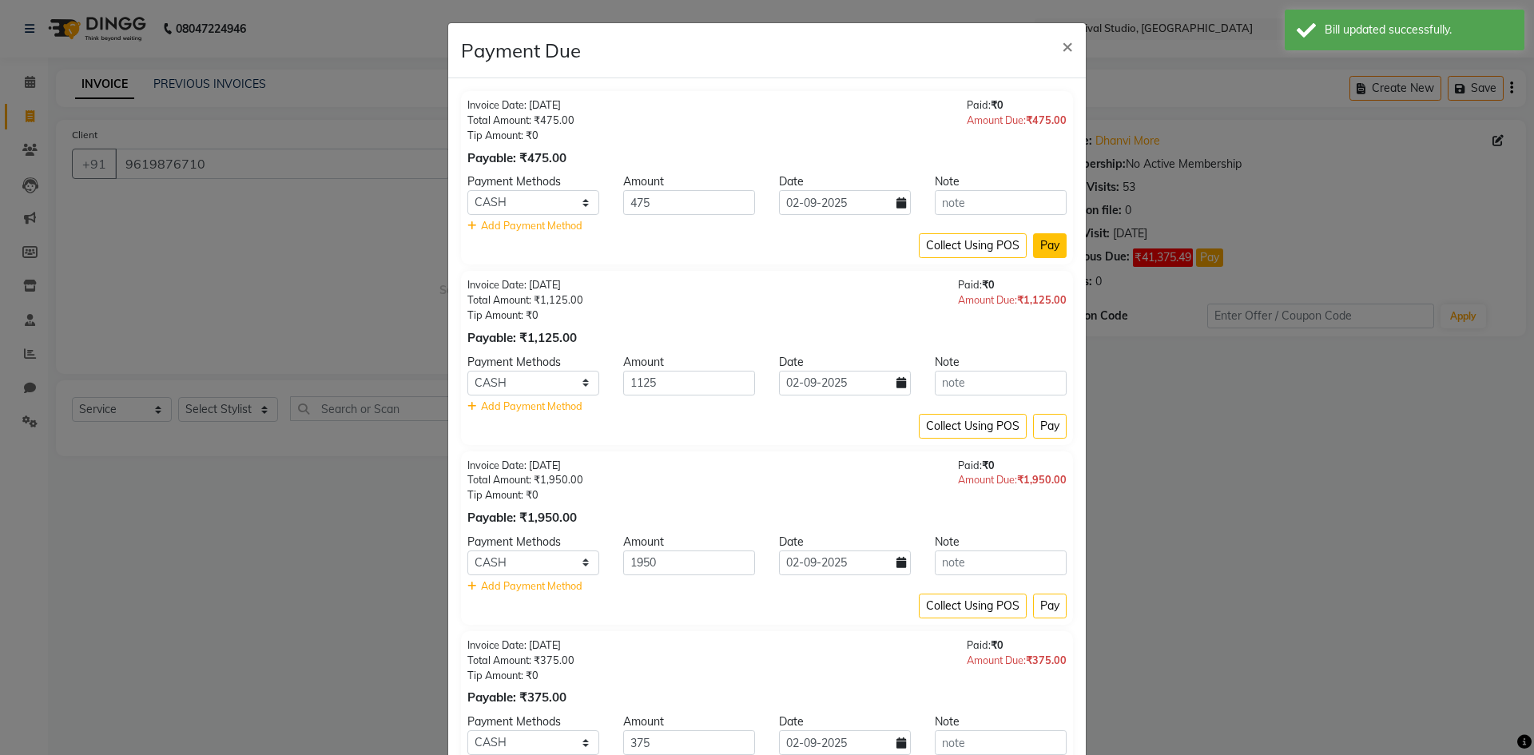
click at [1047, 248] on button "Pay" at bounding box center [1050, 245] width 34 height 25
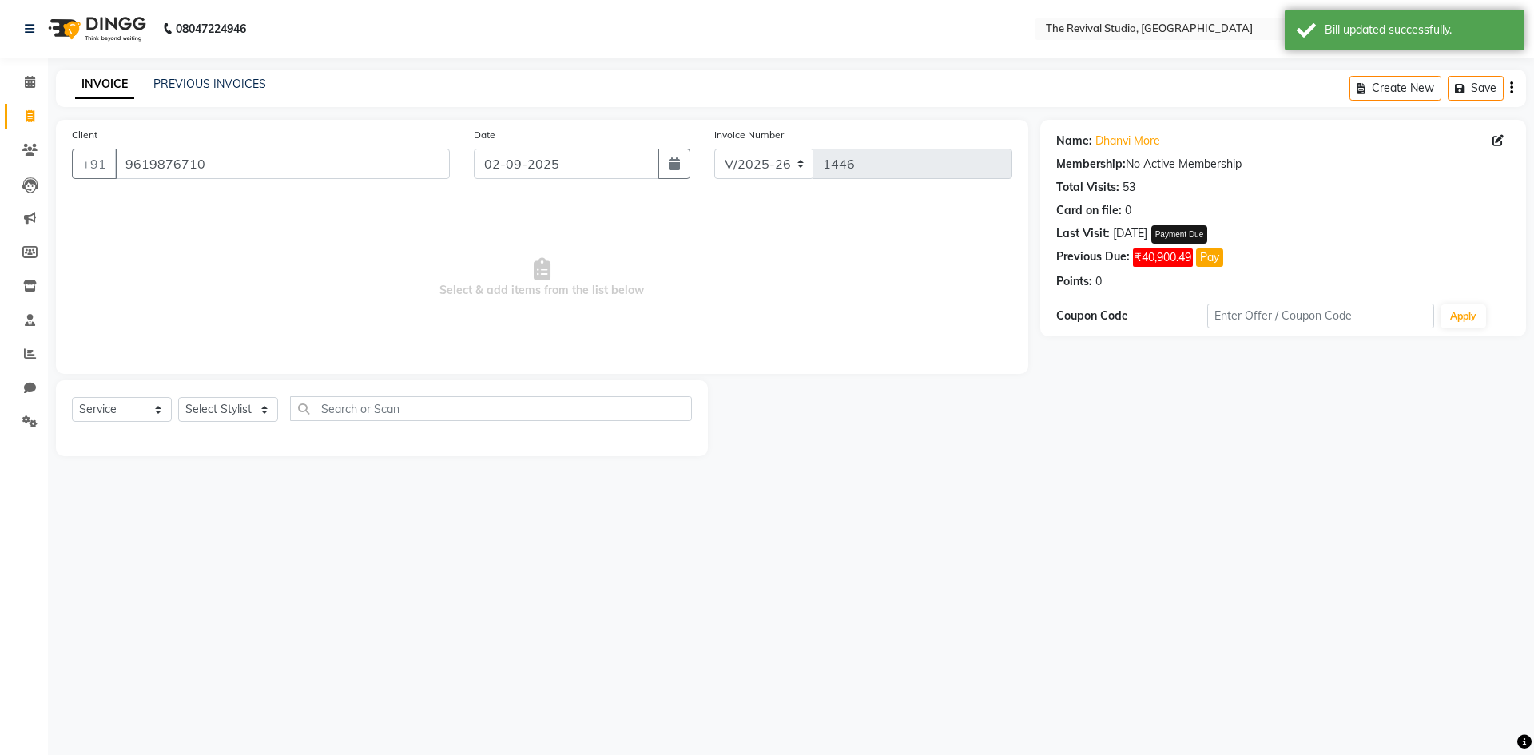
click at [1208, 259] on button "Pay" at bounding box center [1209, 257] width 27 height 18
select select "1"
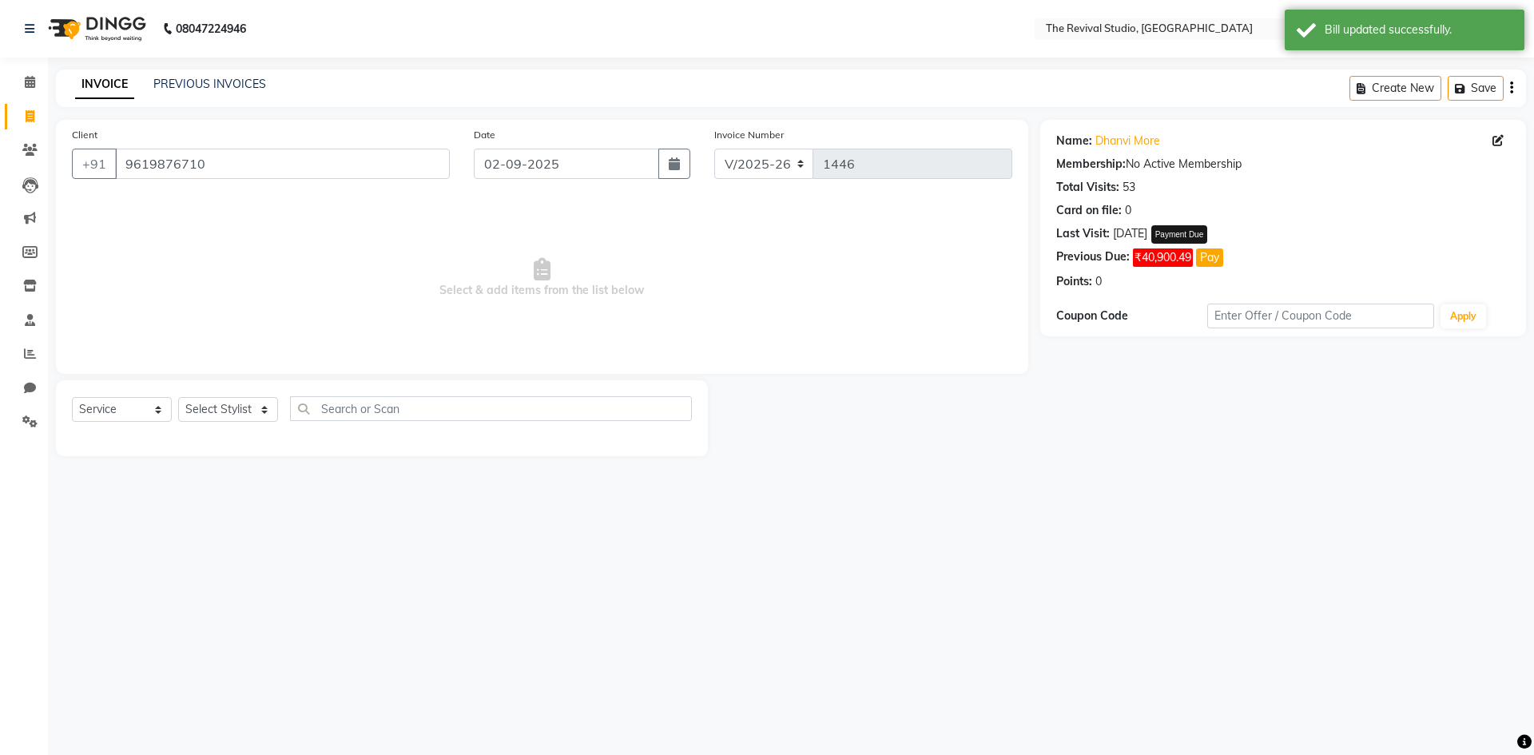
select select "1"
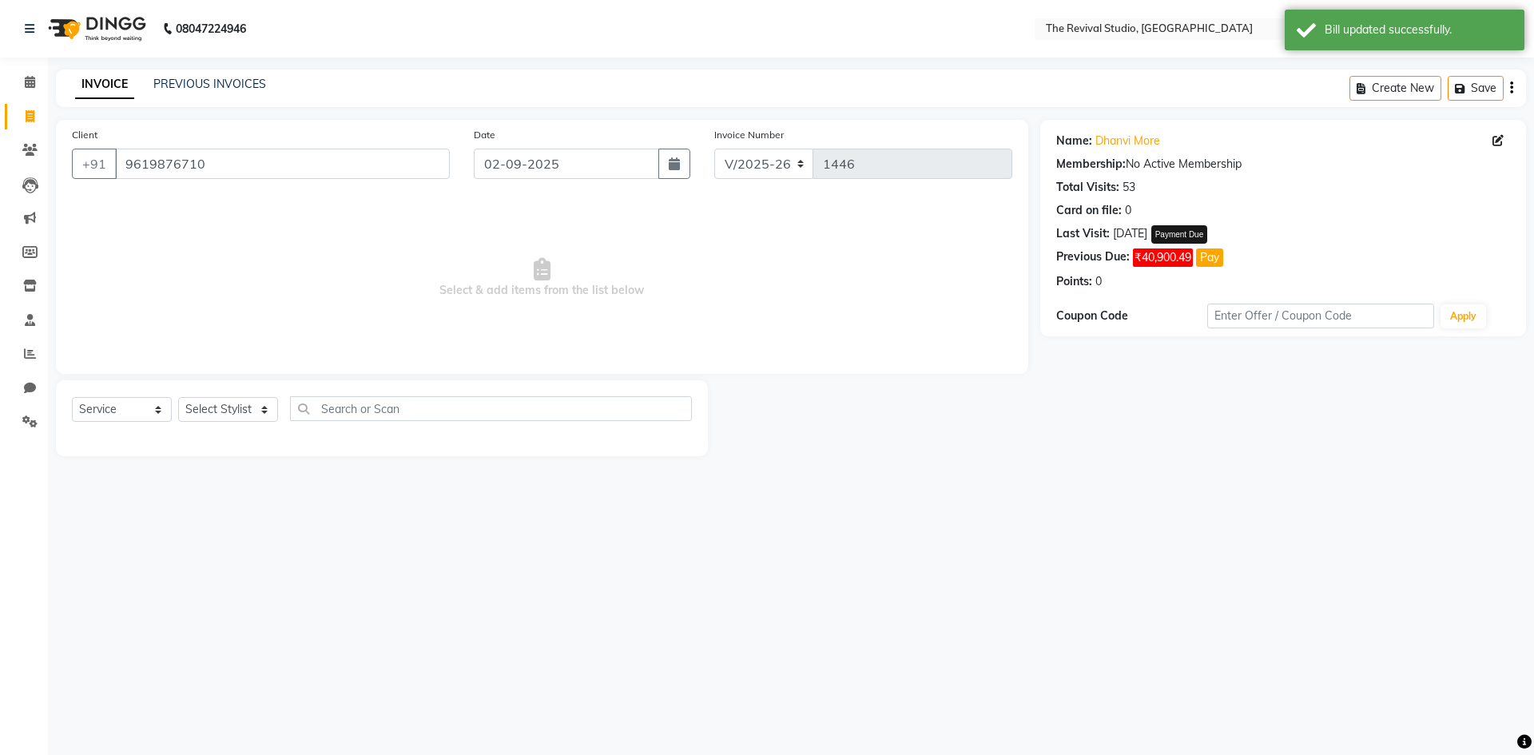
select select "1"
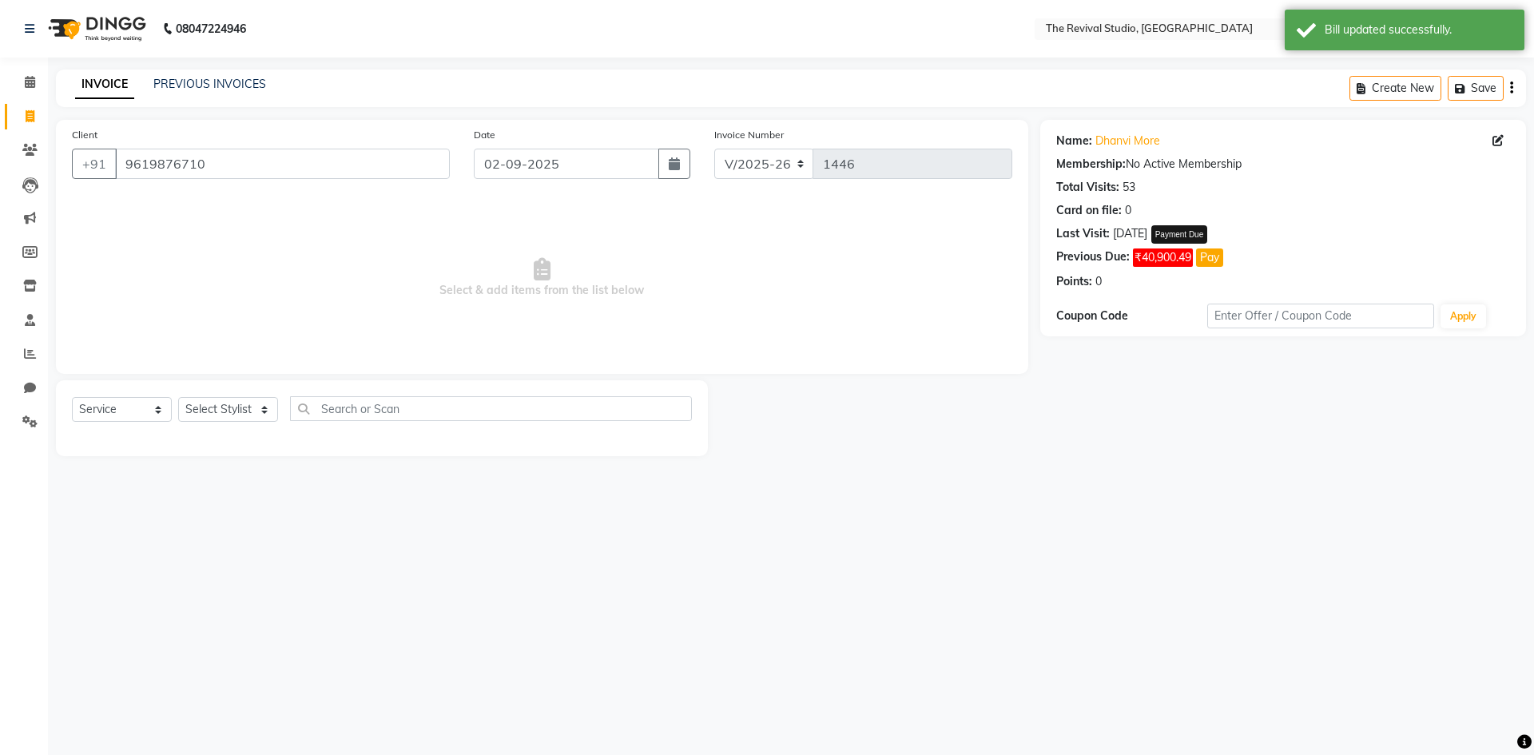
select select "1"
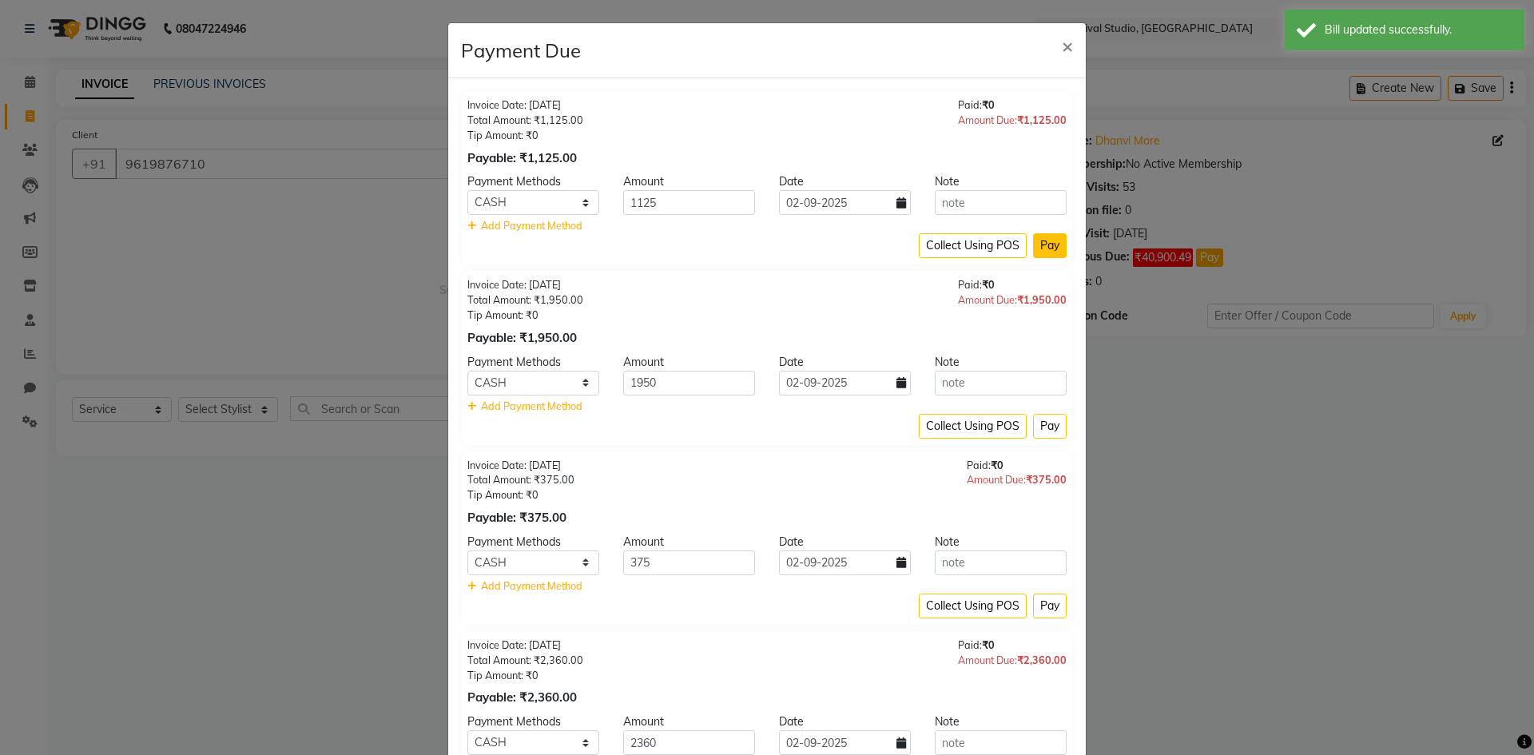
click at [1047, 250] on button "Pay" at bounding box center [1050, 245] width 34 height 25
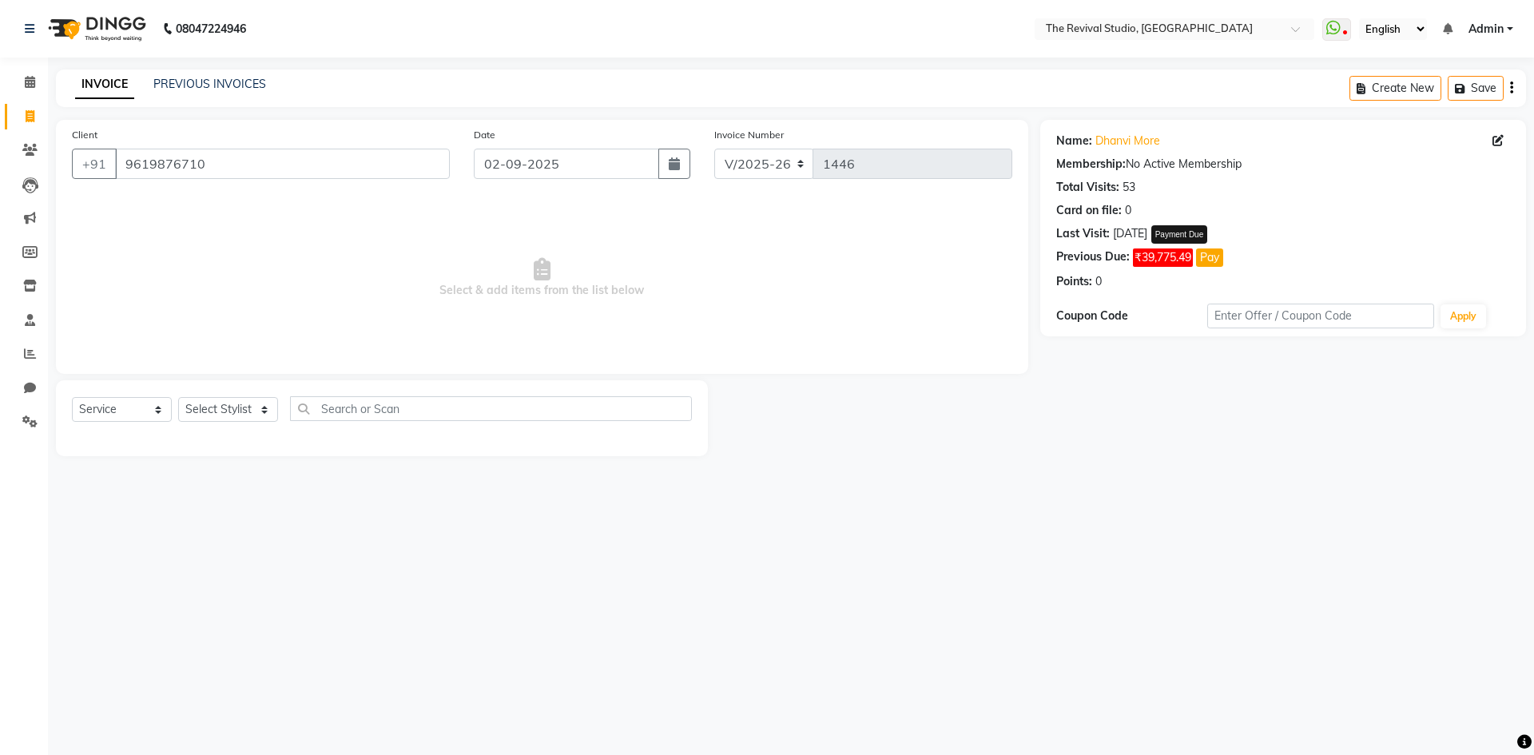
click at [1212, 263] on button "Pay" at bounding box center [1209, 257] width 27 height 18
select select "1"
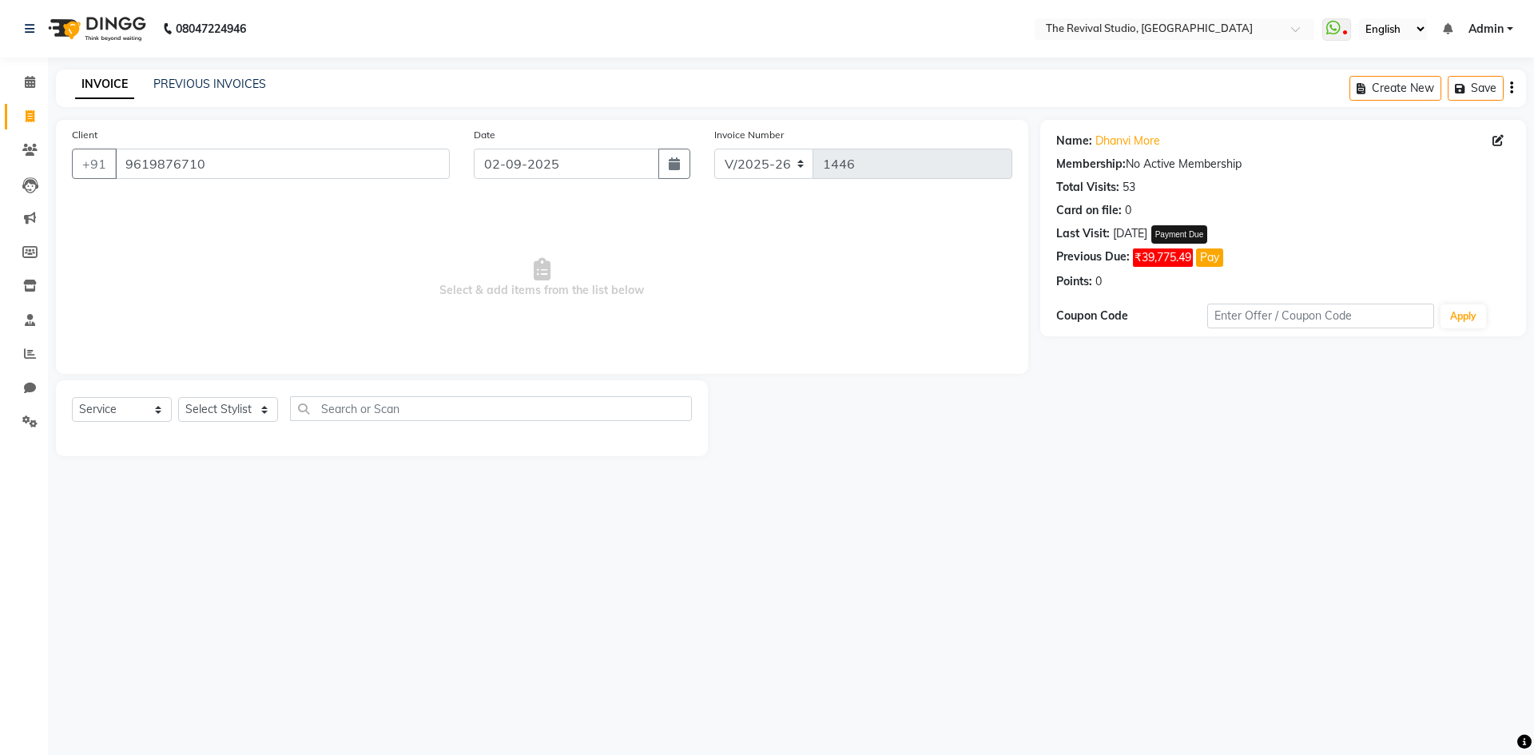
select select "1"
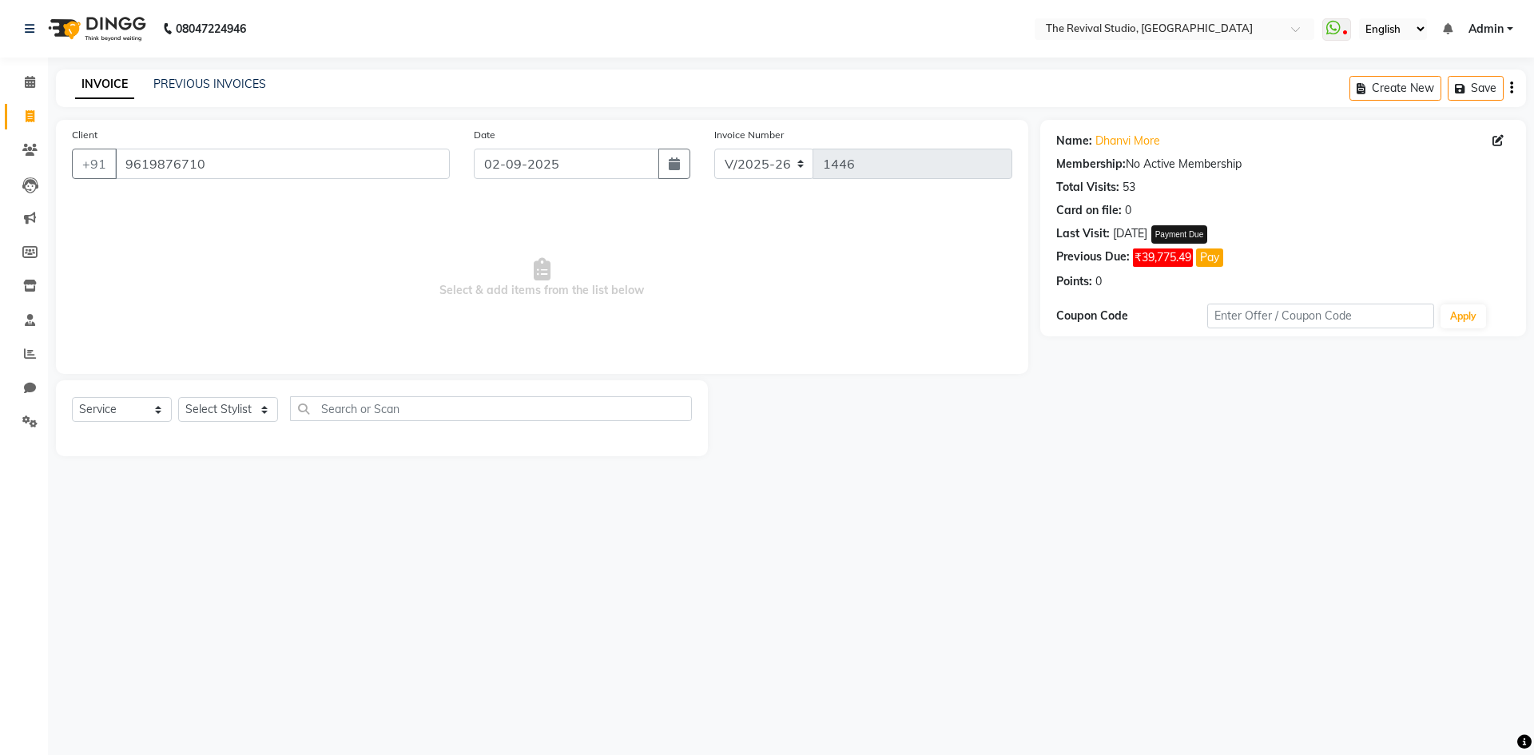
select select "1"
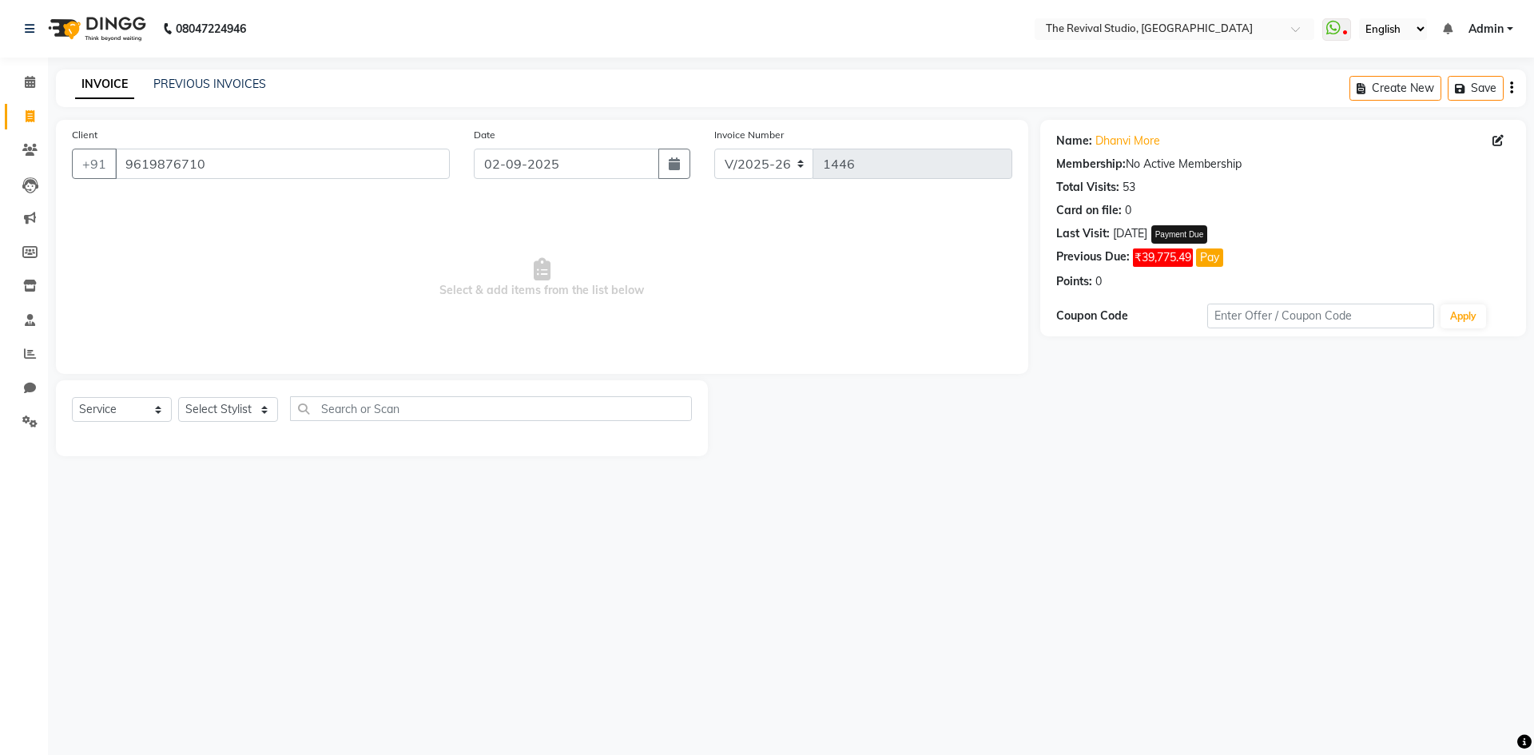
select select "1"
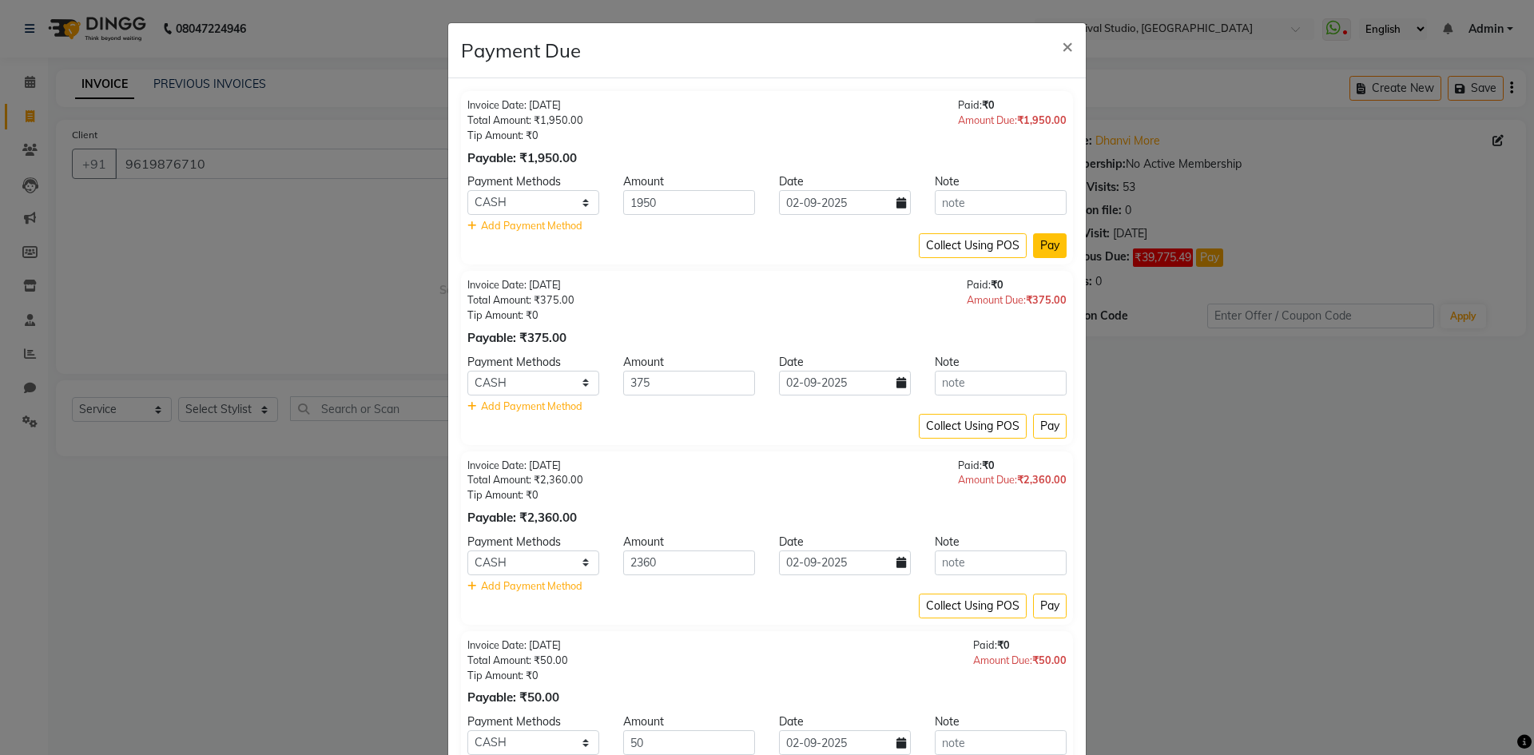
click at [1050, 242] on button "Pay" at bounding box center [1050, 245] width 34 height 25
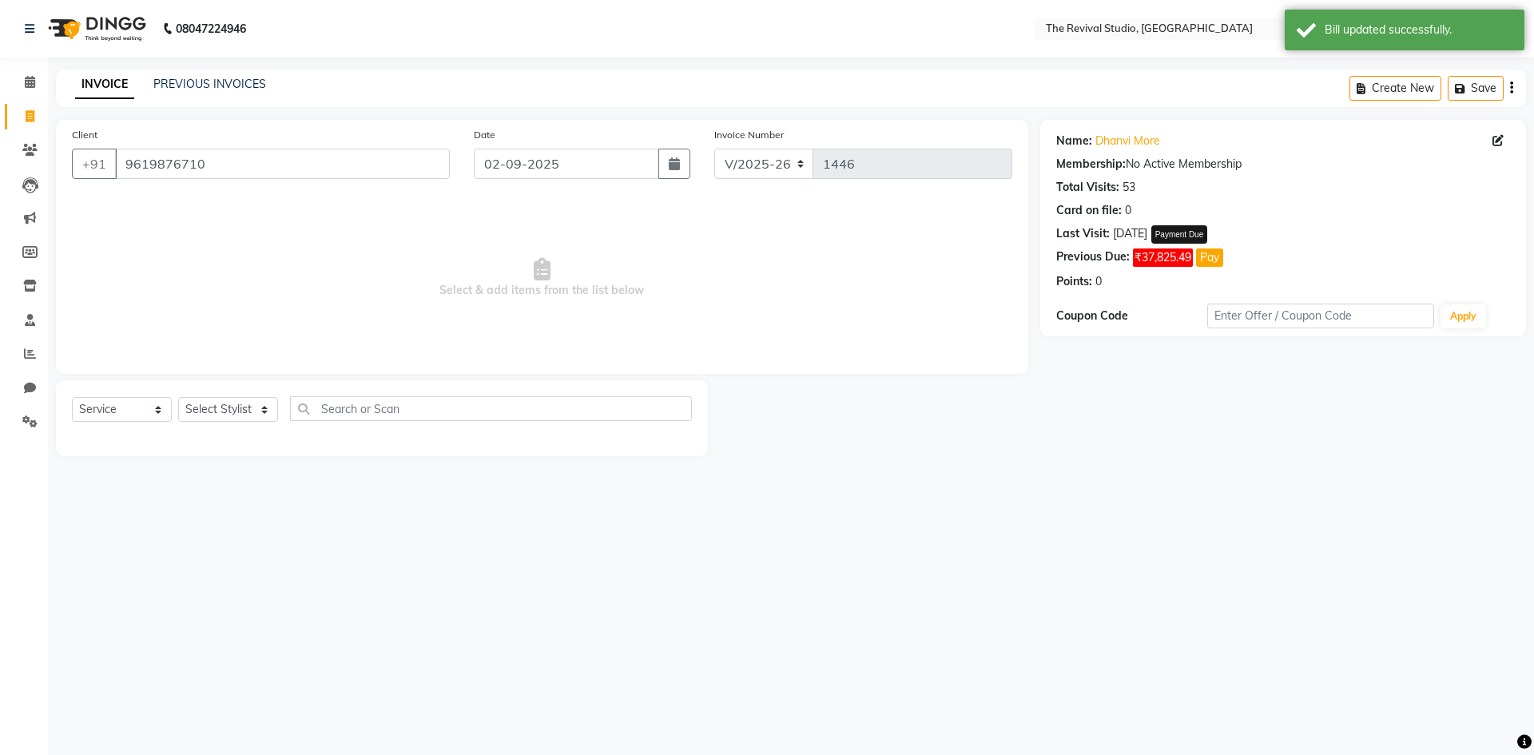
click at [1210, 257] on button "Pay" at bounding box center [1209, 257] width 27 height 18
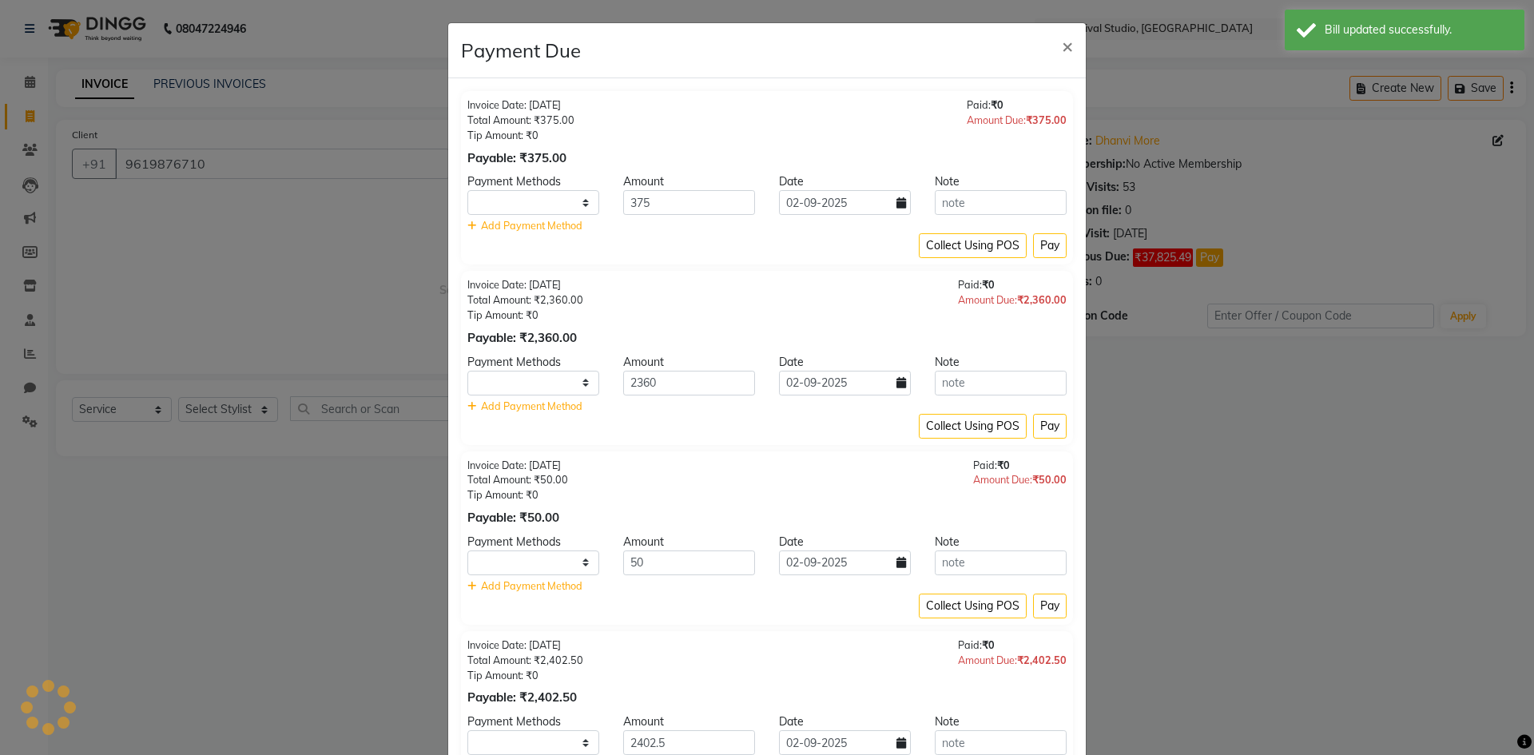
select select "1"
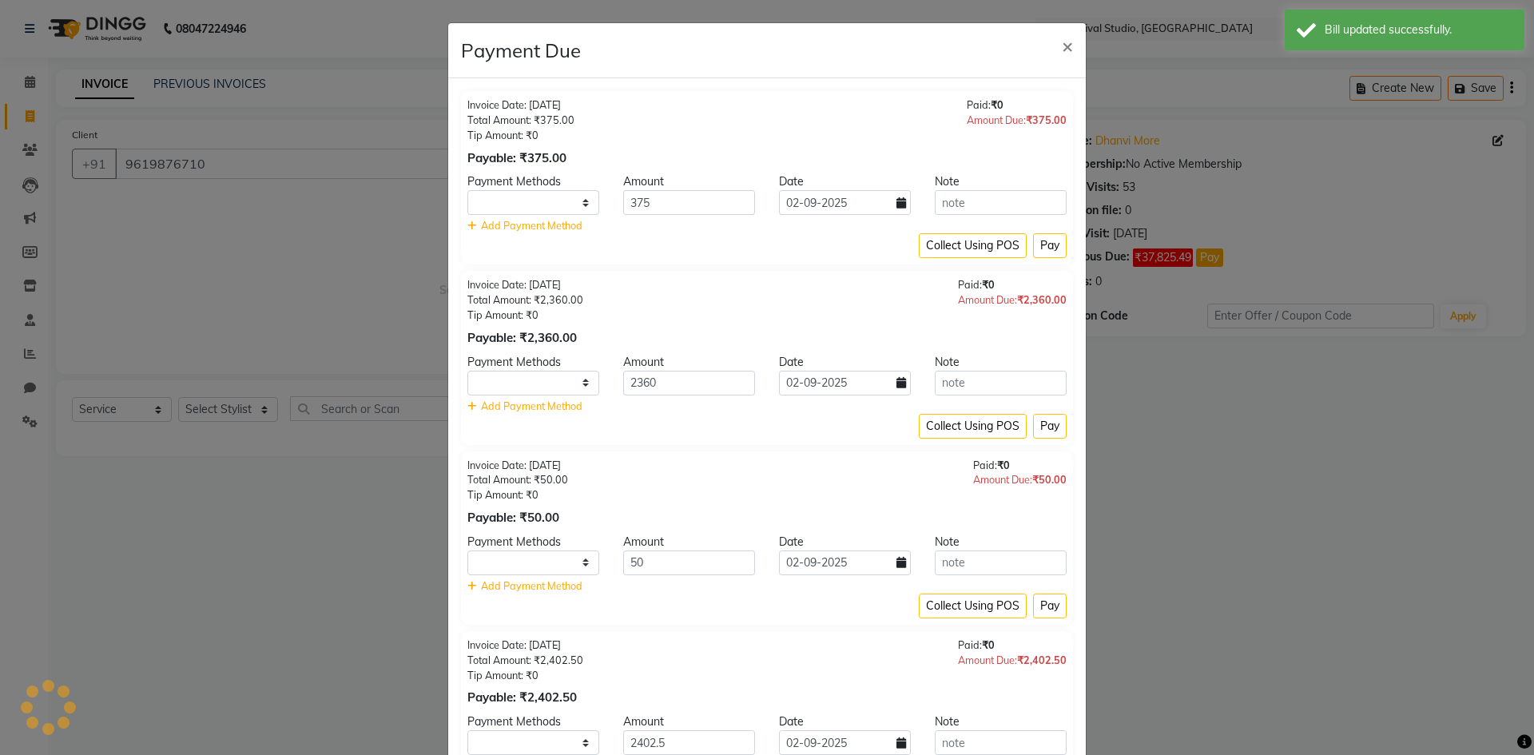
select select "1"
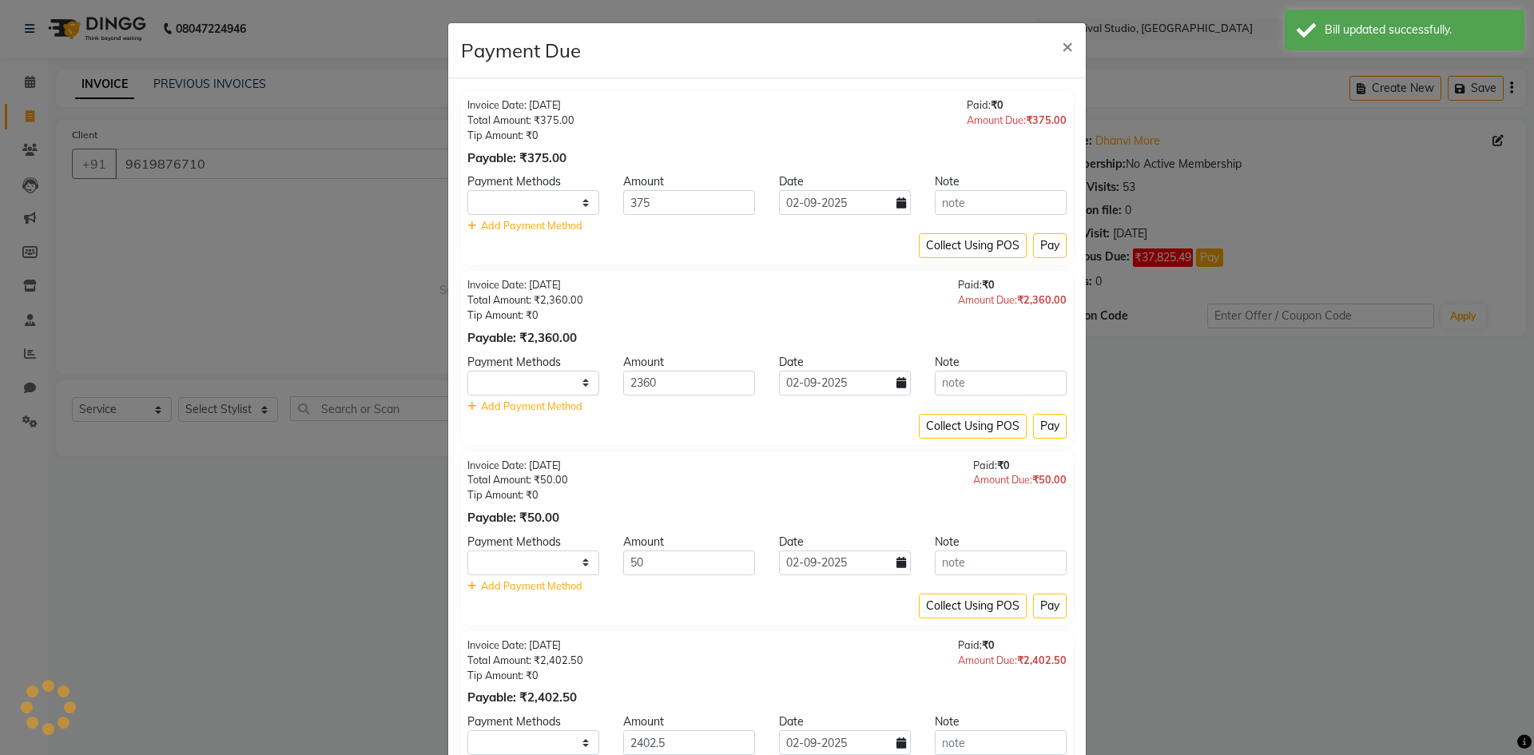
select select "1"
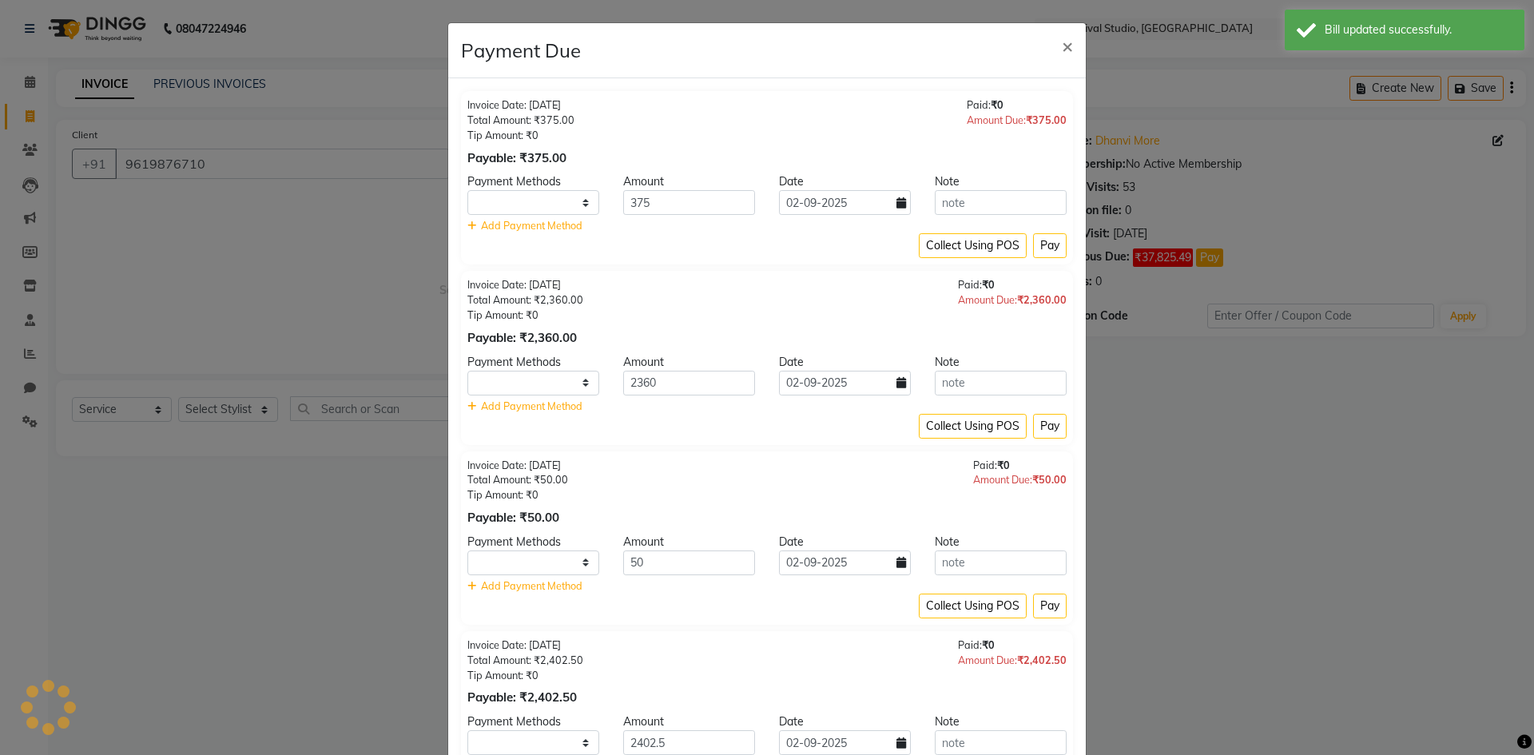
select select "1"
click at [1045, 248] on button "Pay" at bounding box center [1050, 245] width 34 height 25
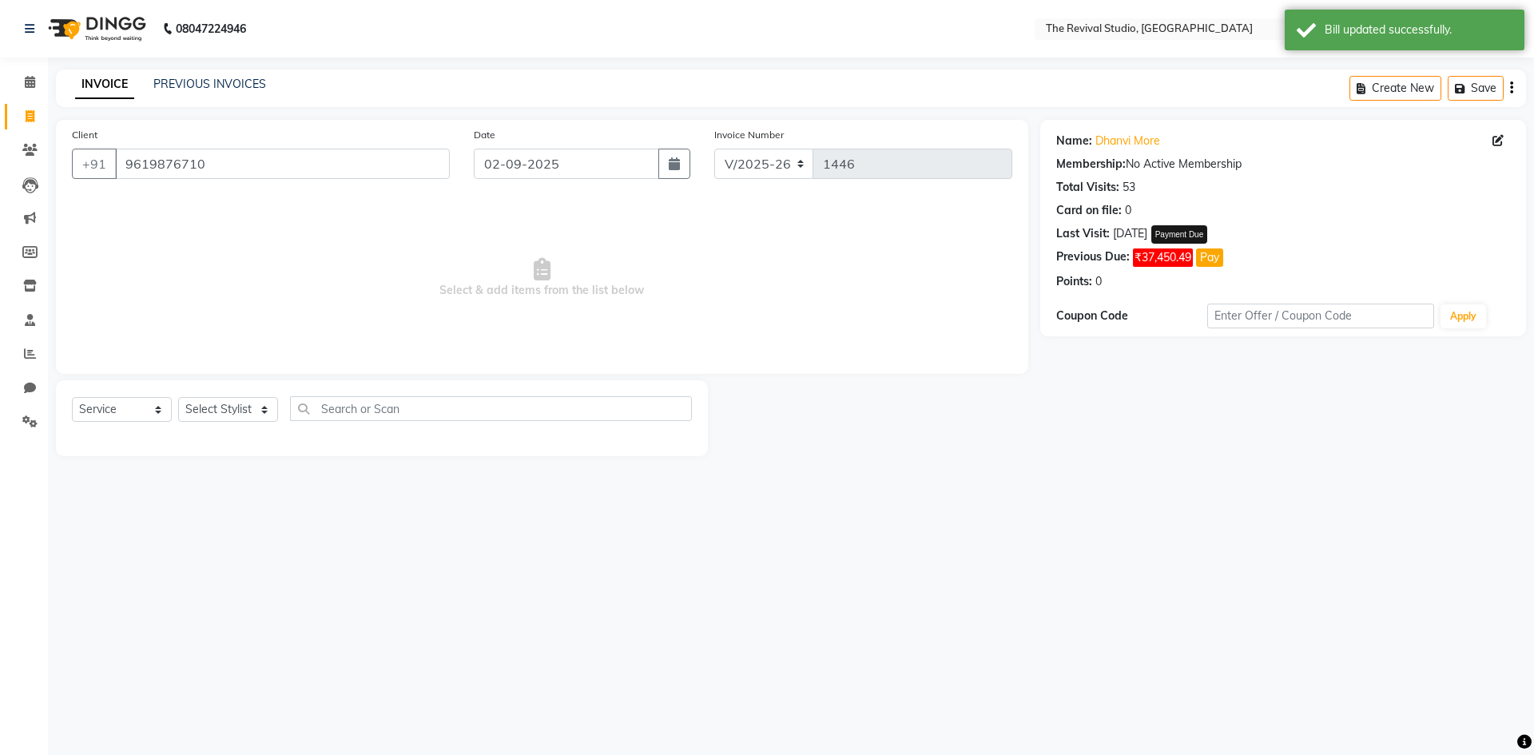
click at [1219, 259] on button "Pay" at bounding box center [1209, 257] width 27 height 18
select select "1"
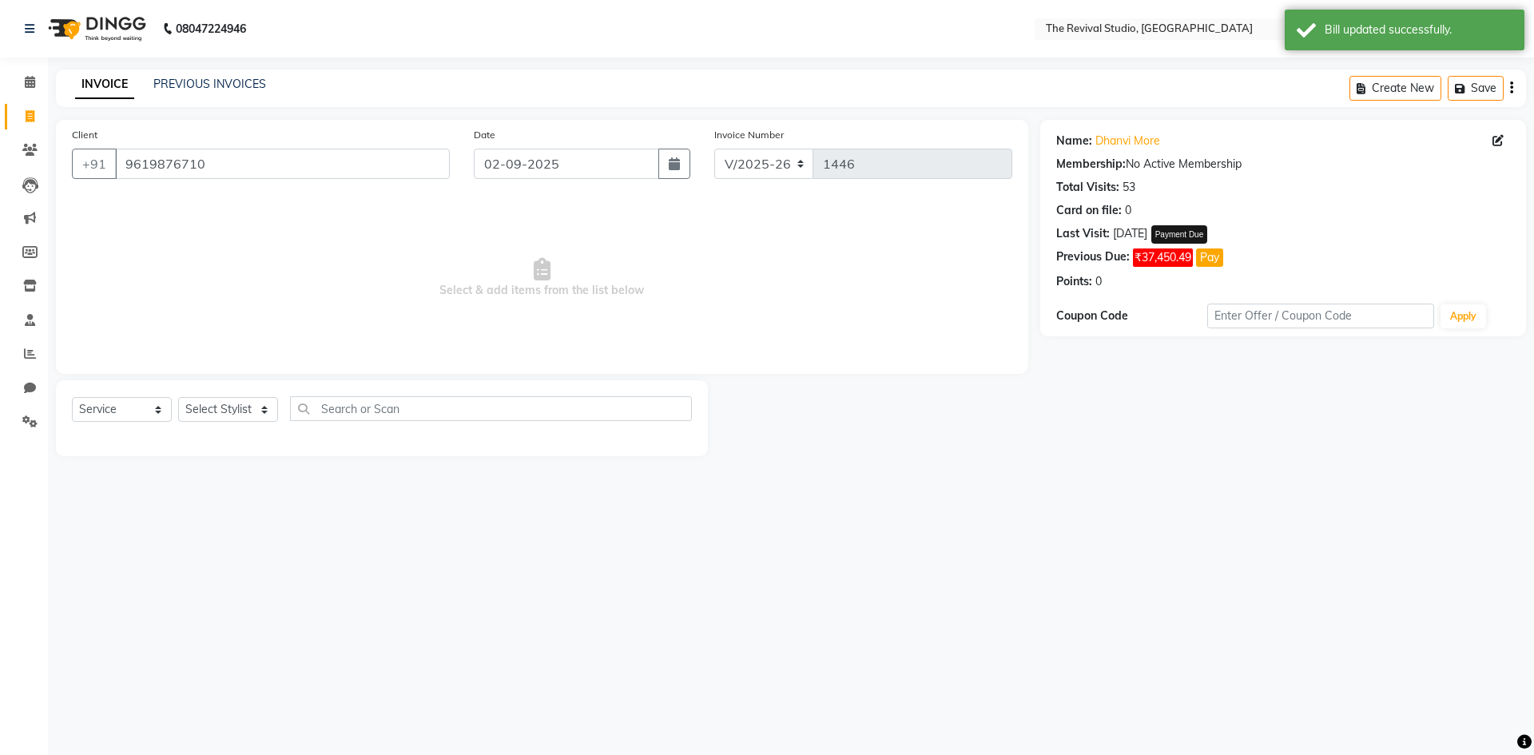
select select "1"
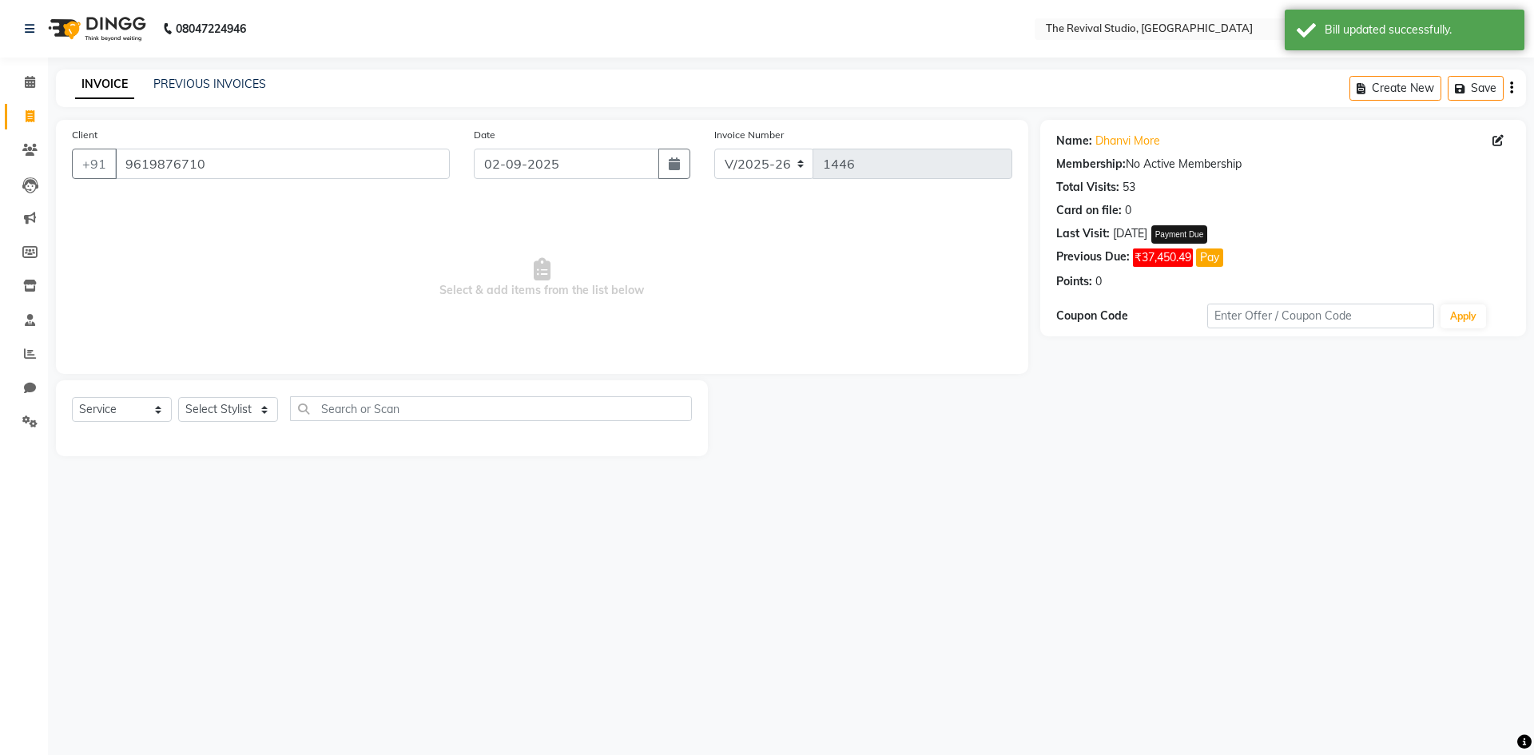
select select "1"
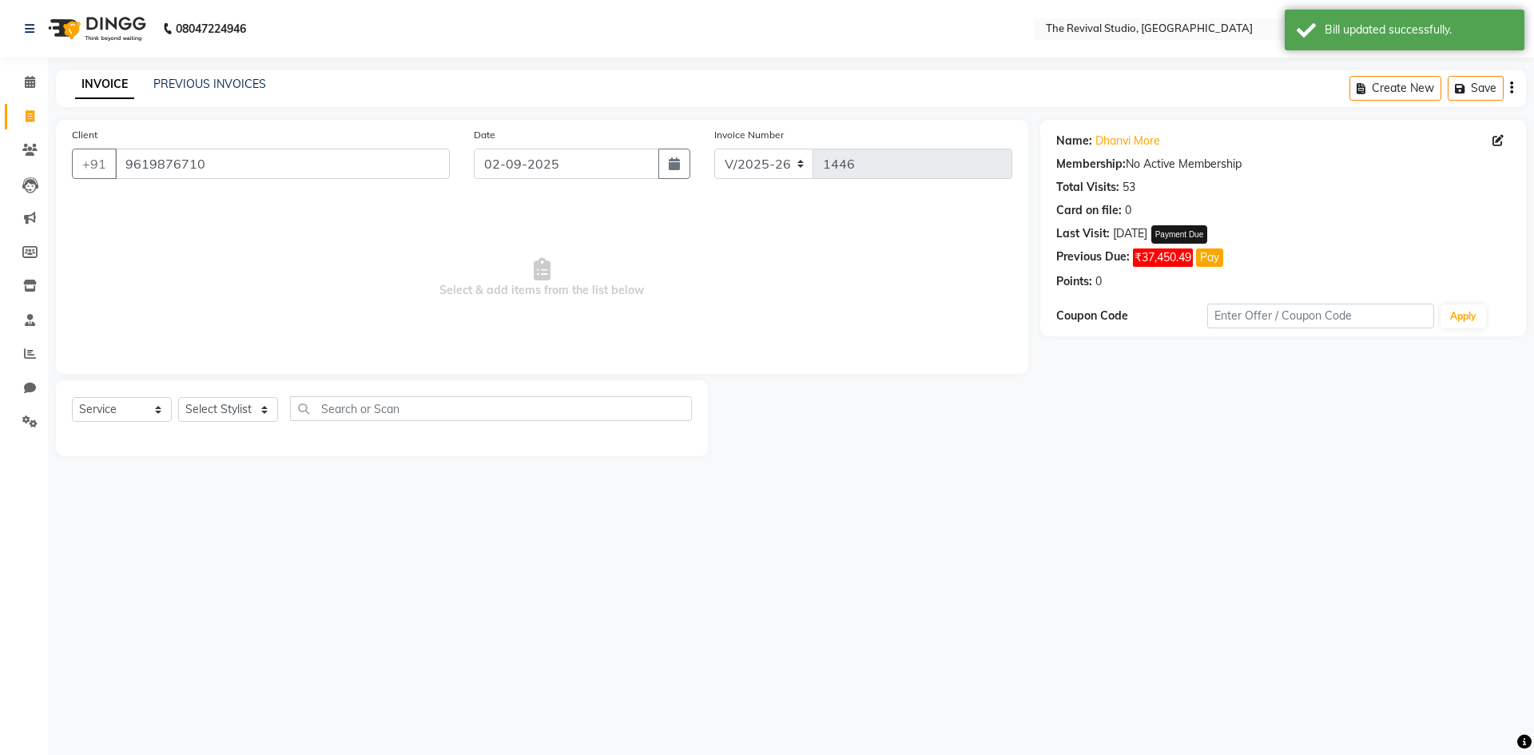
select select "1"
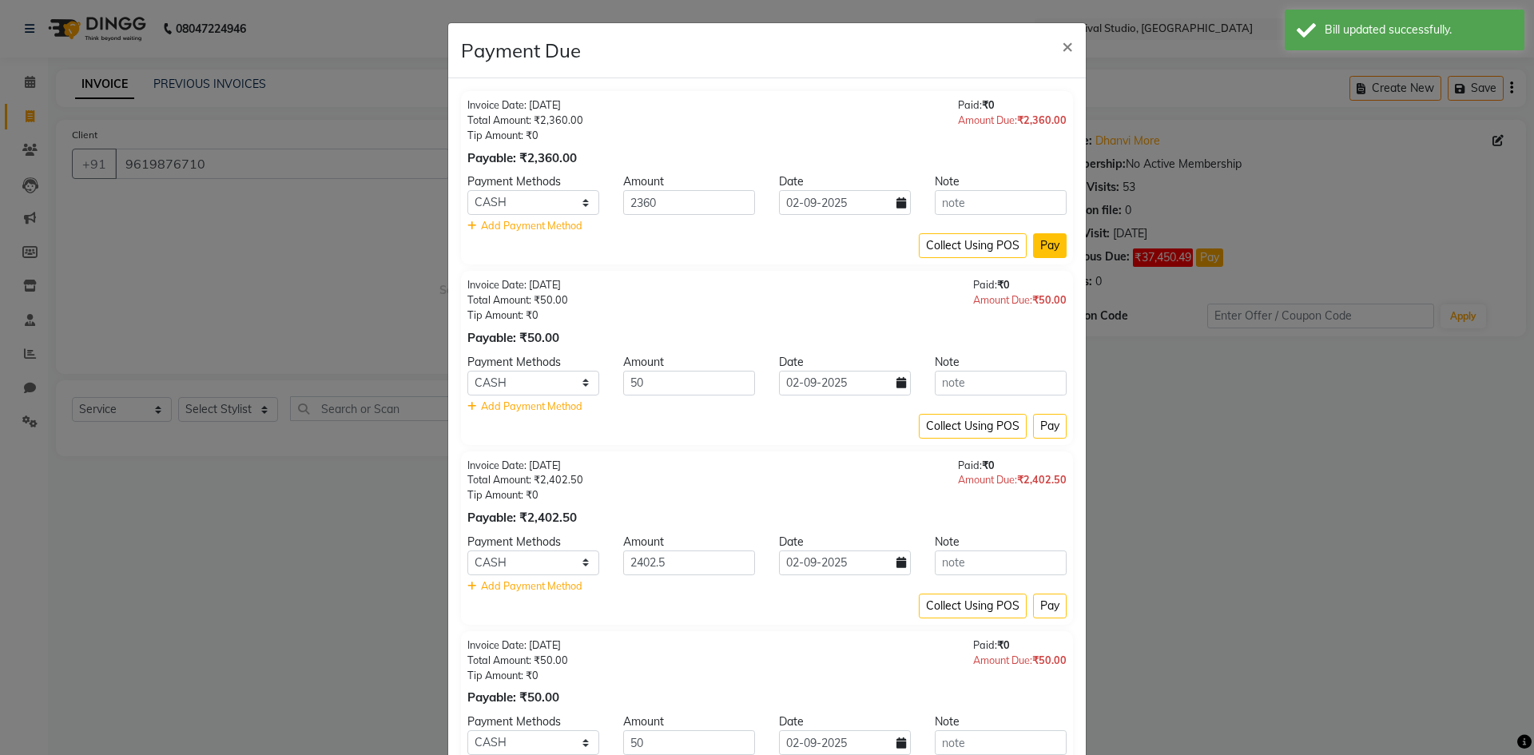
click at [1049, 244] on button "Pay" at bounding box center [1050, 245] width 34 height 25
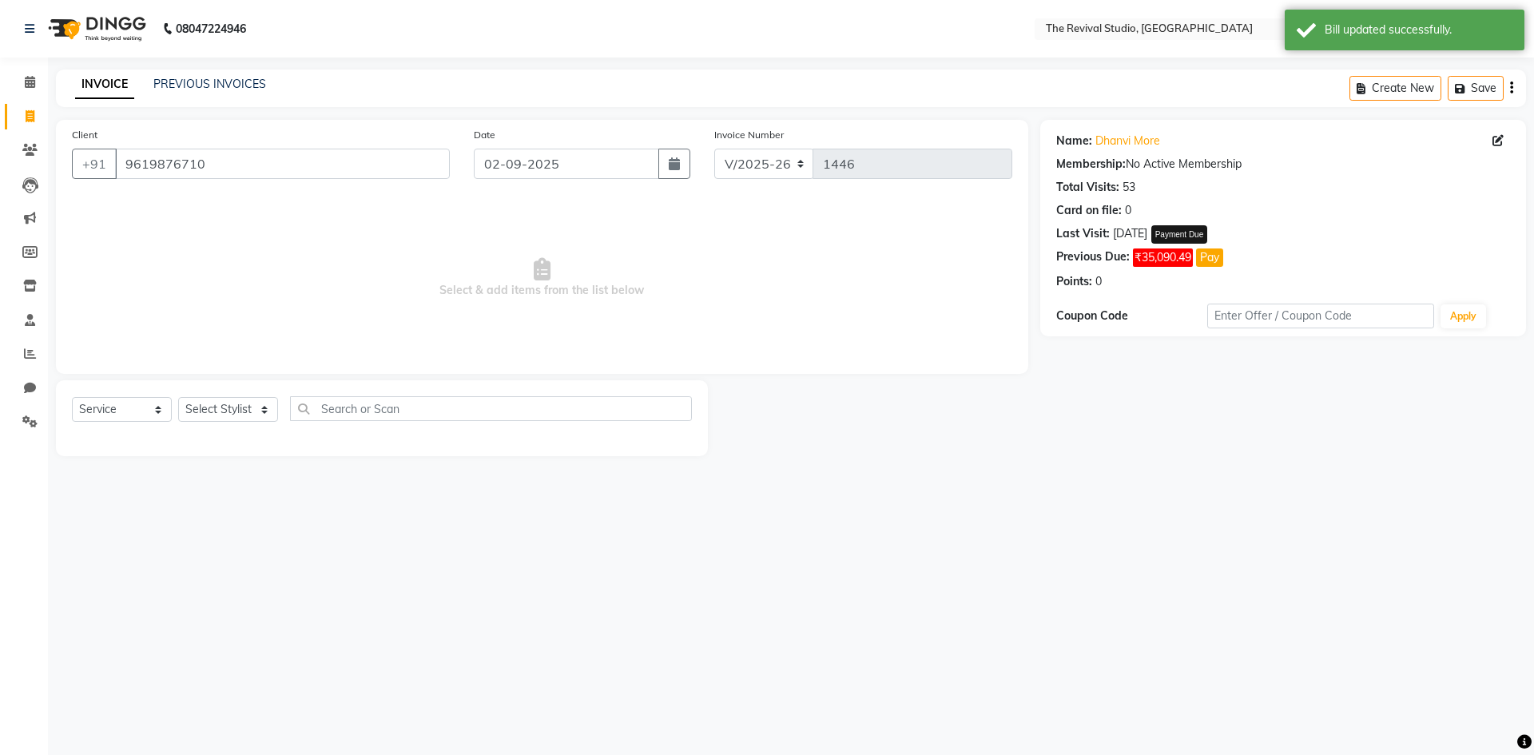
click at [1208, 253] on button "Pay" at bounding box center [1209, 257] width 27 height 18
select select "1"
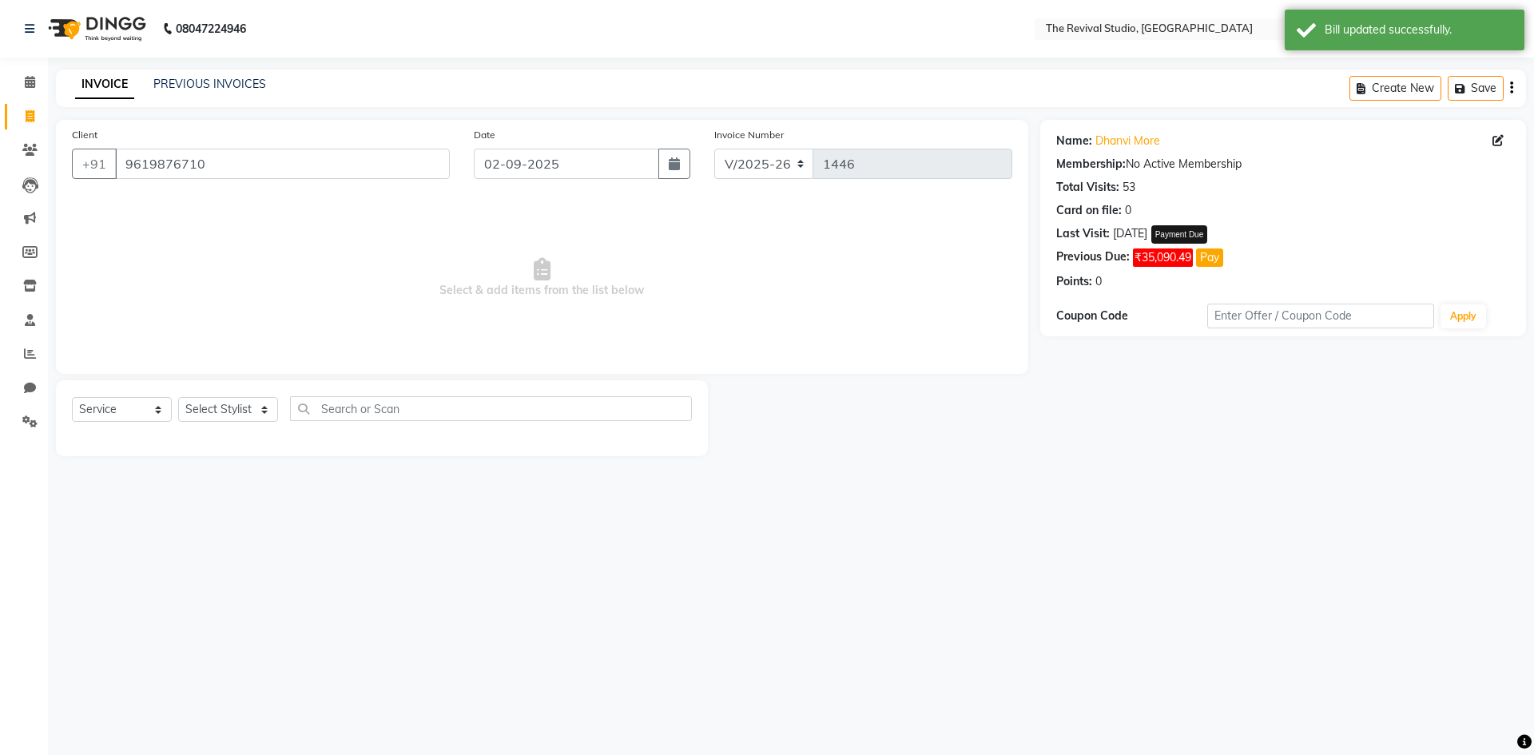
select select "1"
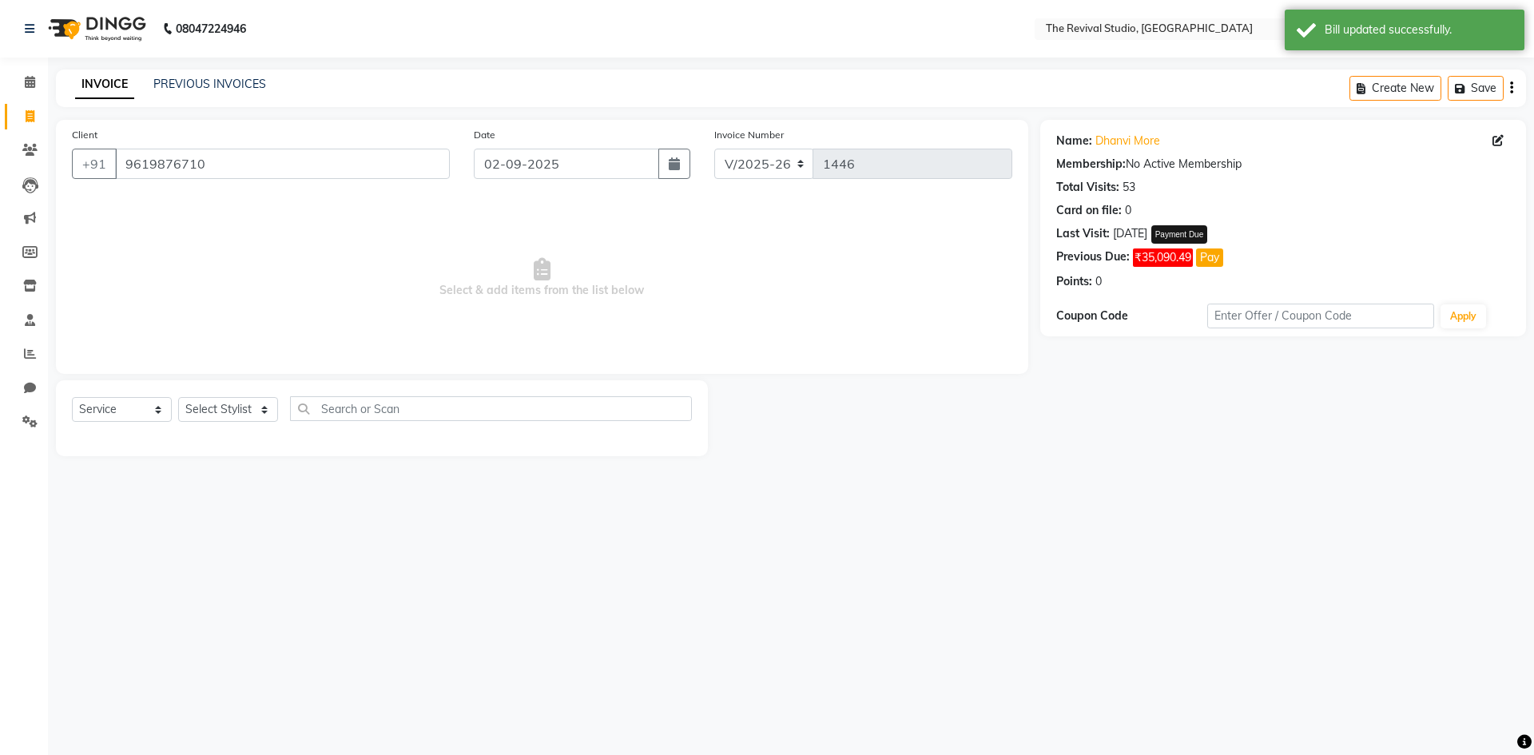
select select "1"
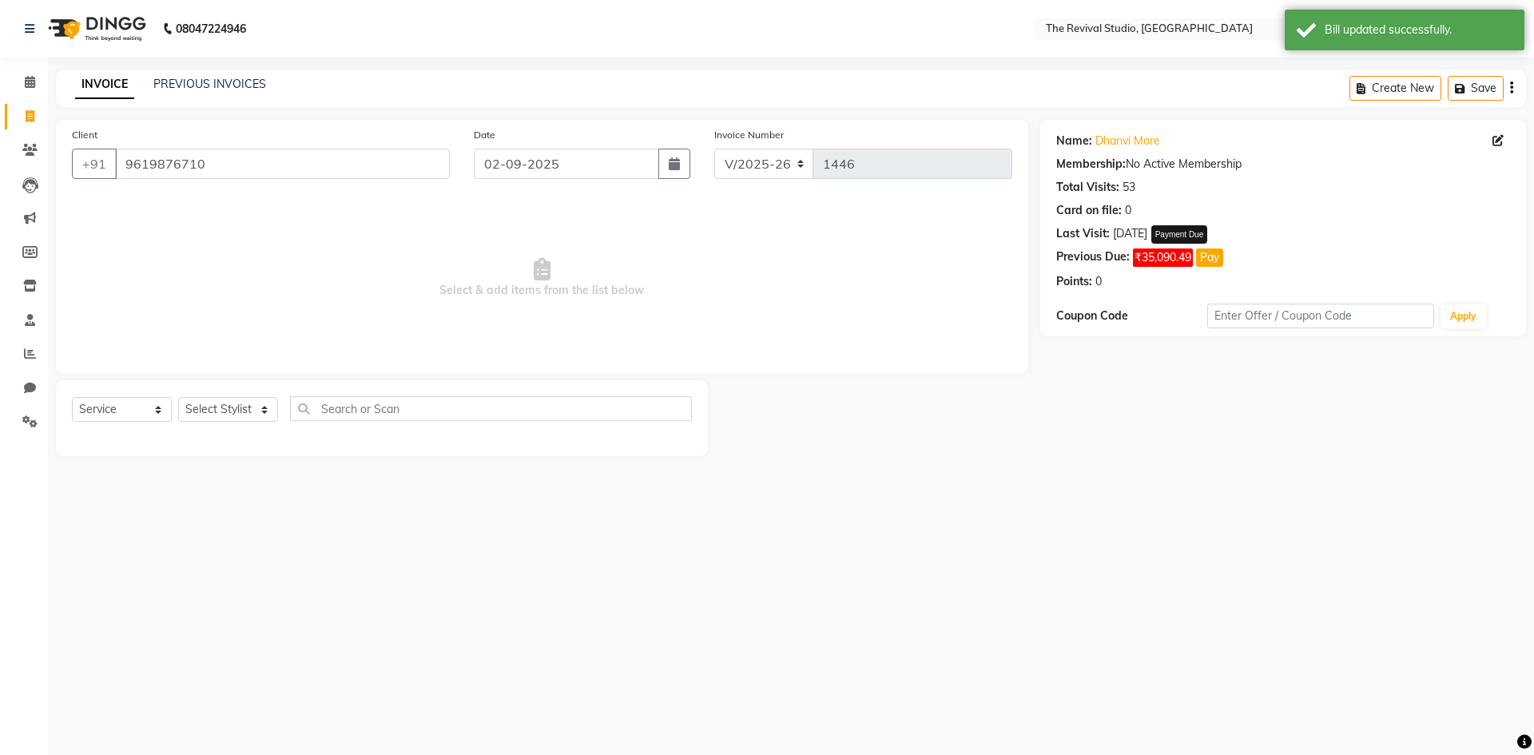
select select "1"
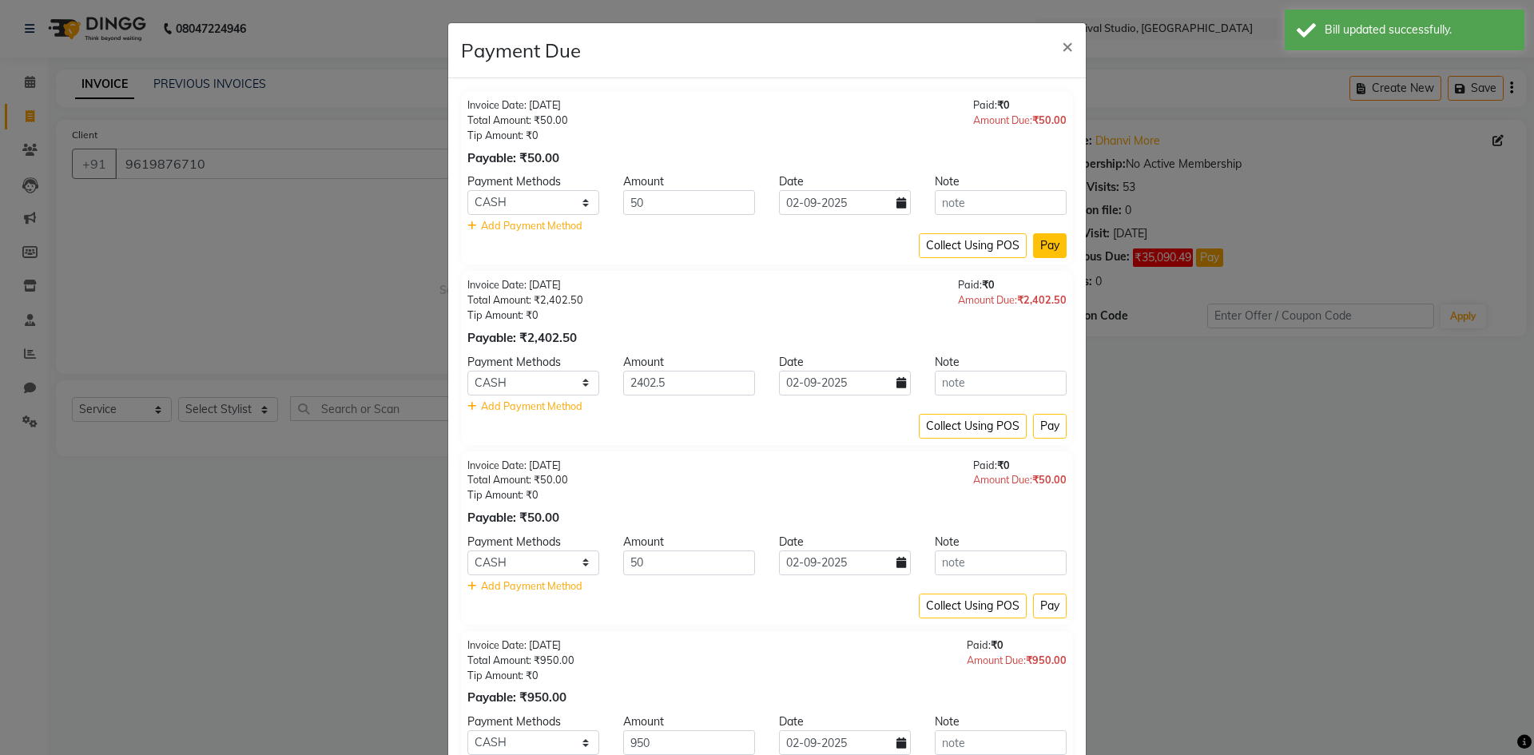
click at [1046, 245] on button "Pay" at bounding box center [1050, 245] width 34 height 25
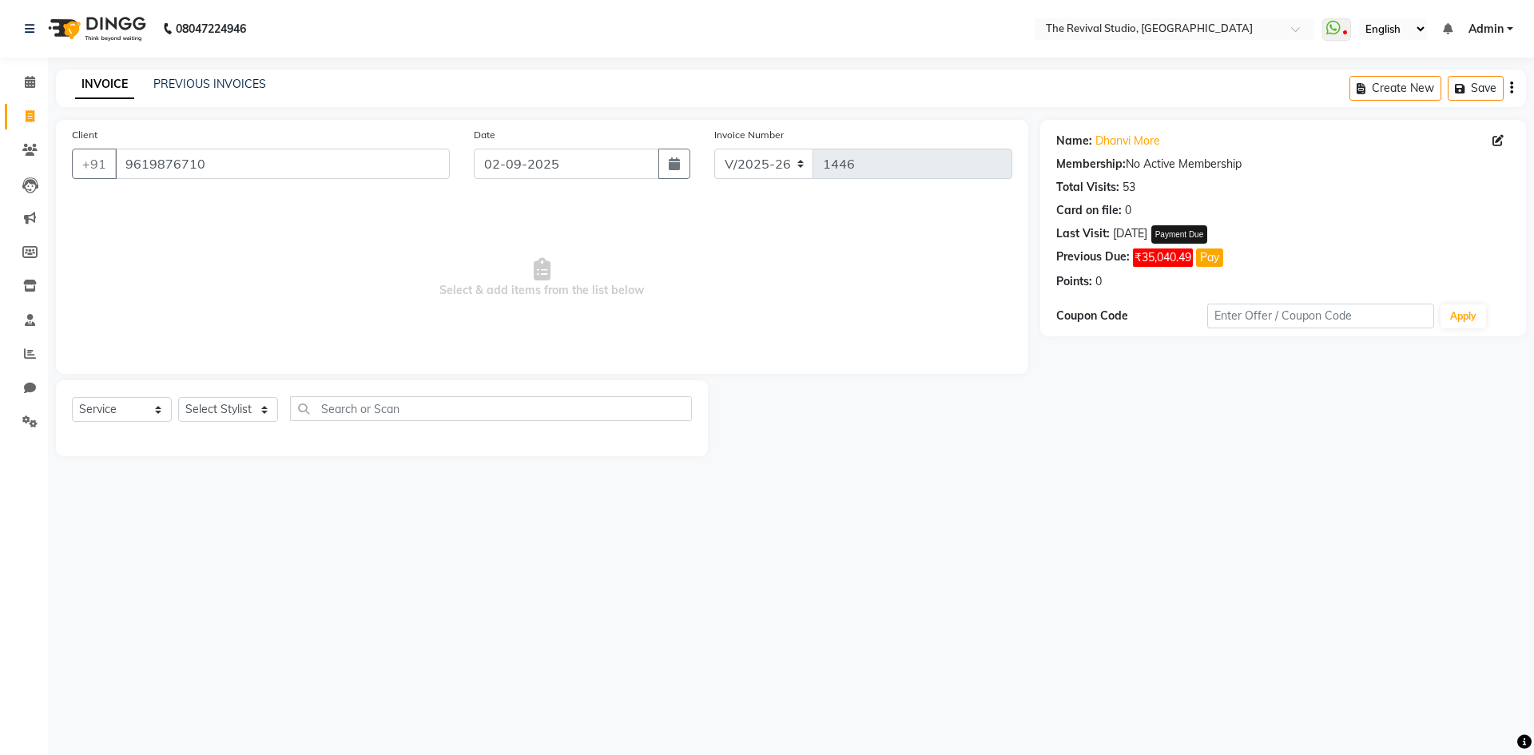
click at [1216, 260] on button "Pay" at bounding box center [1209, 257] width 27 height 18
select select "1"
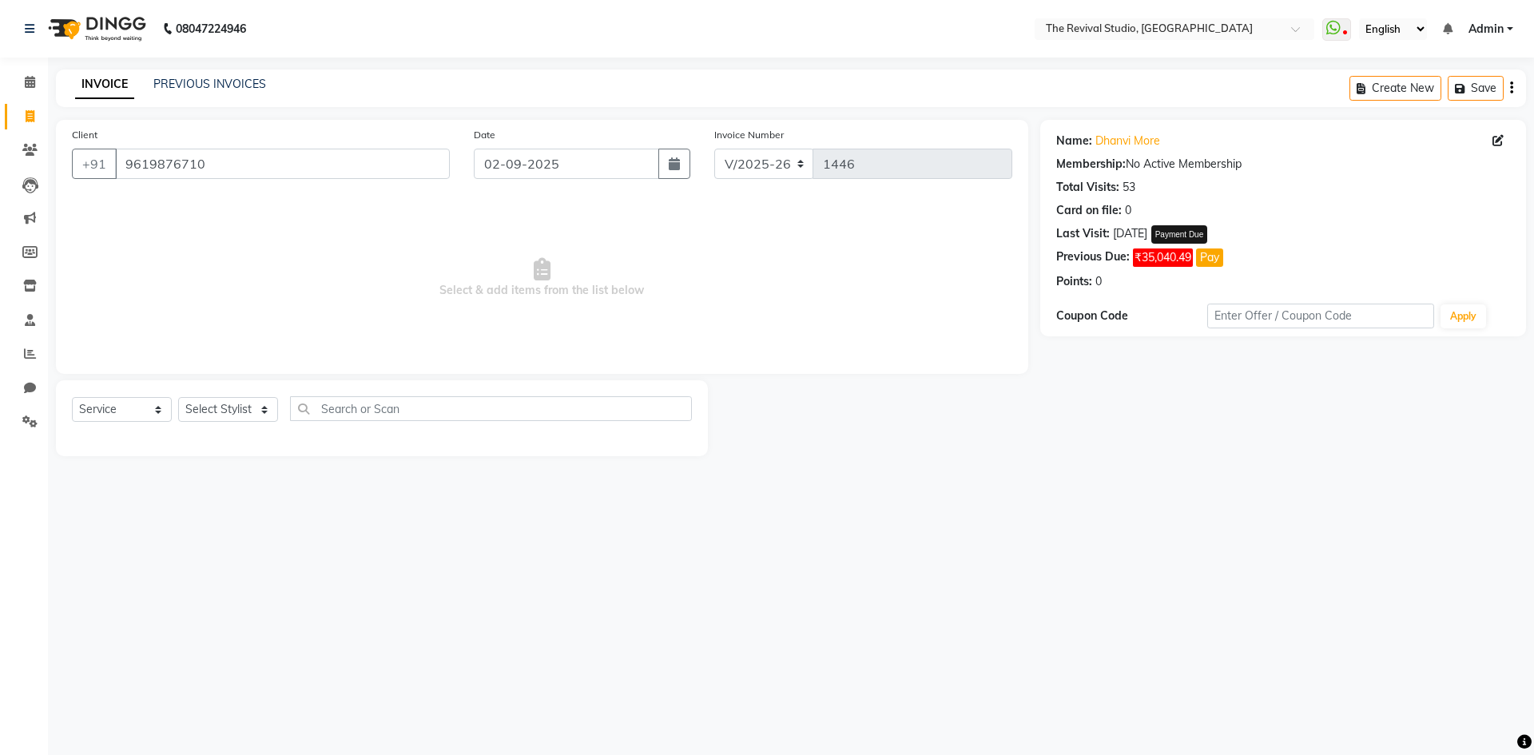
select select "1"
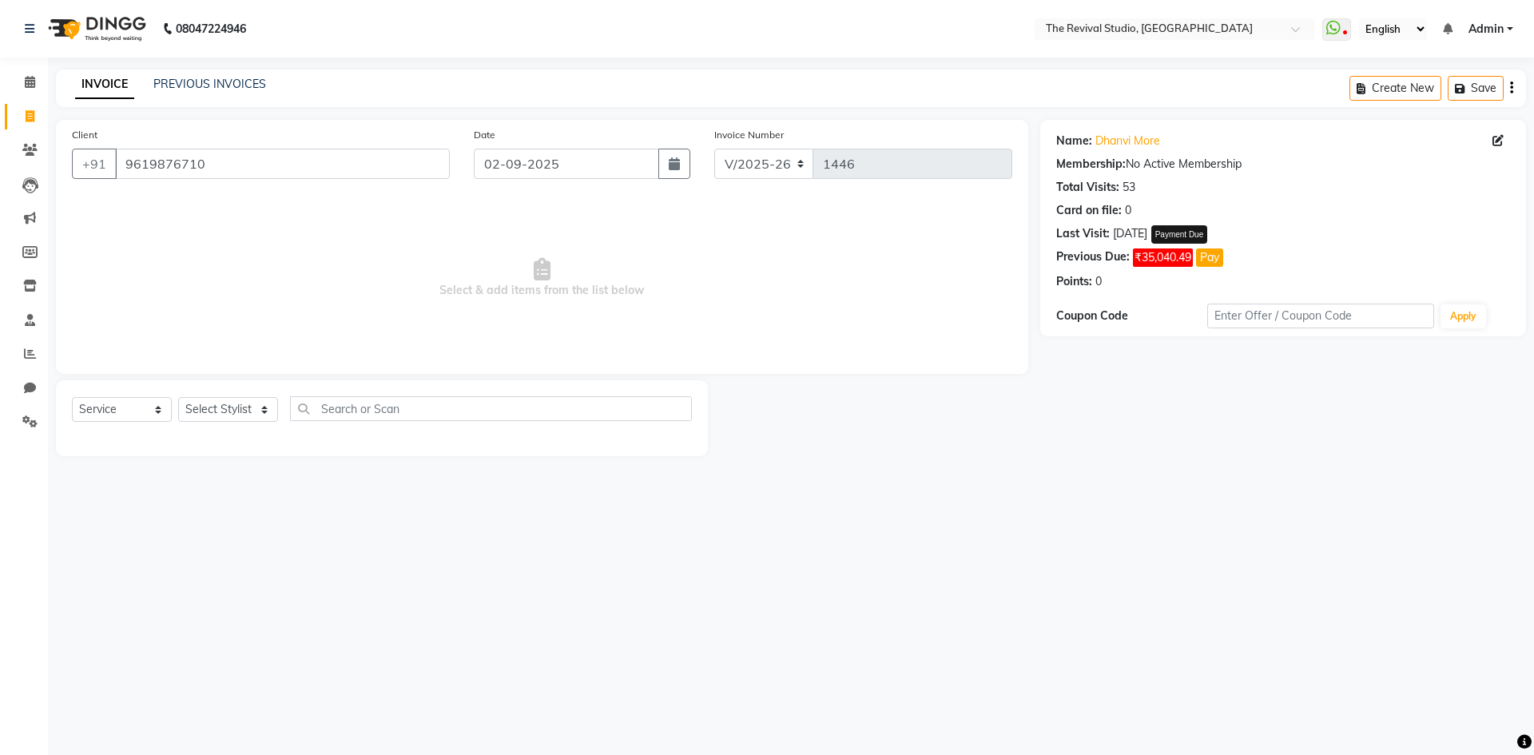
select select "1"
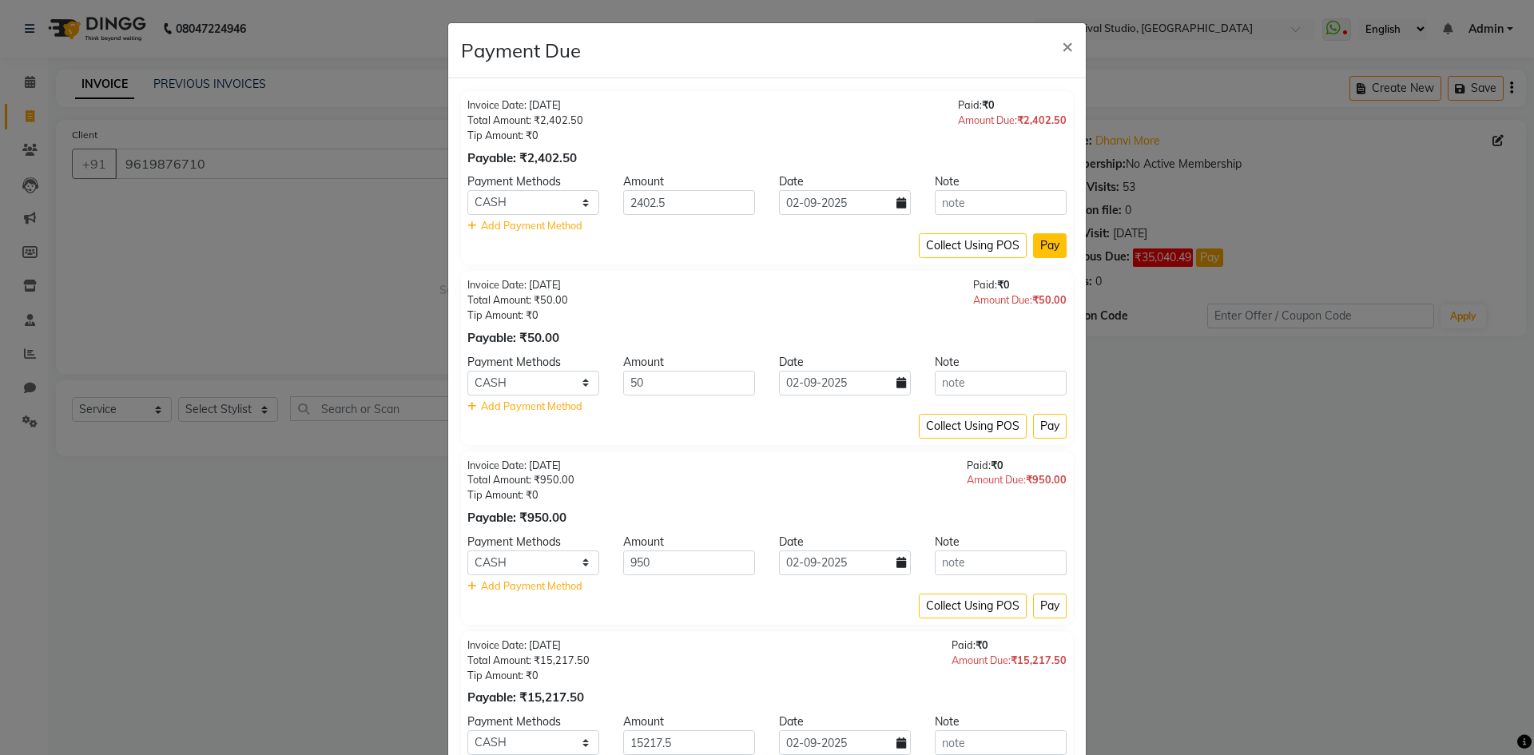
click at [1044, 237] on button "Pay" at bounding box center [1050, 245] width 34 height 25
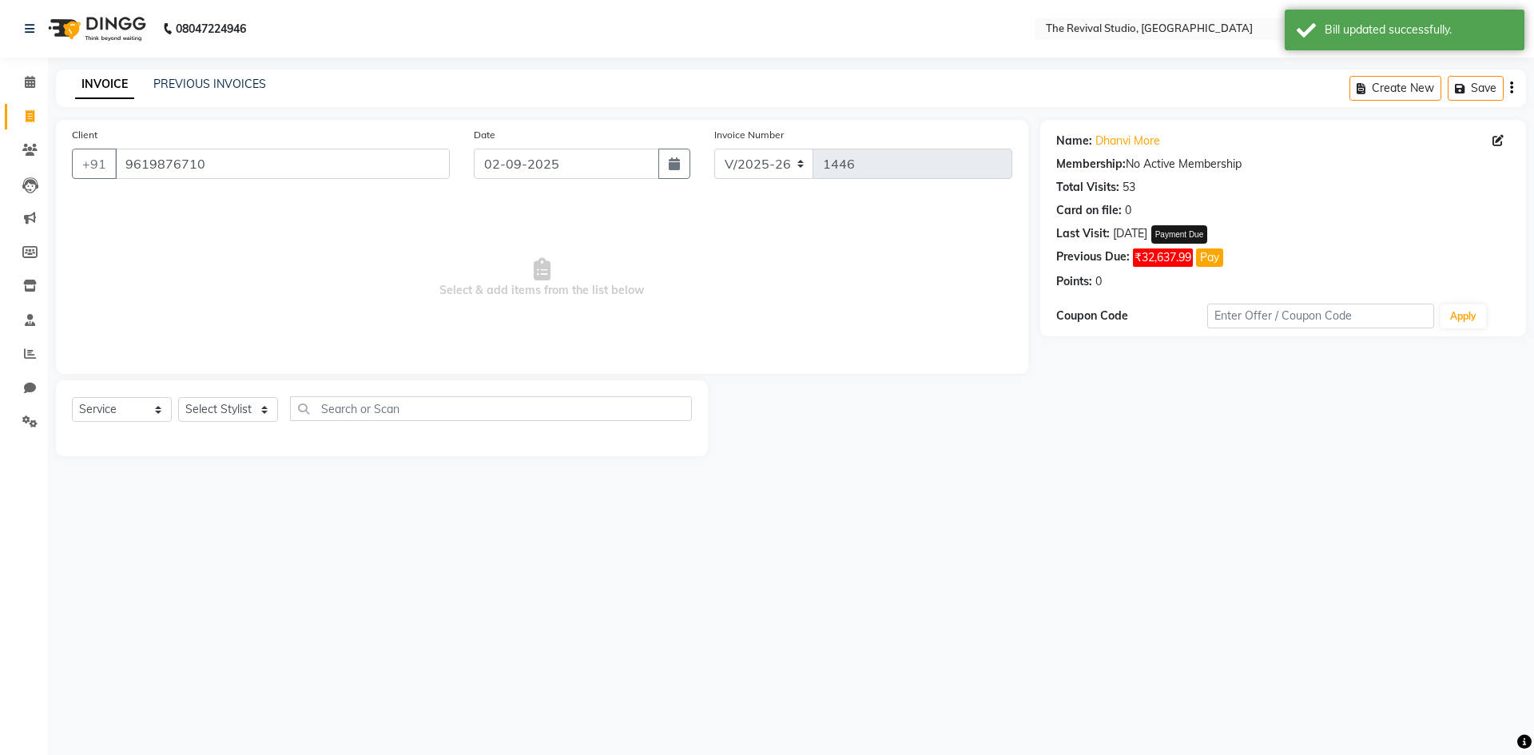
click at [1212, 253] on button "Pay" at bounding box center [1209, 257] width 27 height 18
select select "1"
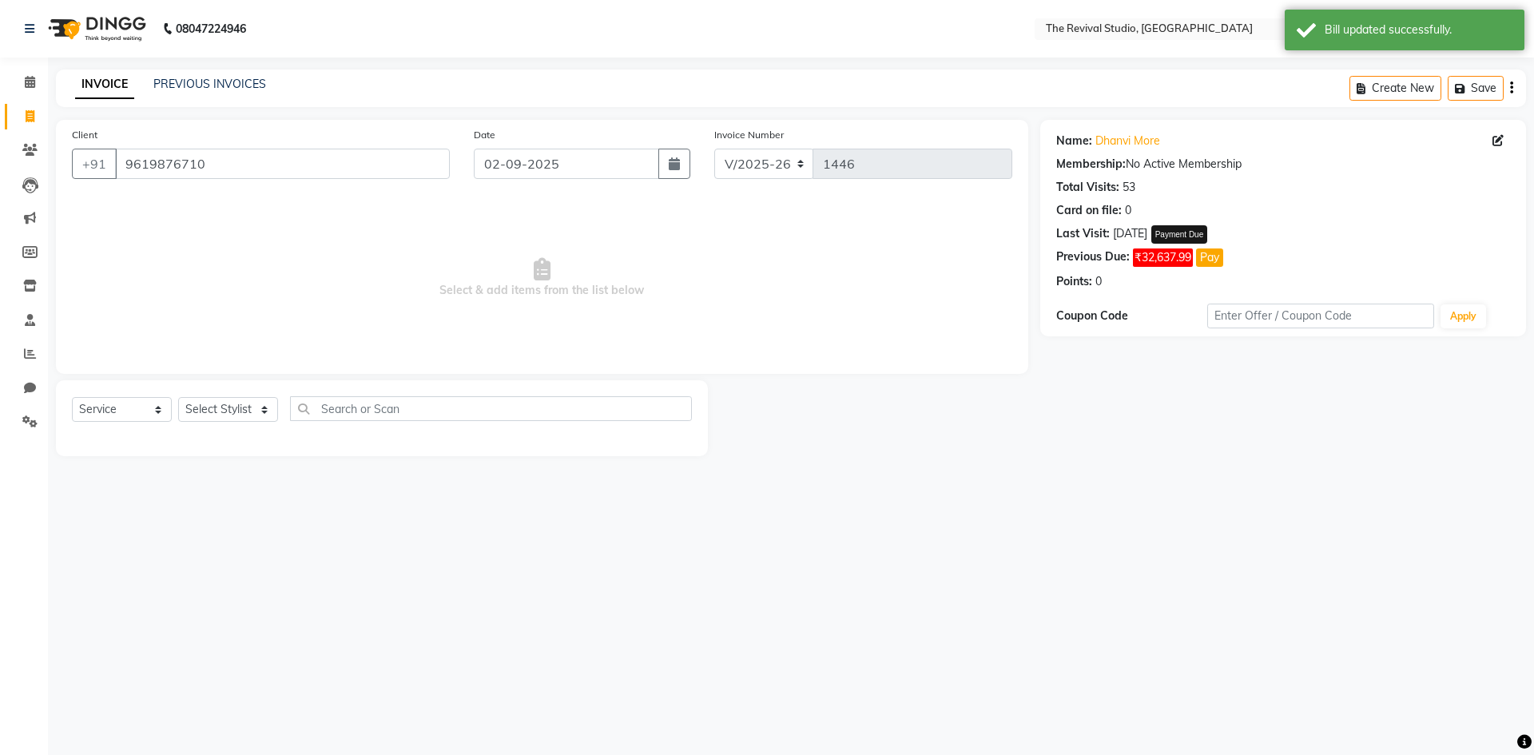
select select "1"
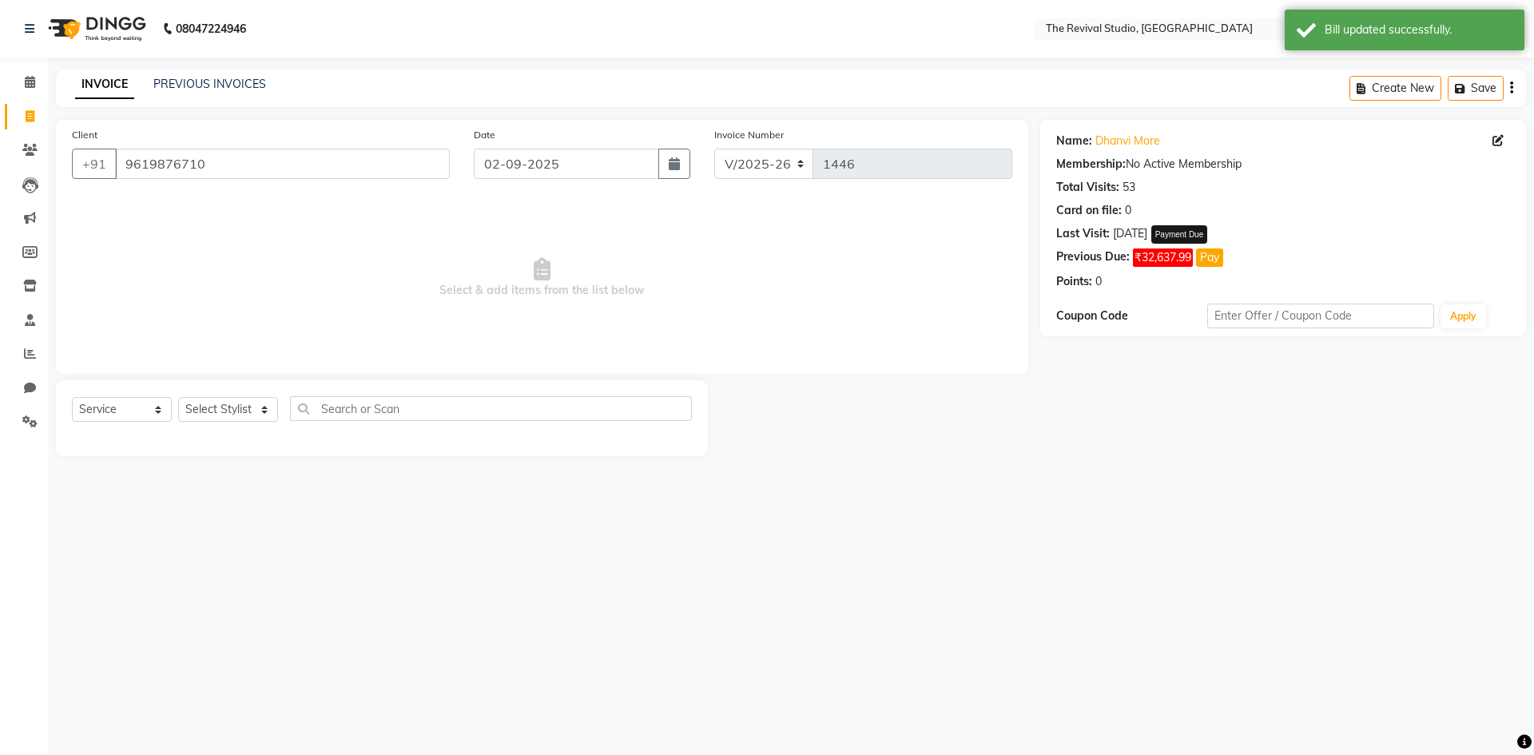
select select "1"
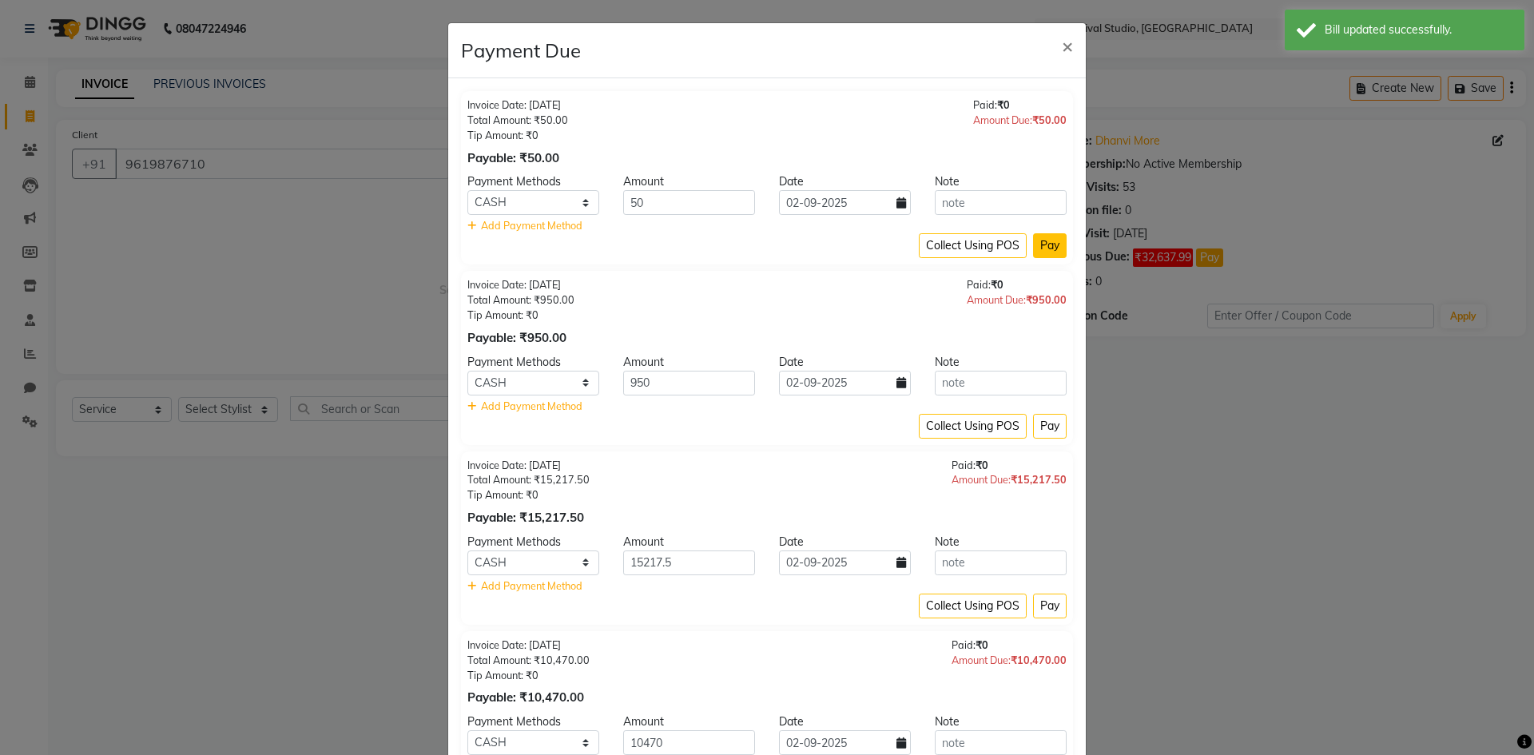
click at [1056, 245] on button "Pay" at bounding box center [1050, 245] width 34 height 25
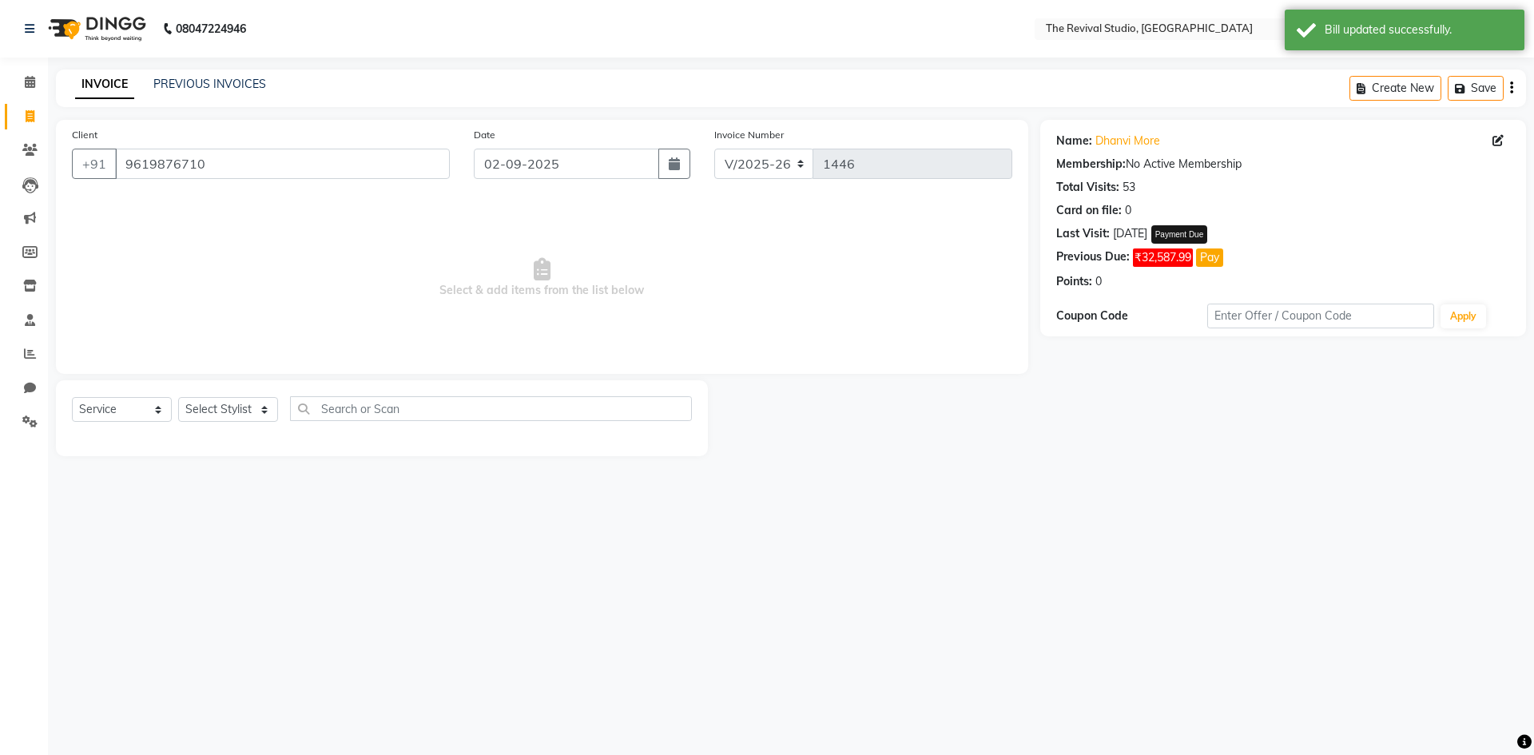
click at [1220, 255] on button "Pay" at bounding box center [1209, 257] width 27 height 18
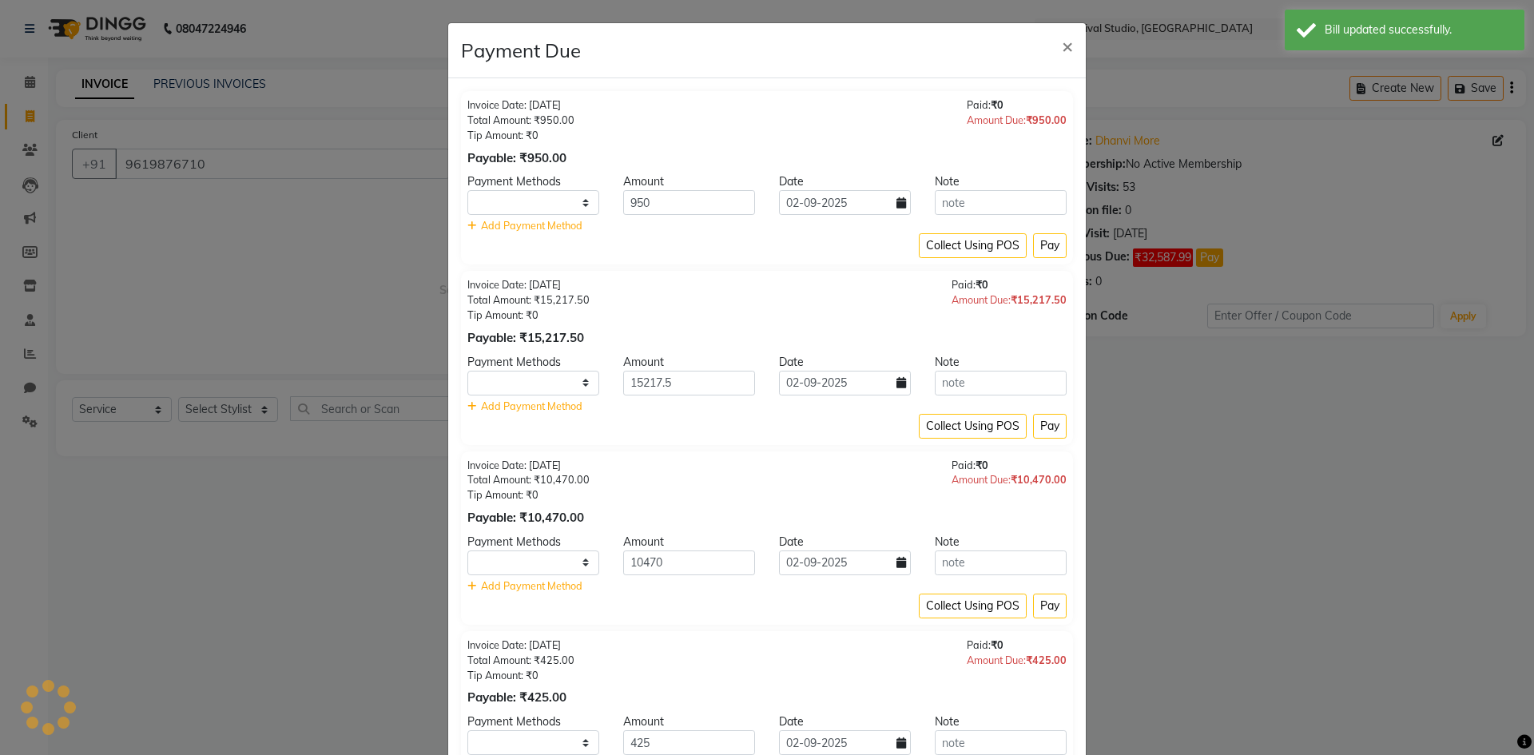
select select "1"
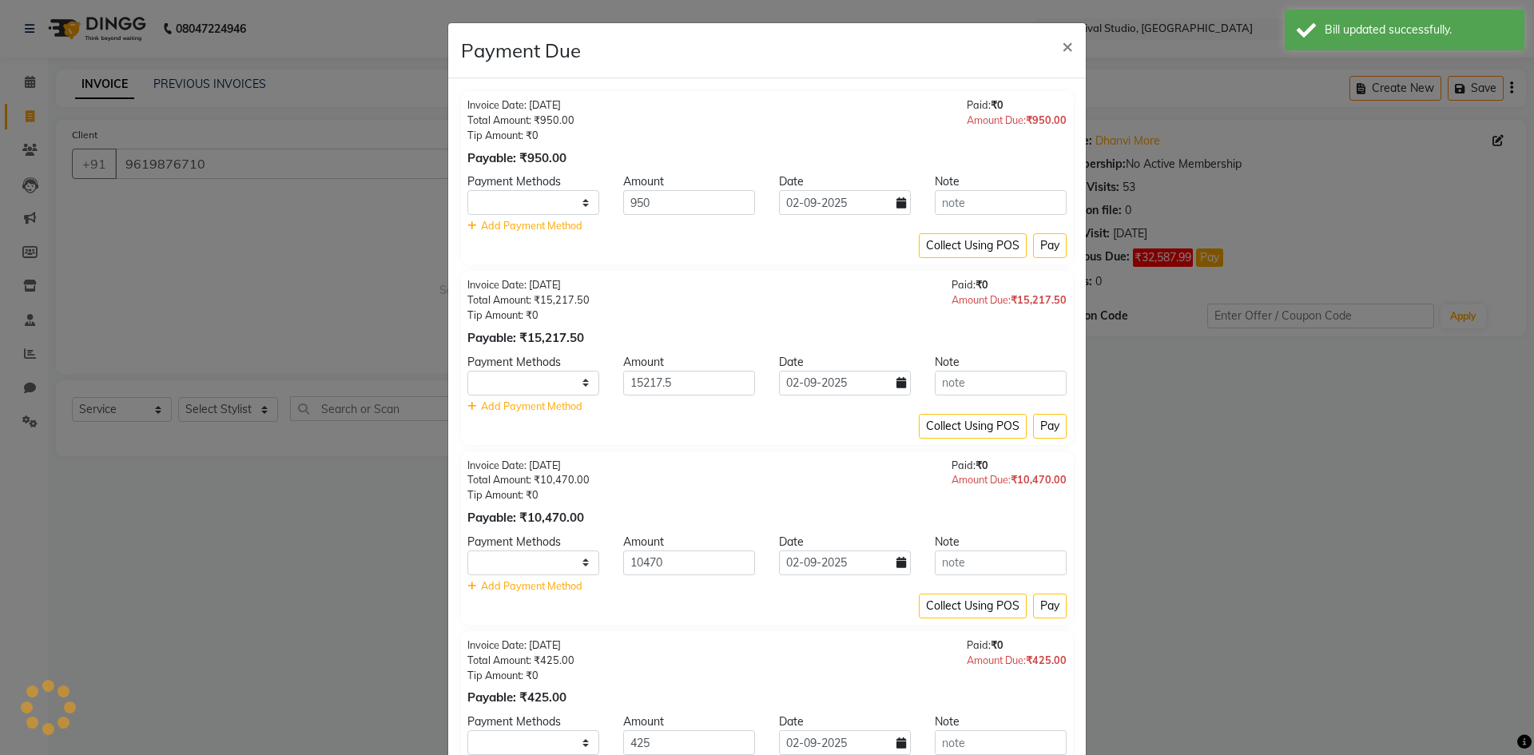
select select "1"
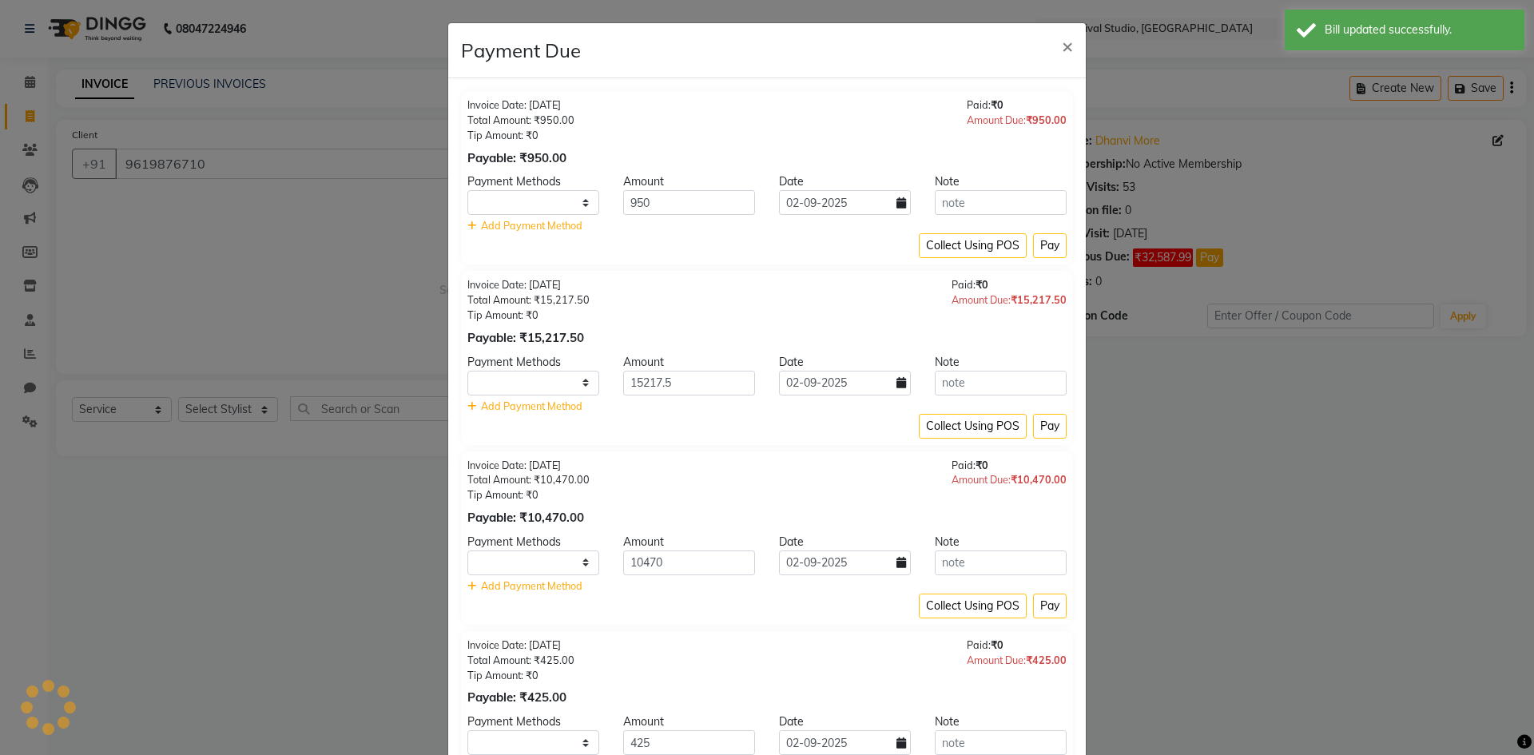
select select "1"
click at [1041, 245] on button "Pay" at bounding box center [1050, 245] width 34 height 25
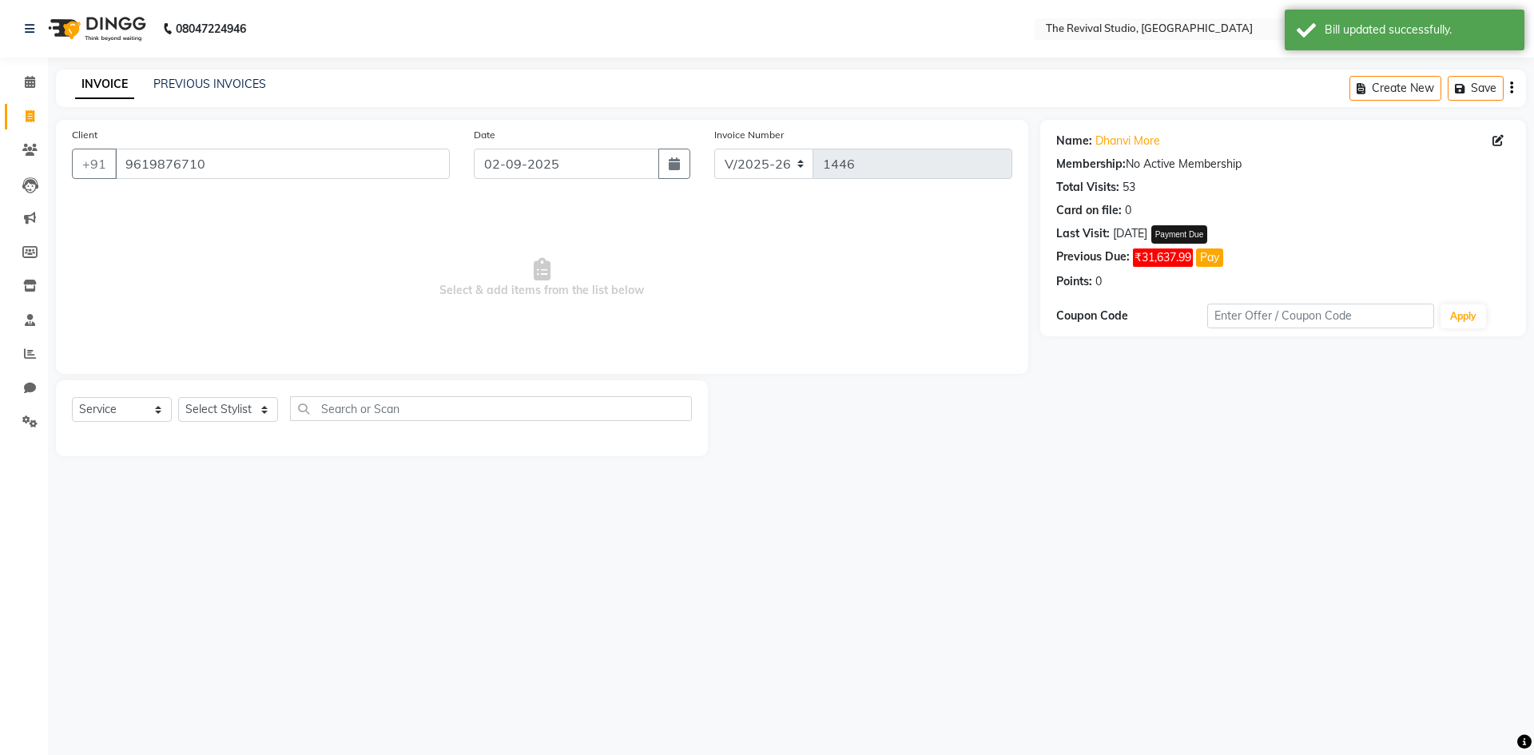
click at [1212, 259] on button "Pay" at bounding box center [1209, 257] width 27 height 18
select select "1"
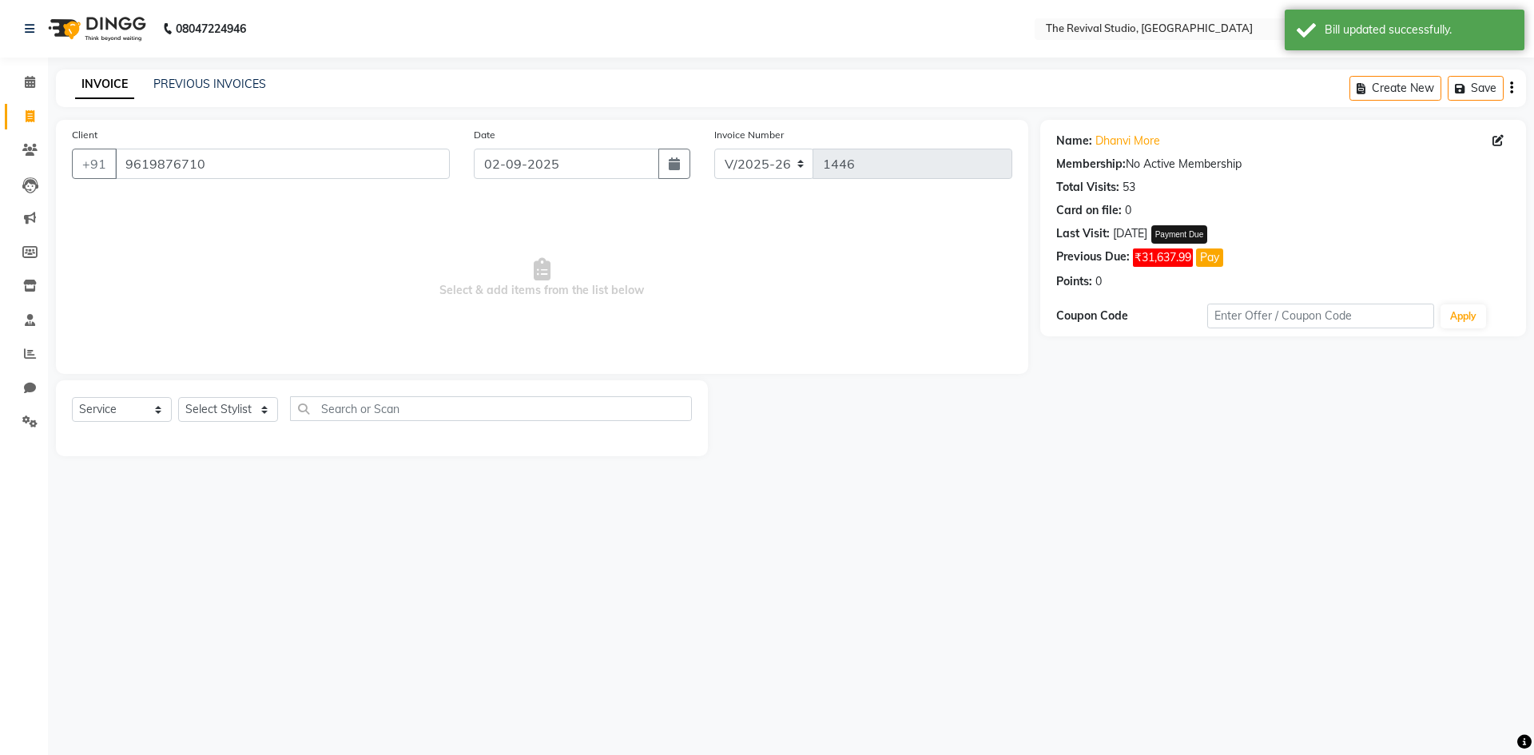
select select "1"
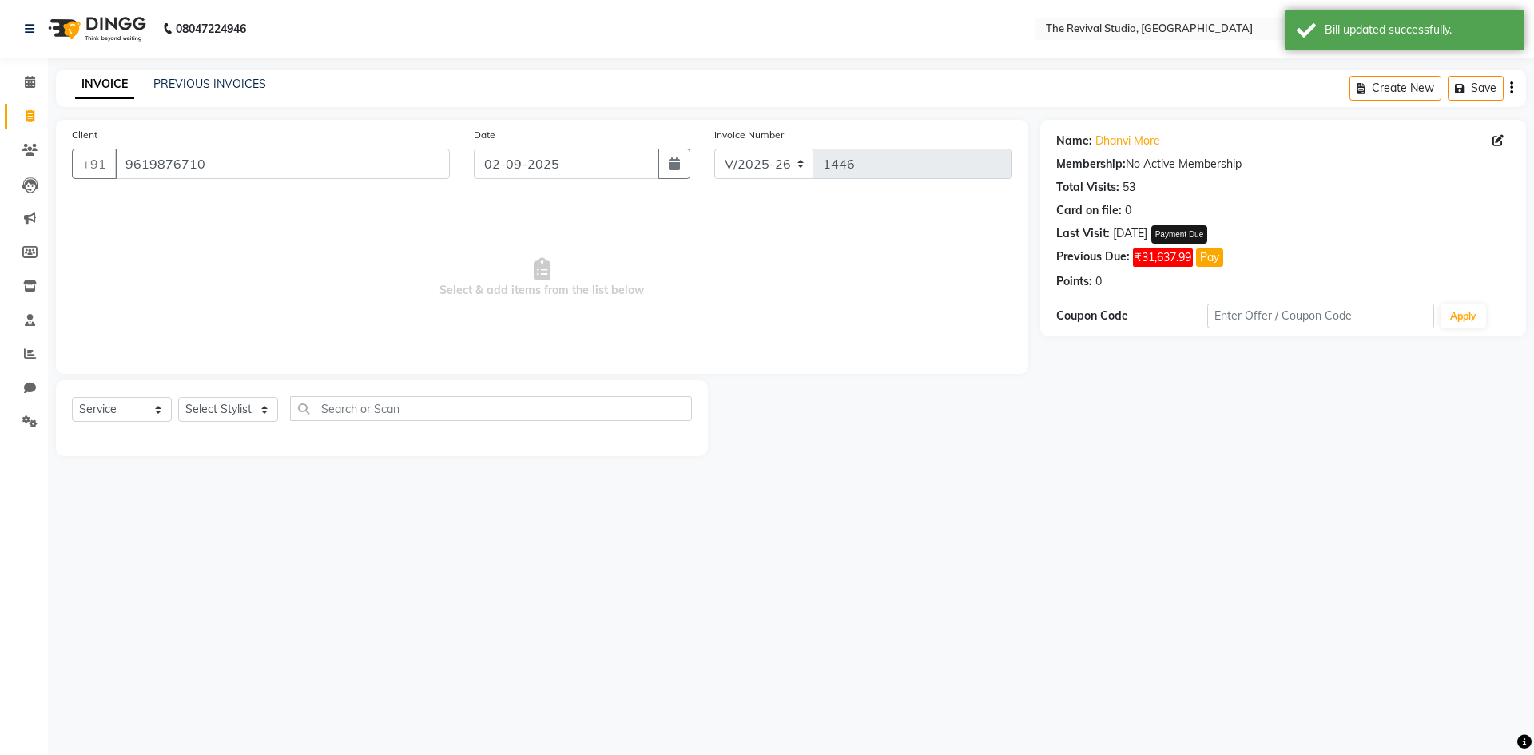
select select "1"
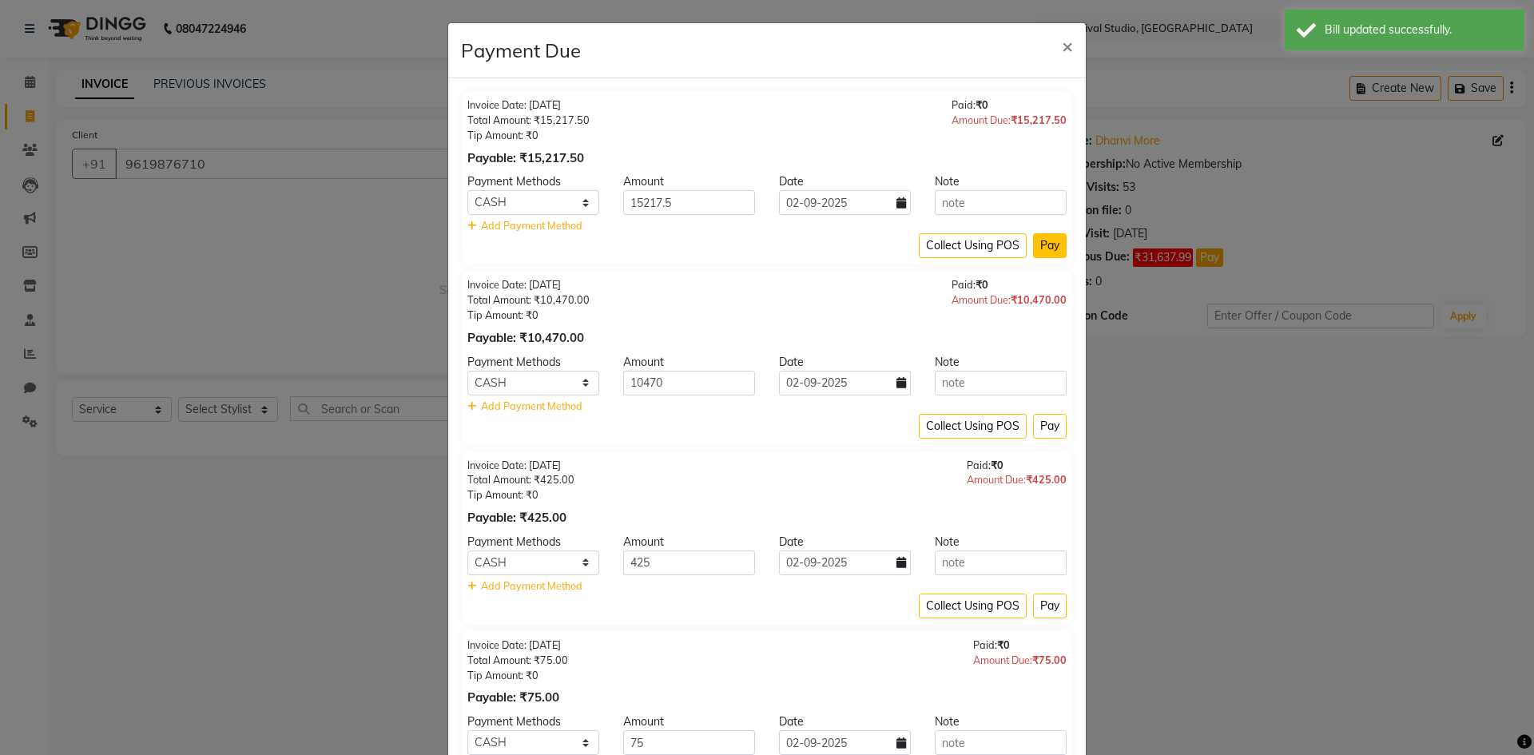
click at [1045, 240] on button "Pay" at bounding box center [1050, 245] width 34 height 25
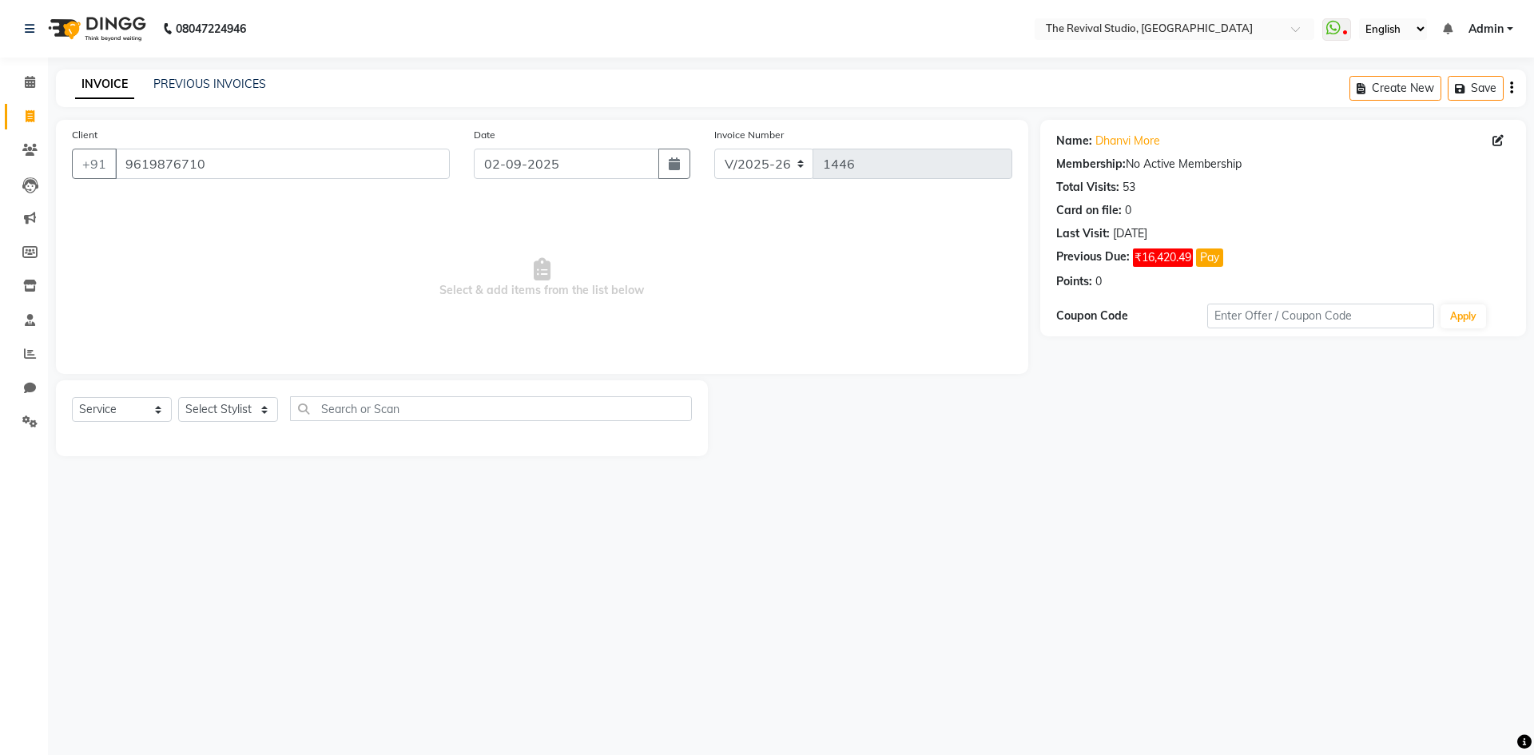
click at [1044, 430] on div "Name: Dhanvi More Membership: No Active Membership Total Visits: 53 Card on fil…" at bounding box center [1289, 288] width 498 height 336
click at [1057, 434] on div "Name: Dhanvi More Membership: No Active Membership Total Visits: 53 Card on fil…" at bounding box center [1289, 288] width 498 height 336
click at [26, 81] on icon at bounding box center [30, 82] width 10 height 12
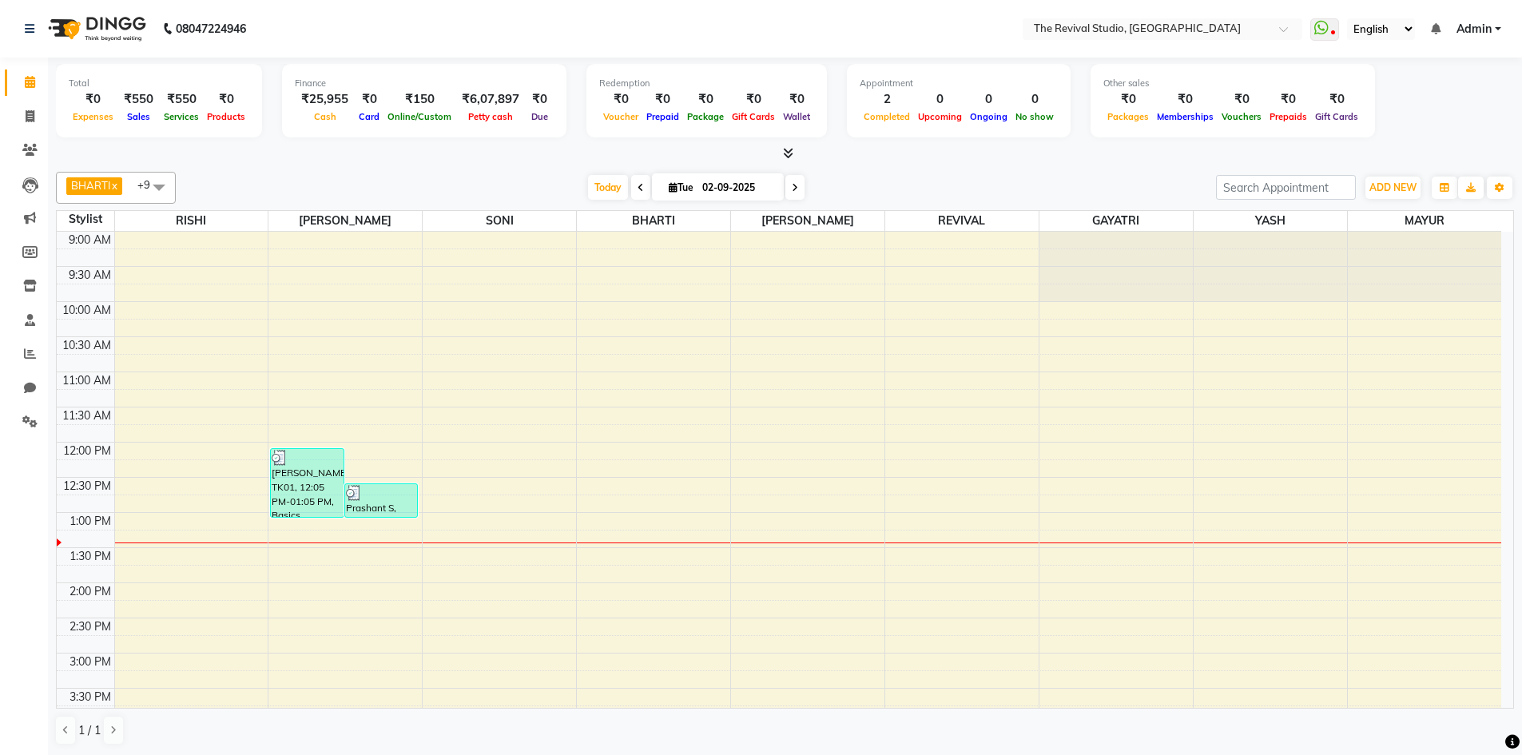
click at [304, 189] on div "Today Tue 02-09-2025" at bounding box center [696, 188] width 1024 height 24
